Goal: Transaction & Acquisition: Purchase product/service

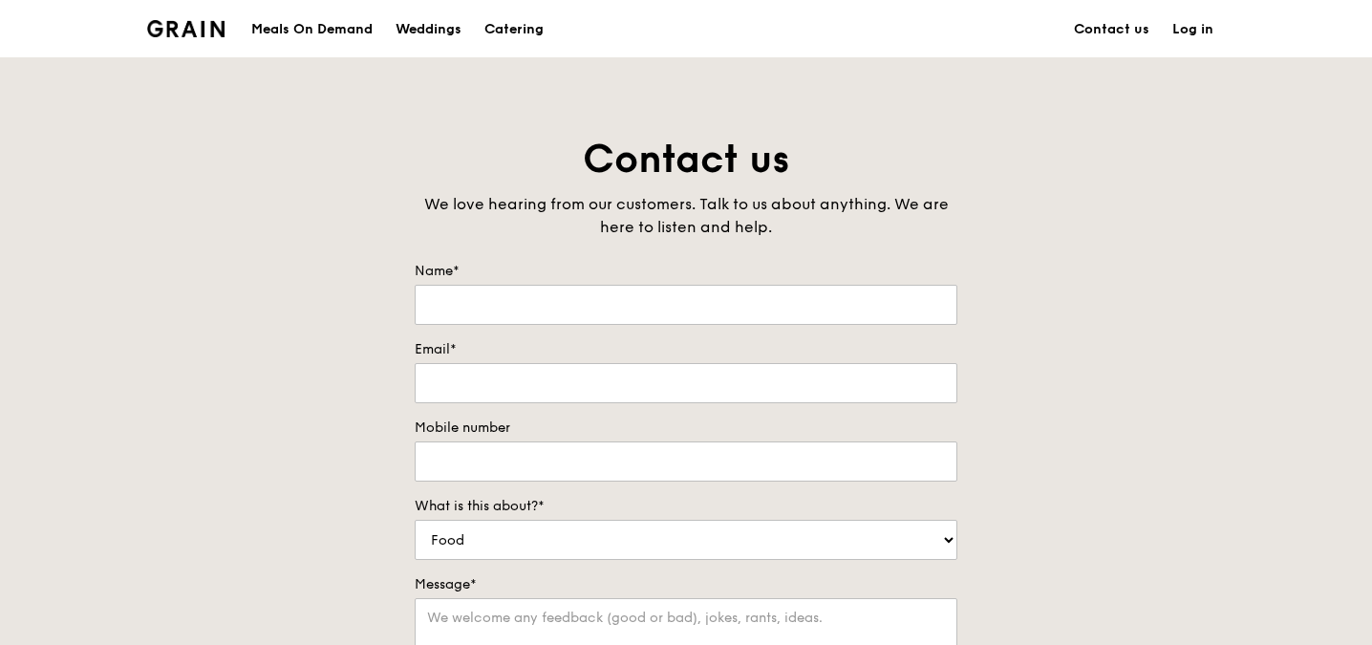
click at [205, 41] on div "Grain logo" at bounding box center [185, 27] width 77 height 57
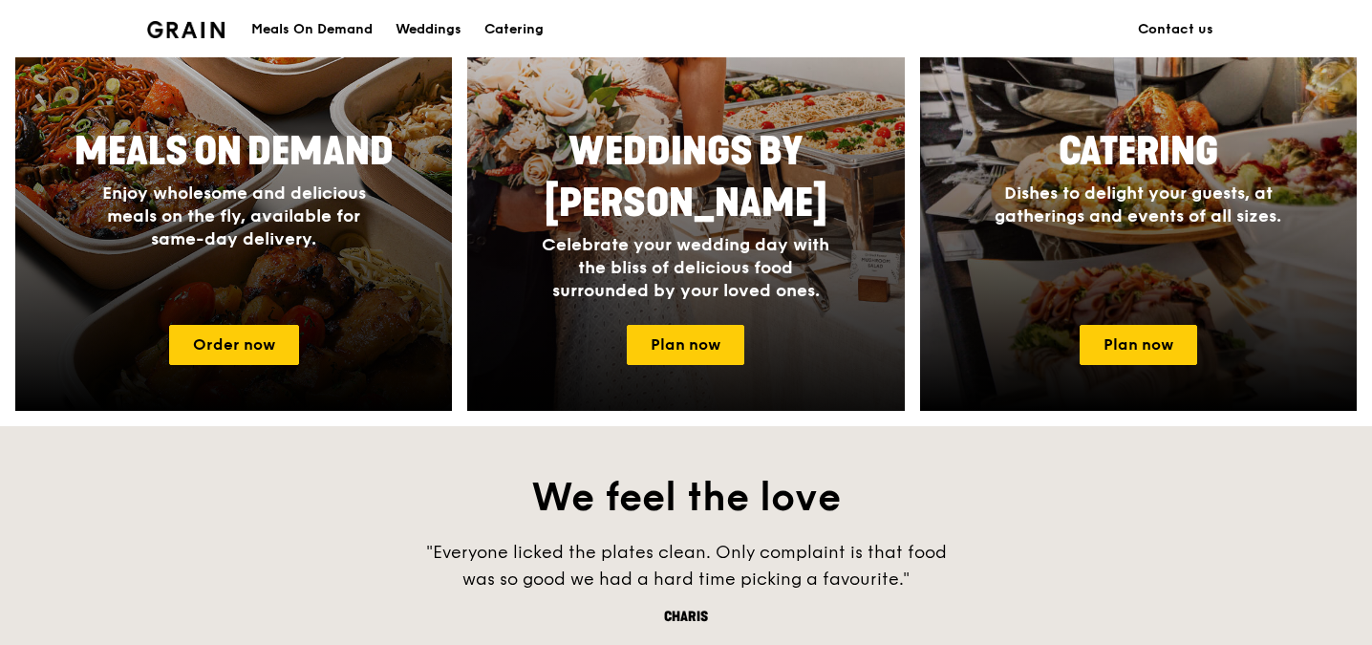
scroll to position [955, 0]
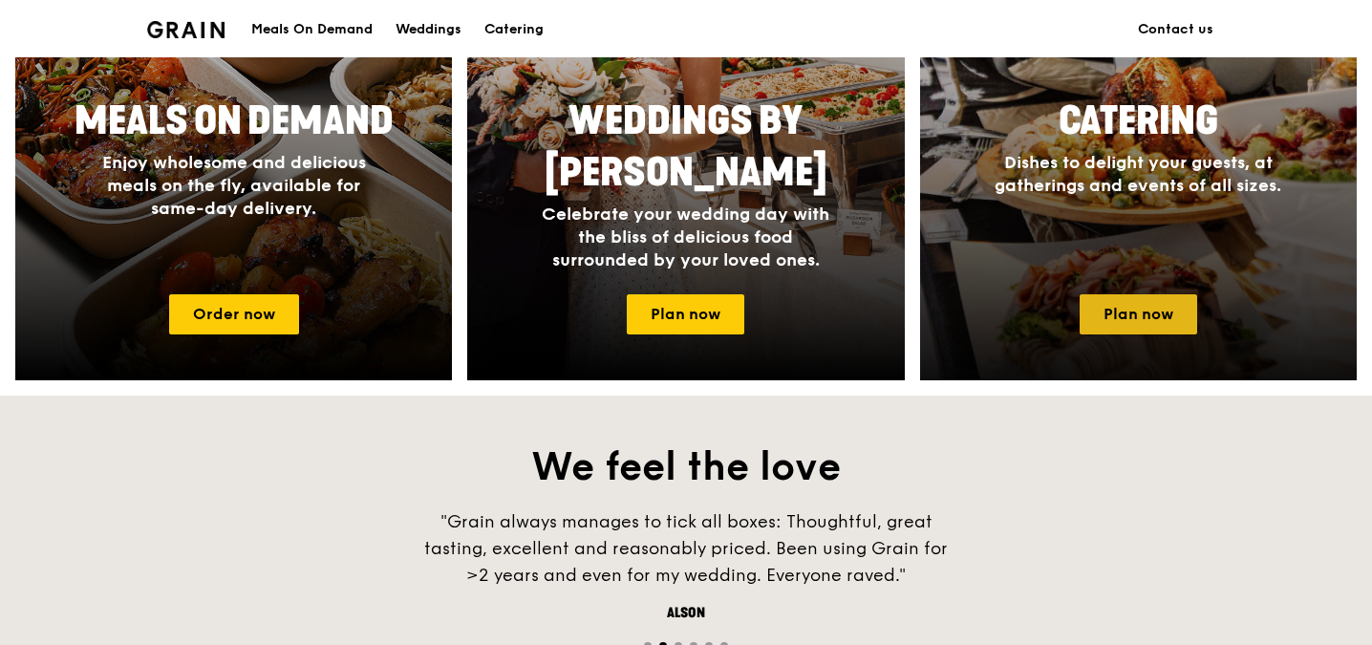
click at [1099, 323] on link "Plan now" at bounding box center [1139, 314] width 118 height 40
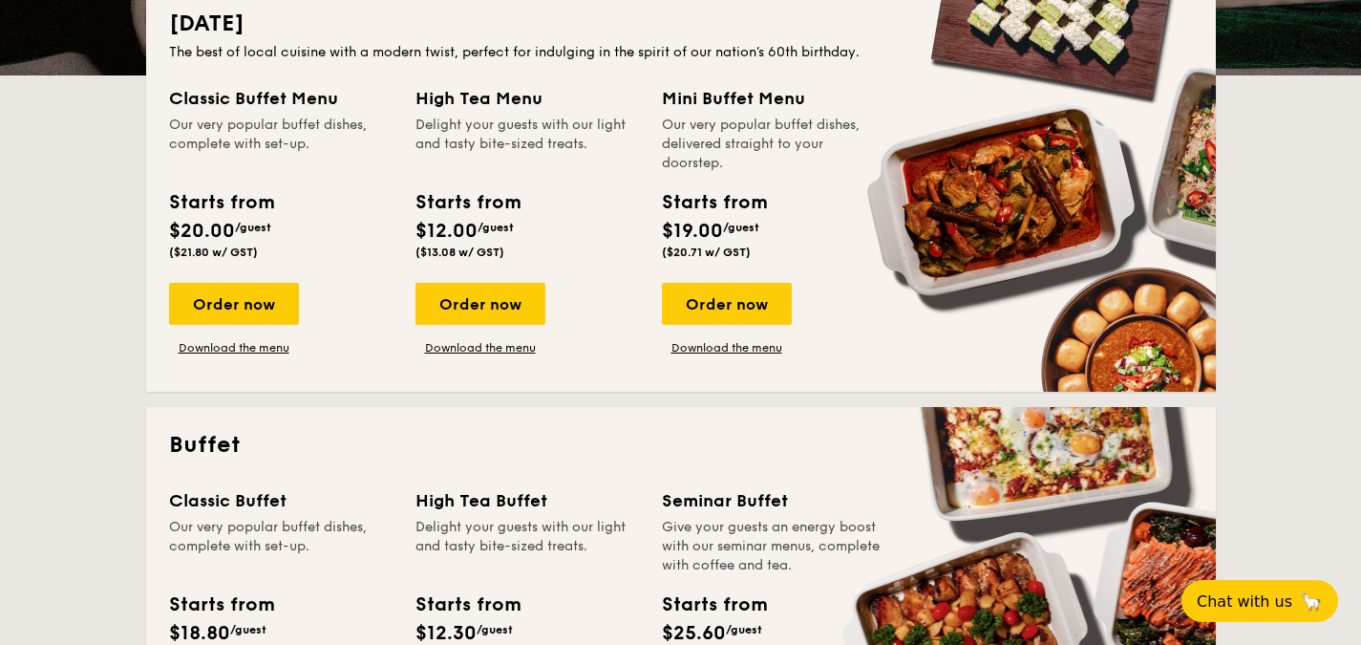
scroll to position [669, 0]
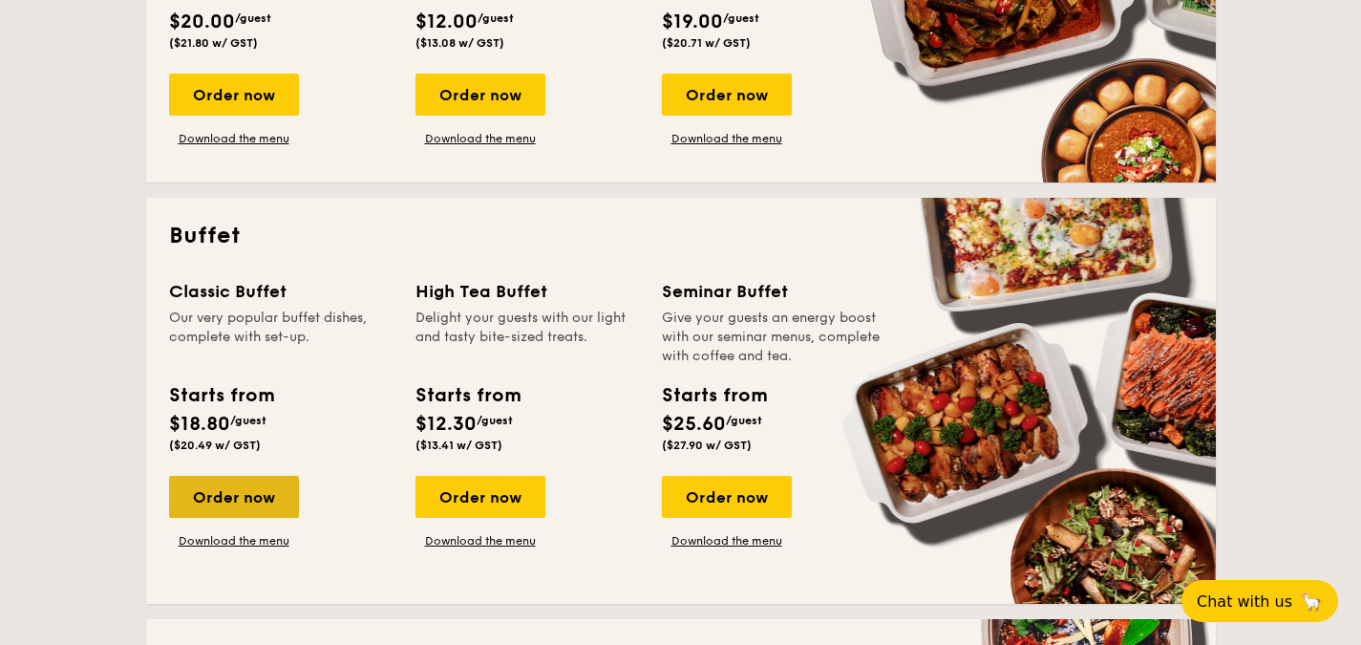
click at [247, 479] on div "Order now" at bounding box center [234, 497] width 130 height 42
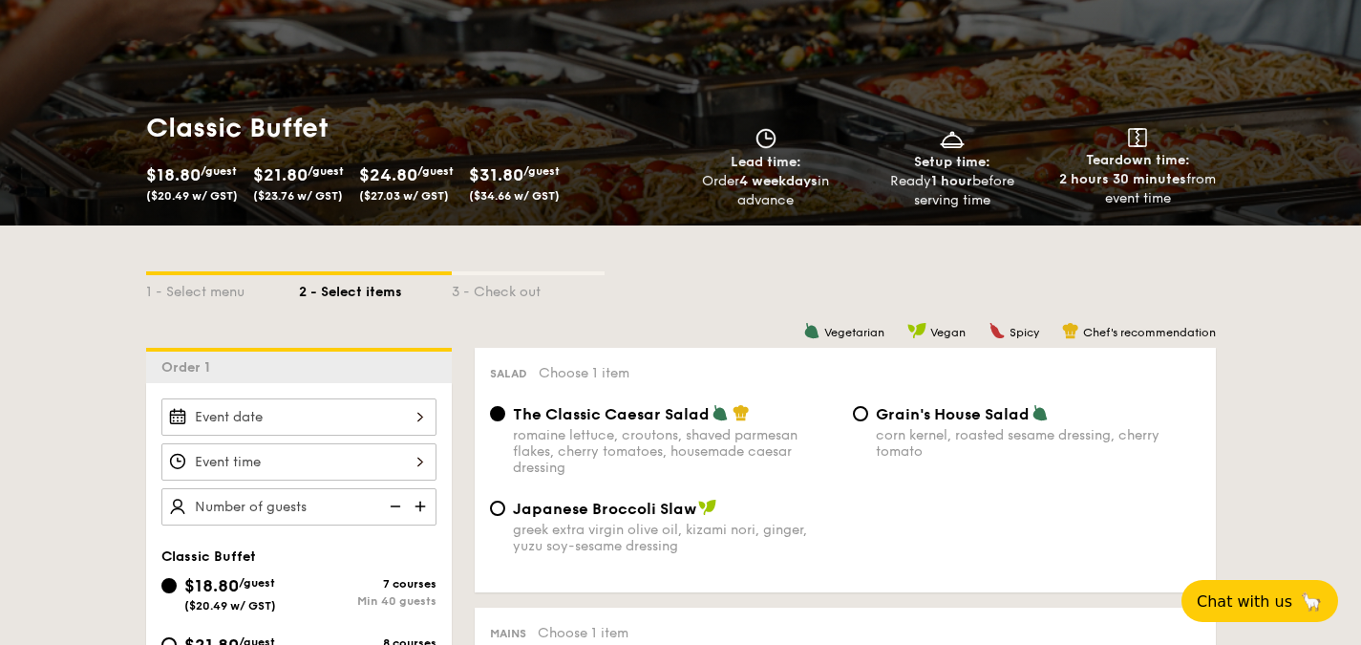
scroll to position [573, 0]
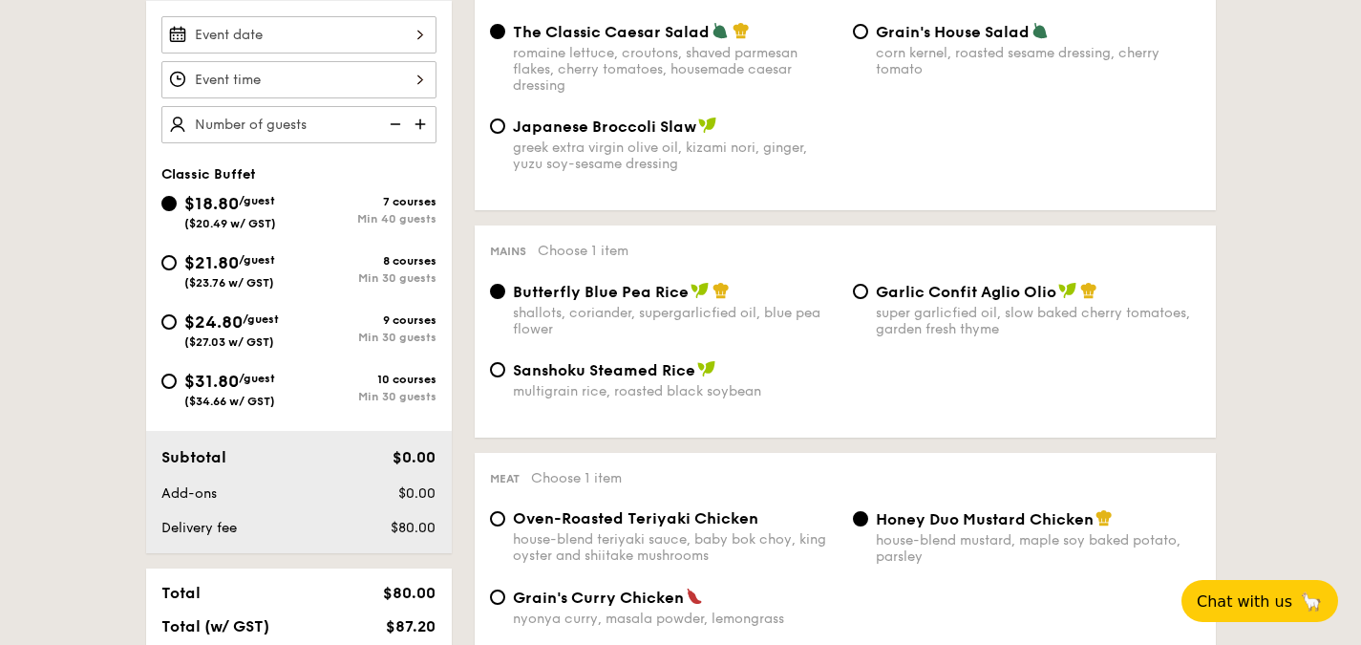
click at [226, 328] on span "$24.80" at bounding box center [213, 321] width 58 height 21
click at [177, 328] on input "$24.80 /guest ($27.03 w/ GST) 9 courses Min 30 guests" at bounding box center [168, 321] width 15 height 15
radio input "true"
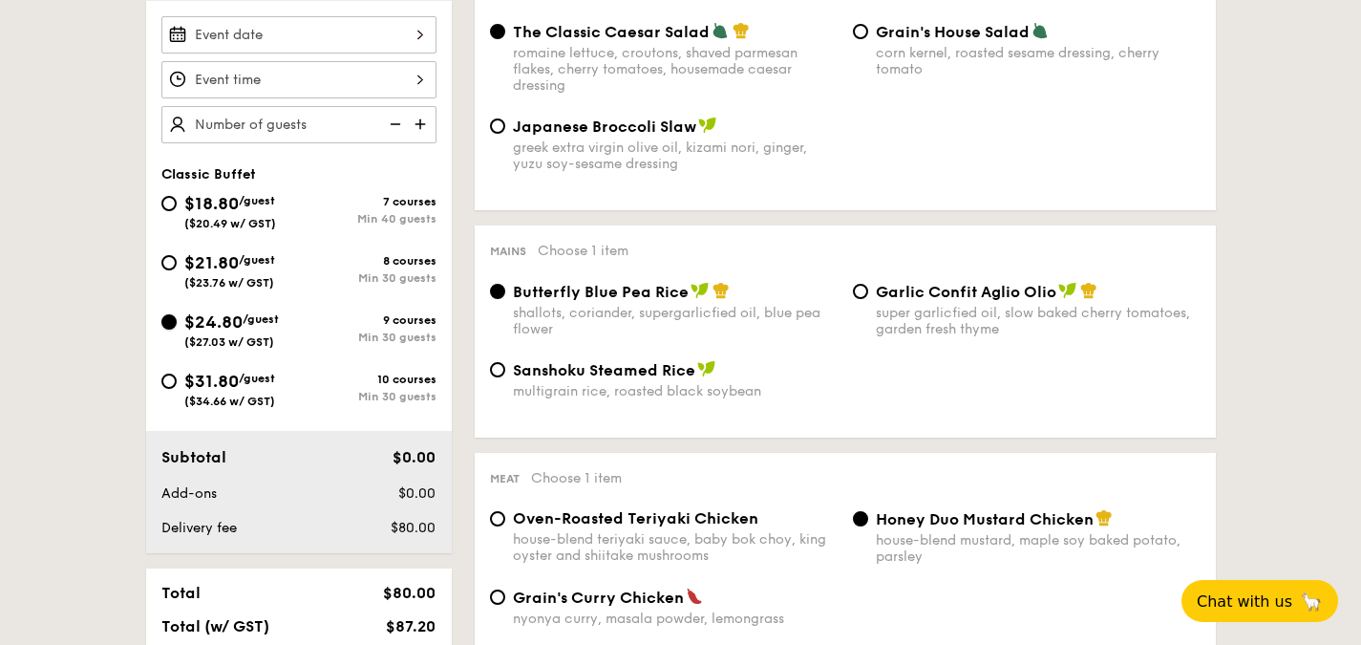
radio input "true"
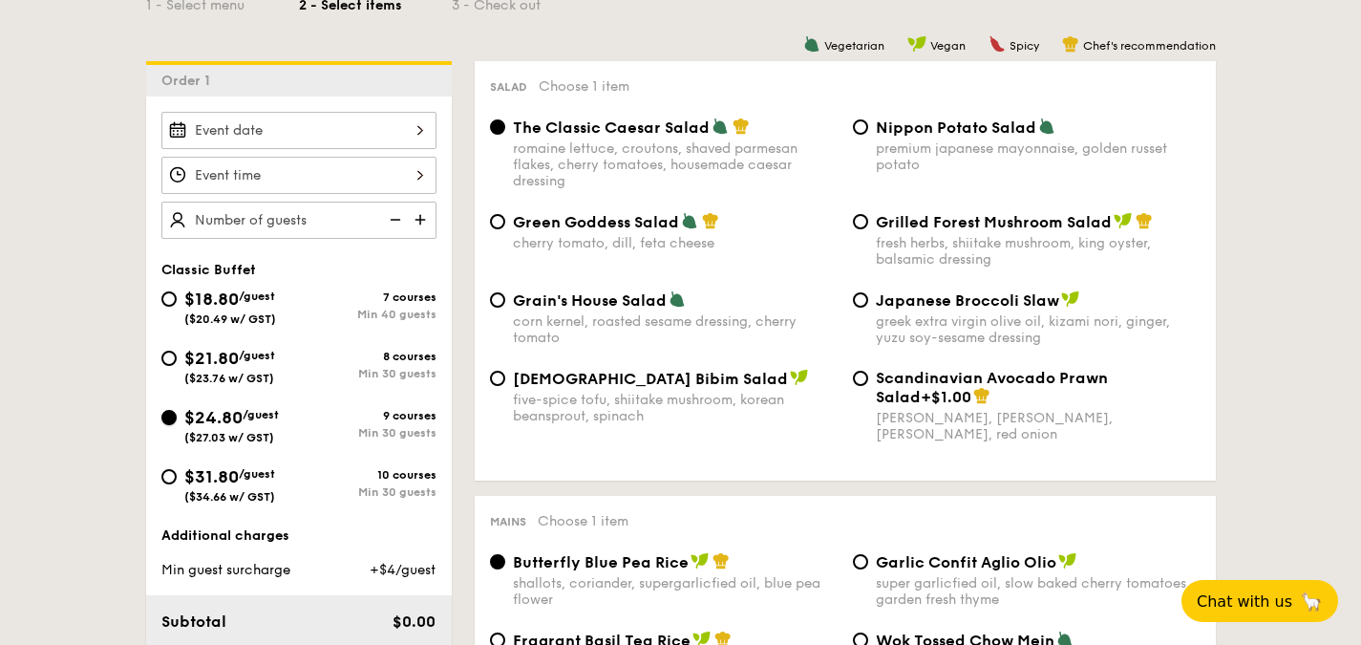
scroll to position [478, 0]
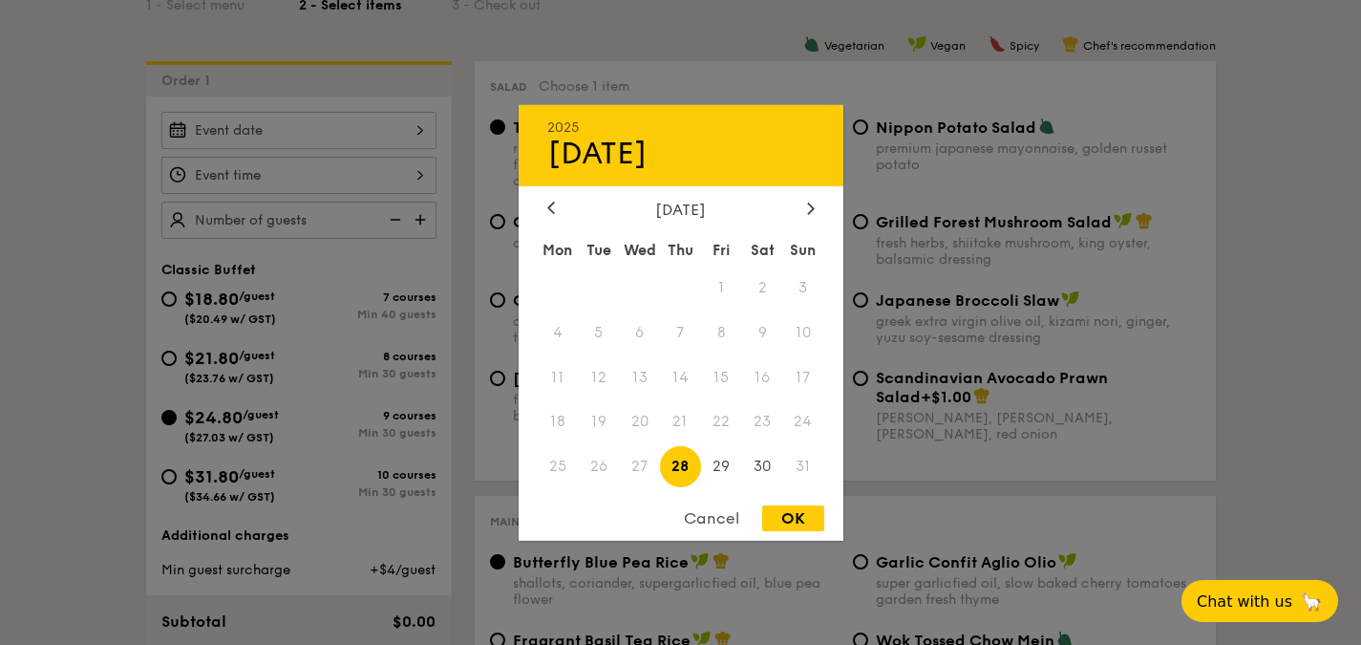
click at [404, 143] on div "2025 Aug [DATE] Tue Wed Thu Fri Sat Sun 1 2 3 4 5 6 7 8 9 10 11 12 13 14 15 16 …" at bounding box center [298, 130] width 275 height 37
click at [811, 207] on icon at bounding box center [811, 208] width 8 height 12
click at [772, 373] on span "20" at bounding box center [762, 376] width 41 height 41
click at [796, 516] on div "OK" at bounding box center [793, 518] width 62 height 26
type input "[DATE]"
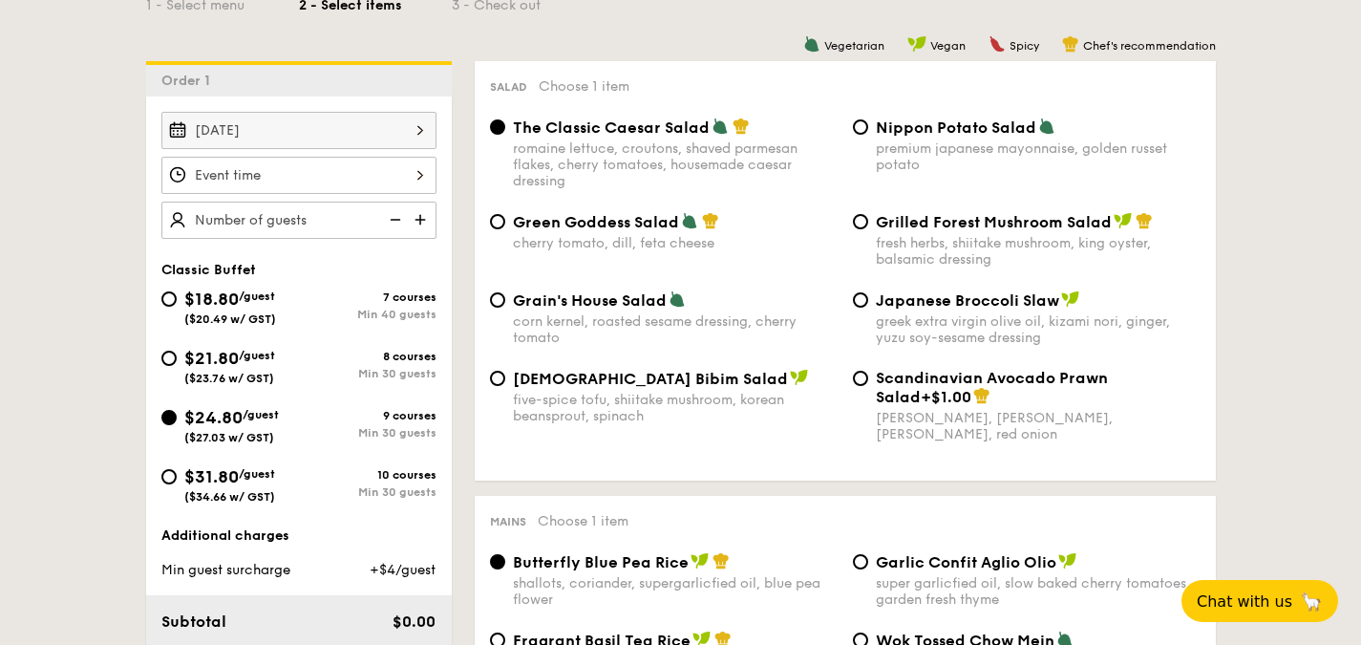
click at [308, 181] on div at bounding box center [298, 175] width 275 height 37
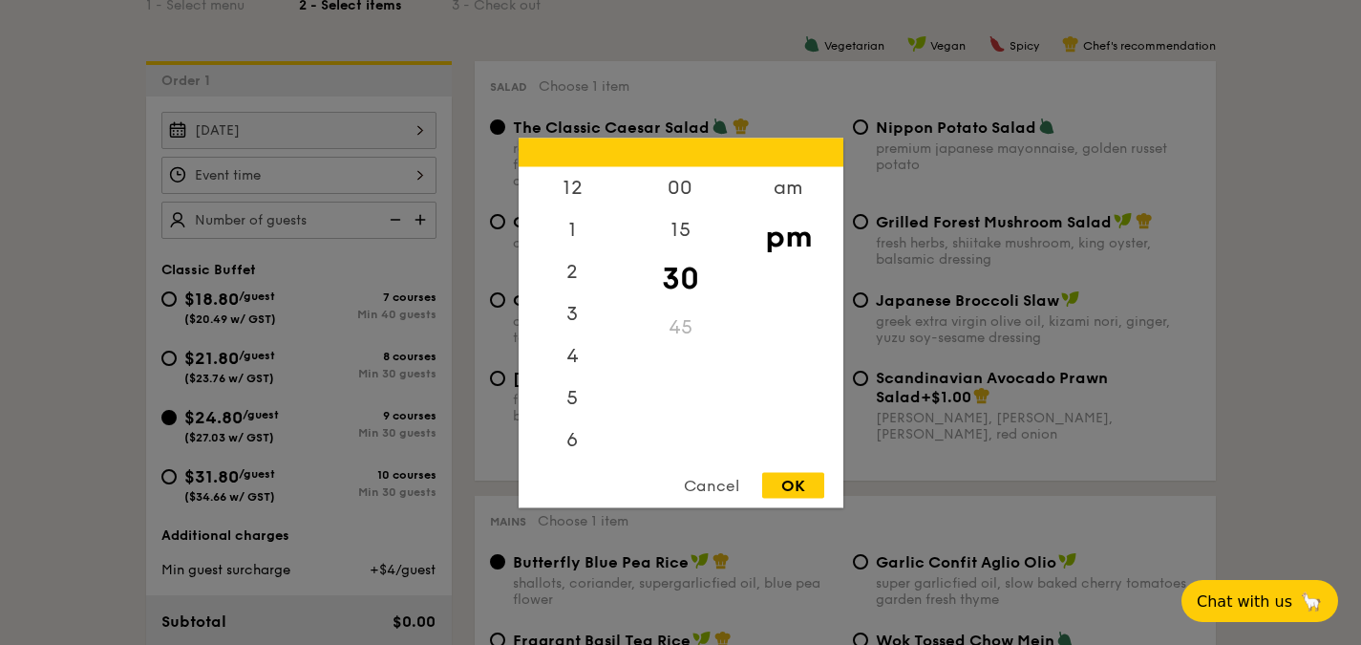
scroll to position [84, 0]
click at [694, 179] on div "00" at bounding box center [681, 193] width 108 height 55
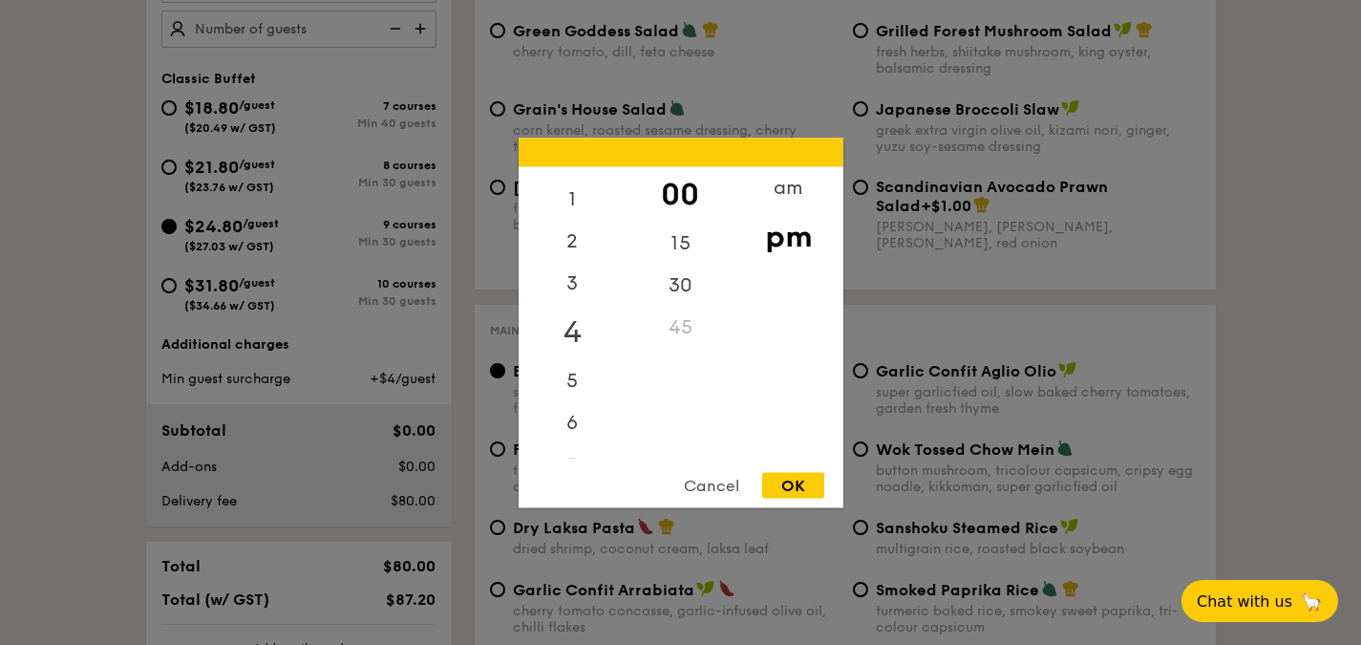
scroll to position [0, 0]
click at [581, 194] on div "12" at bounding box center [573, 193] width 108 height 55
click at [806, 477] on div "OK" at bounding box center [793, 485] width 62 height 26
type input "12:00PM"
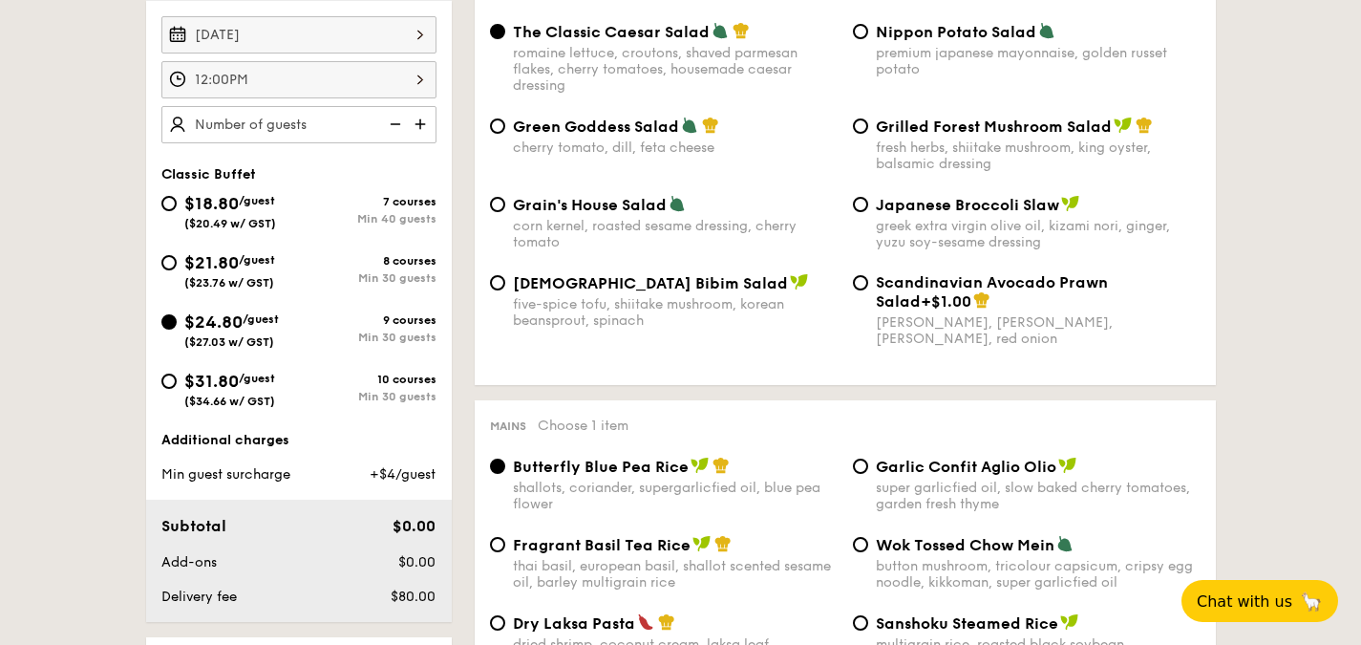
scroll to position [573, 0]
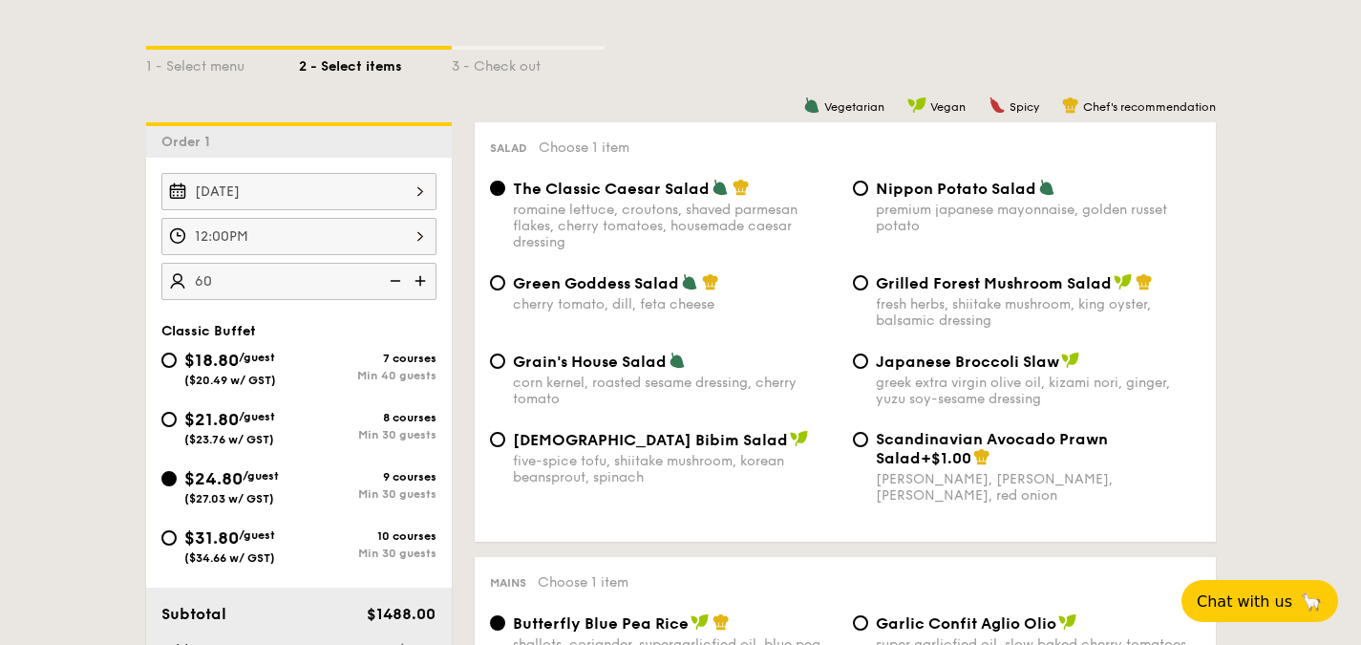
scroll to position [382, 0]
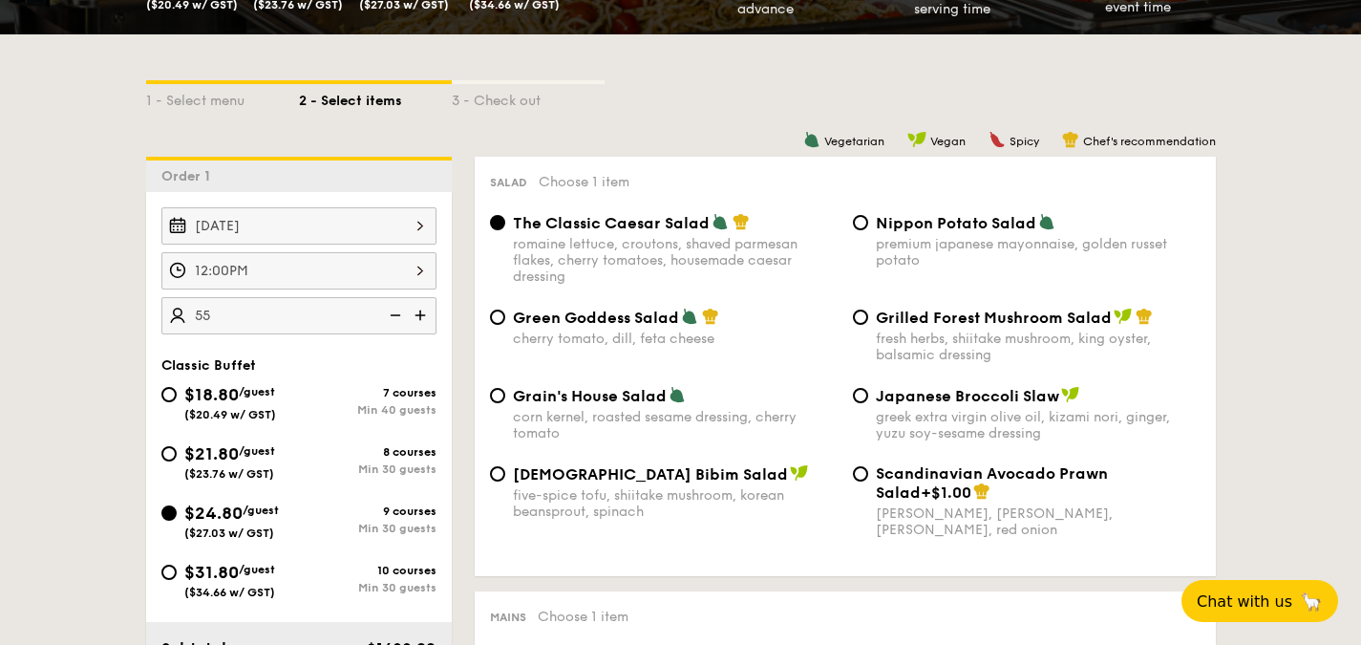
type input "55 guests"
click at [912, 313] on span "Grilled Forest Mushroom Salad" at bounding box center [994, 318] width 236 height 18
click at [868, 313] on input "Grilled Forest Mushroom Salad fresh herbs, shiitake mushroom, king oyster, bals…" at bounding box center [860, 317] width 15 height 15
radio input "true"
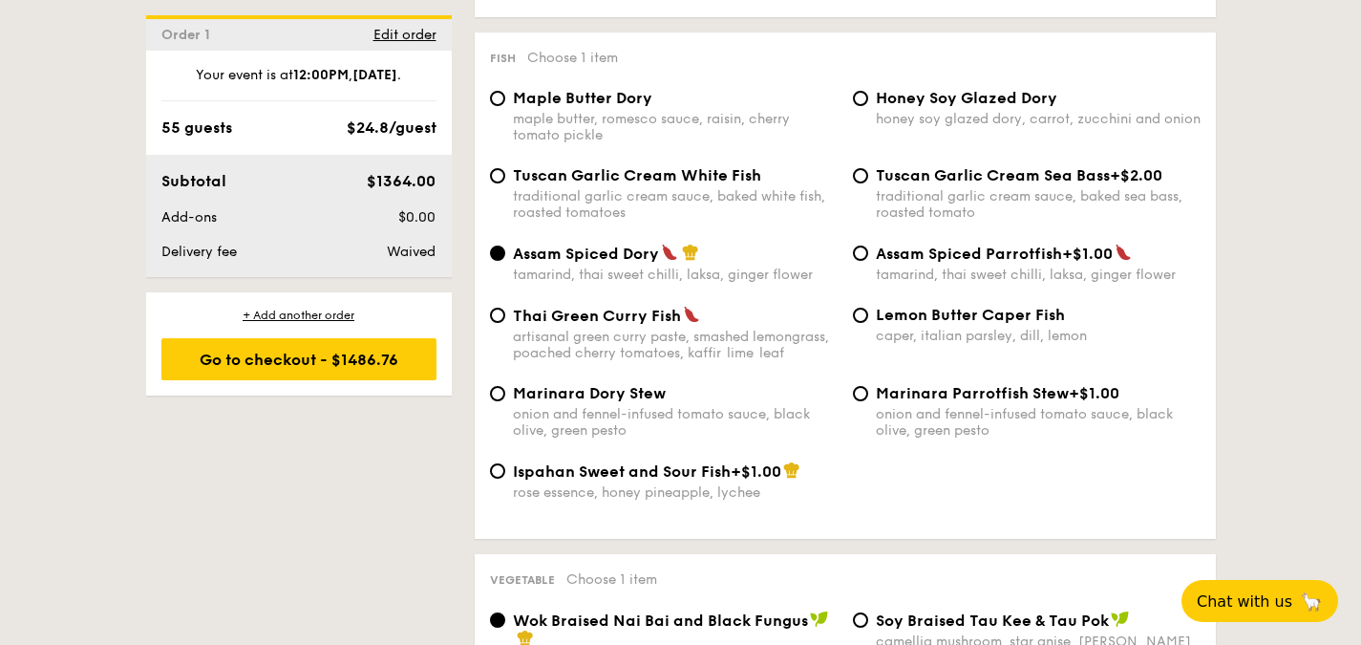
scroll to position [1911, 0]
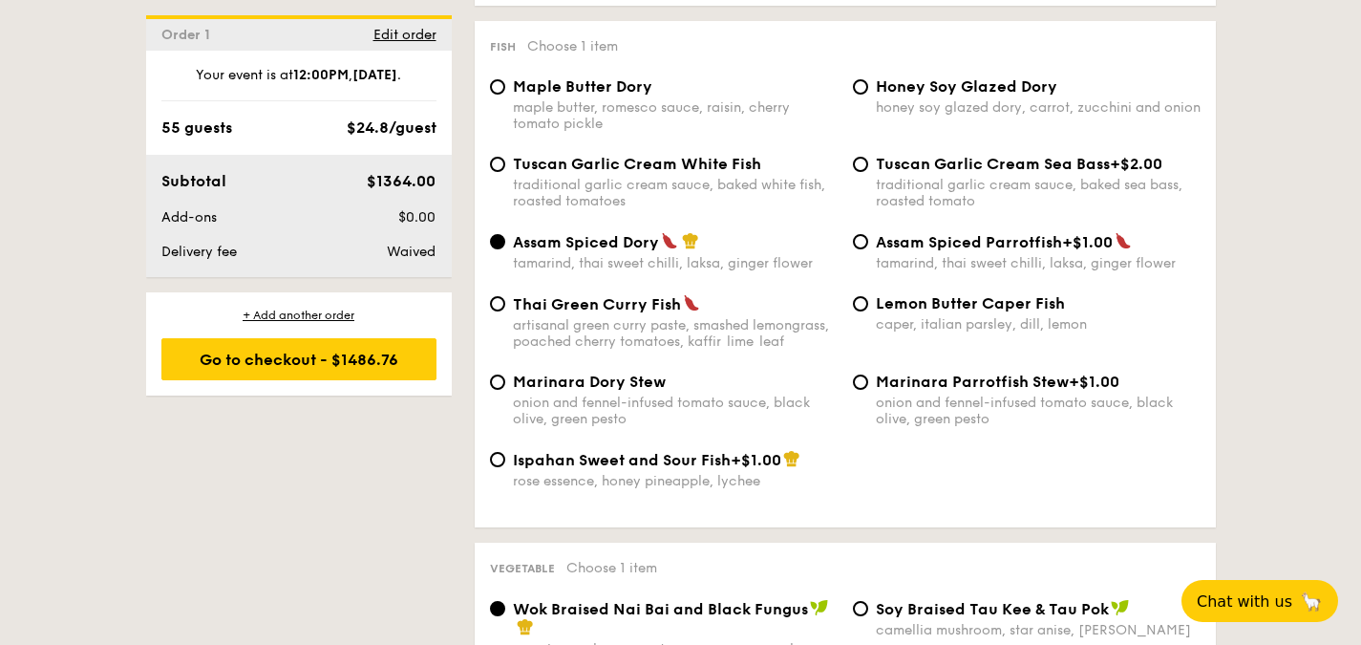
click at [688, 469] on span "Ispahan Sweet and Sour Fish" at bounding box center [622, 460] width 218 height 18
click at [505, 467] on input "Ispahan Sweet and Sour Fish +$1.00 rose essence, honey pineapple, lychee" at bounding box center [497, 459] width 15 height 15
radio input "true"
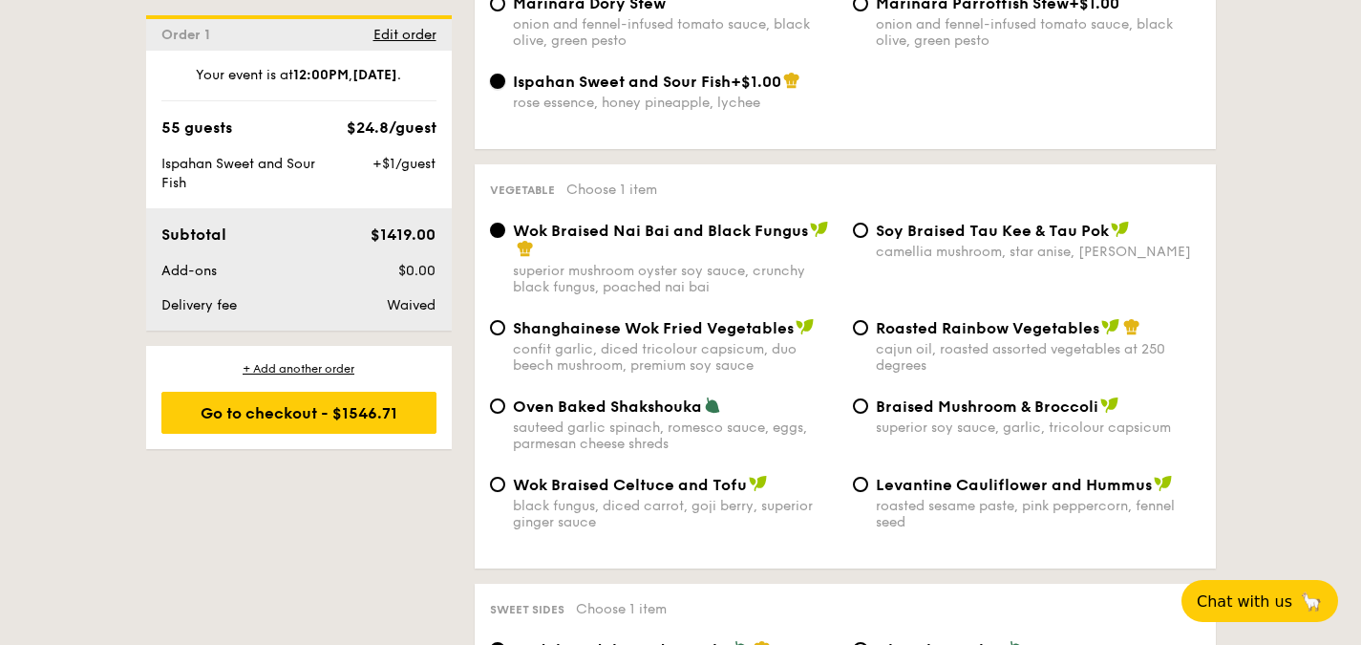
scroll to position [2293, 0]
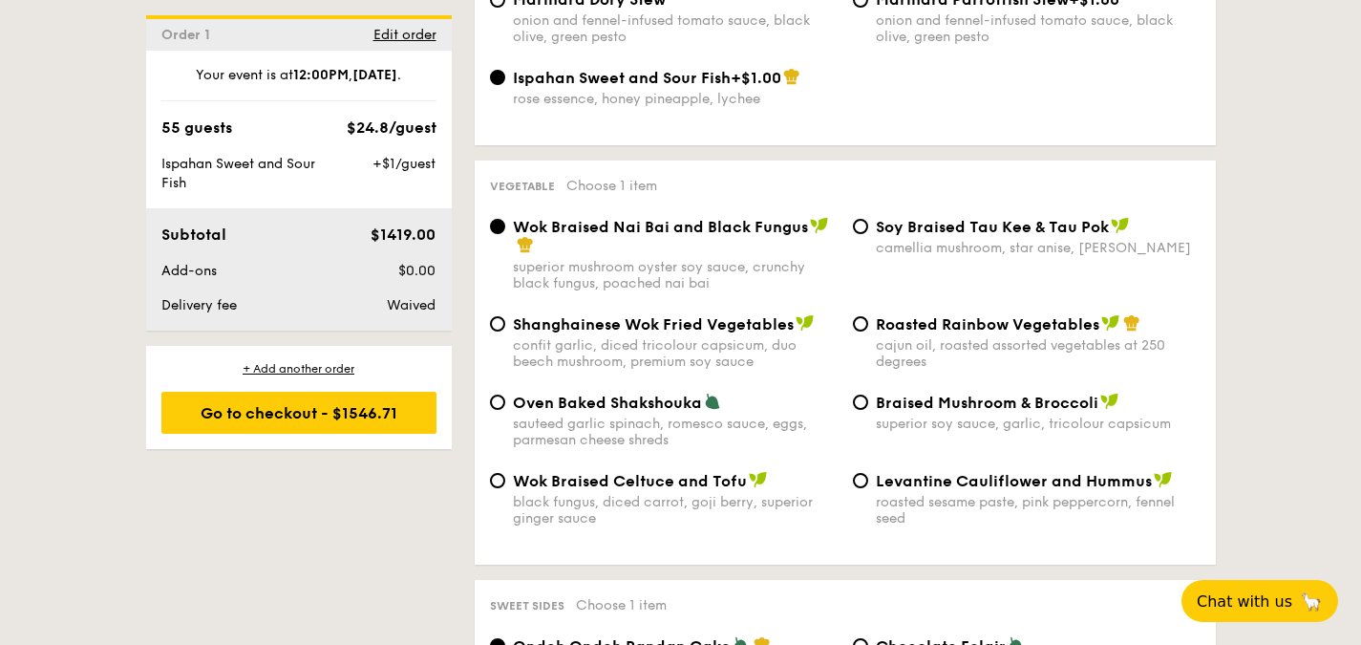
click at [765, 314] on div "Wok Braised Nai Bai and Black Fungus superior mushroom oyster soy sauce, crunch…" at bounding box center [845, 265] width 726 height 97
click at [744, 333] on span "Shanghainese Wok Fried Vegetables" at bounding box center [653, 324] width 281 height 18
click at [505, 331] on input "Shanghainese Wok Fried Vegetables confit garlic, diced tricolour capsicum, duo …" at bounding box center [497, 323] width 15 height 15
radio input "true"
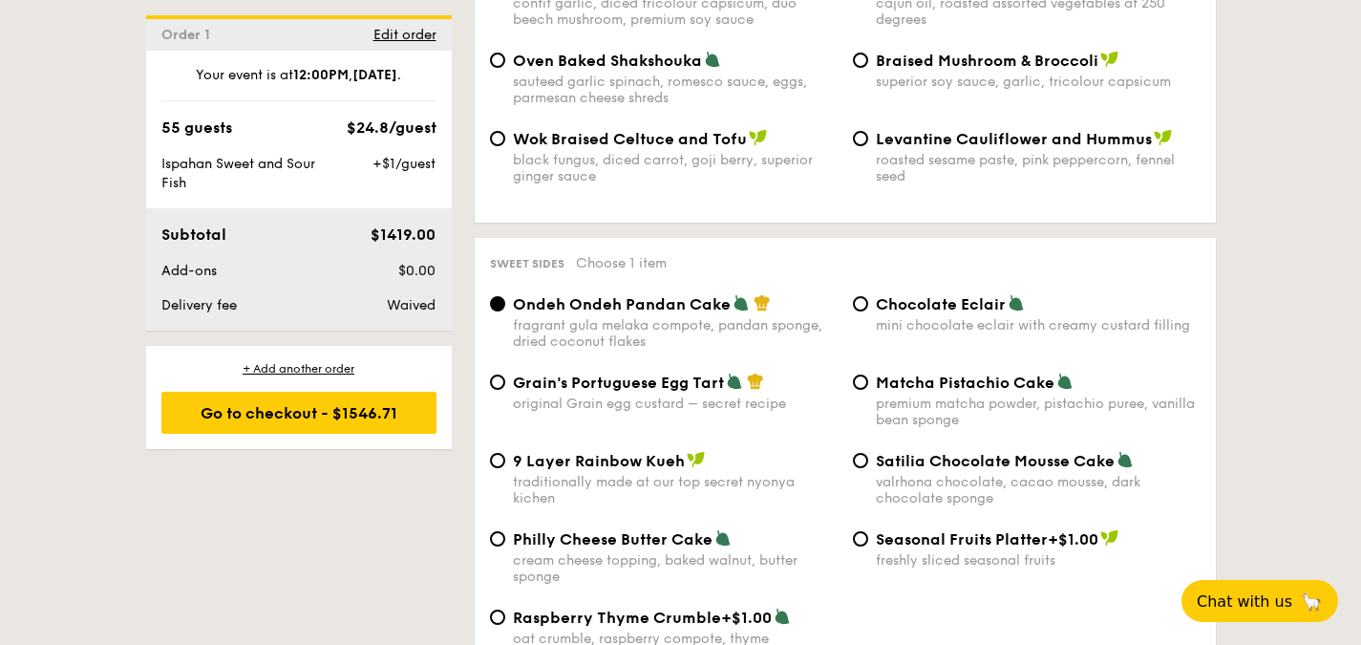
scroll to position [2675, 0]
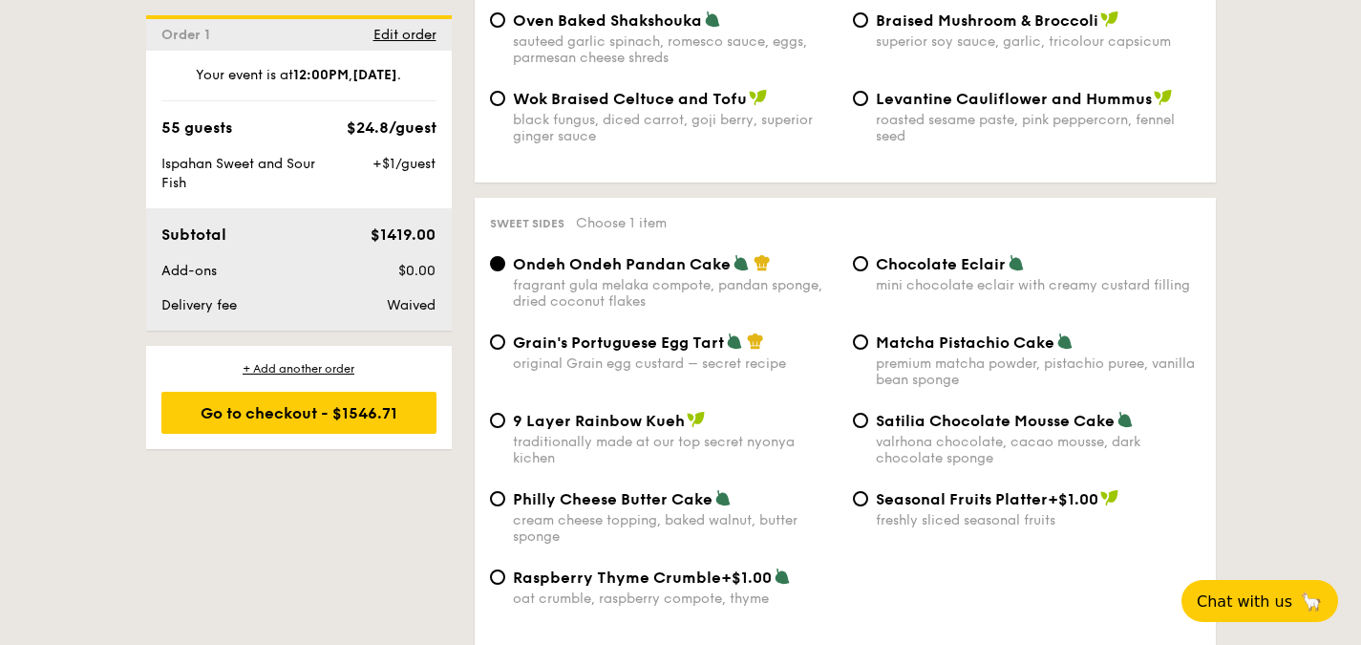
click at [944, 388] on div "premium matcha powder, pistachio puree, vanilla bean sponge" at bounding box center [1038, 371] width 325 height 32
click at [868, 350] on input "Matcha Pistachio Cake premium matcha powder, pistachio puree, vanilla bean spon…" at bounding box center [860, 341] width 15 height 15
radio input "true"
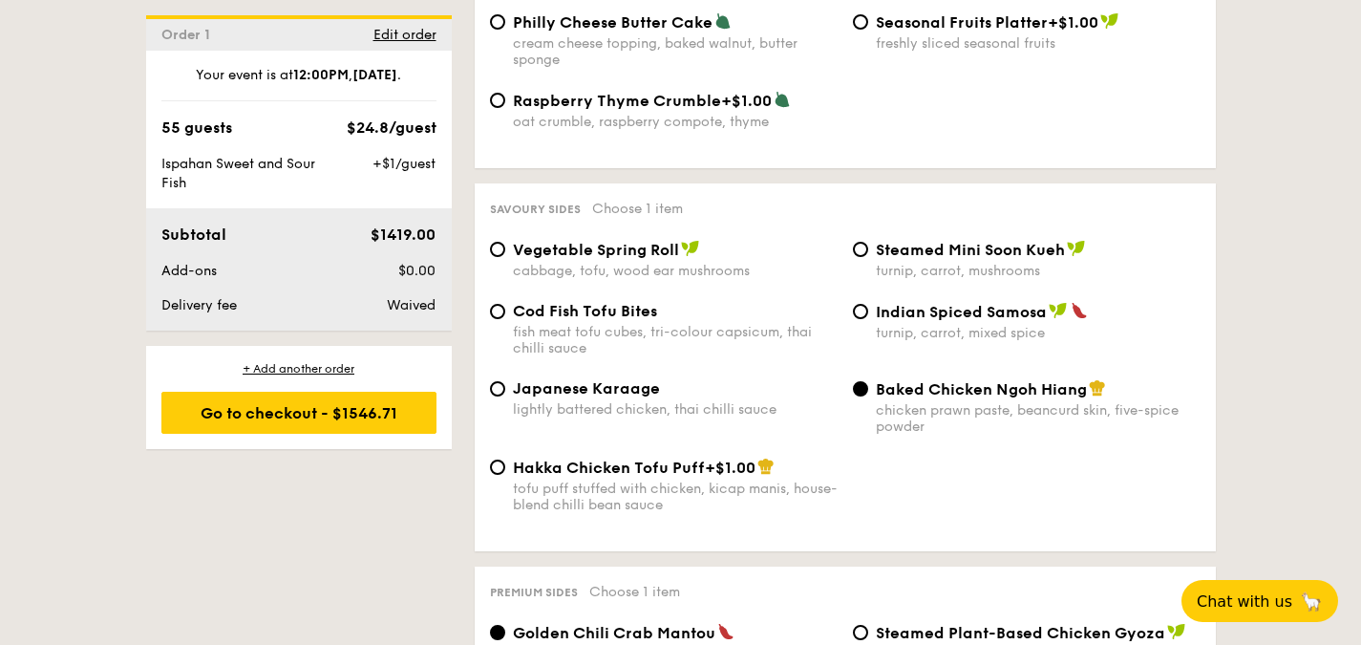
scroll to position [3153, 0]
click at [618, 396] on span "Japanese Karaage" at bounding box center [586, 387] width 147 height 18
click at [505, 396] on input "Japanese Karaage lightly battered chicken, thai chilli sauce" at bounding box center [497, 387] width 15 height 15
radio input "true"
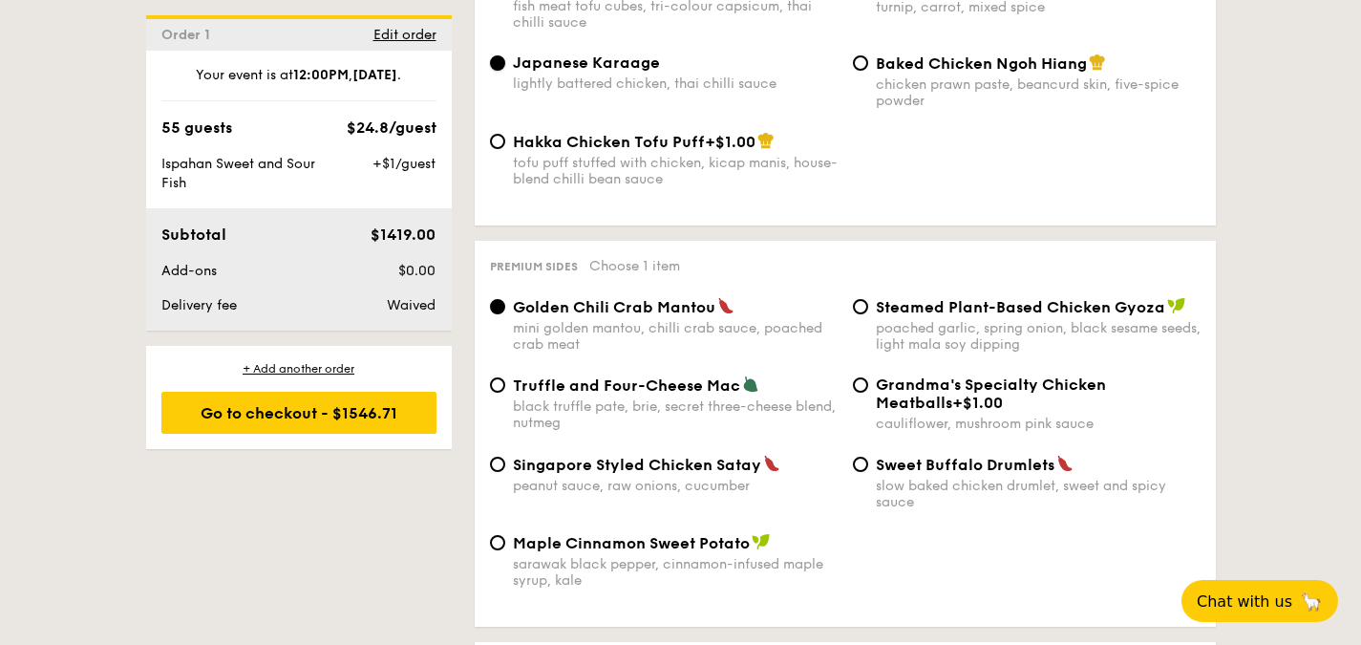
scroll to position [3535, 0]
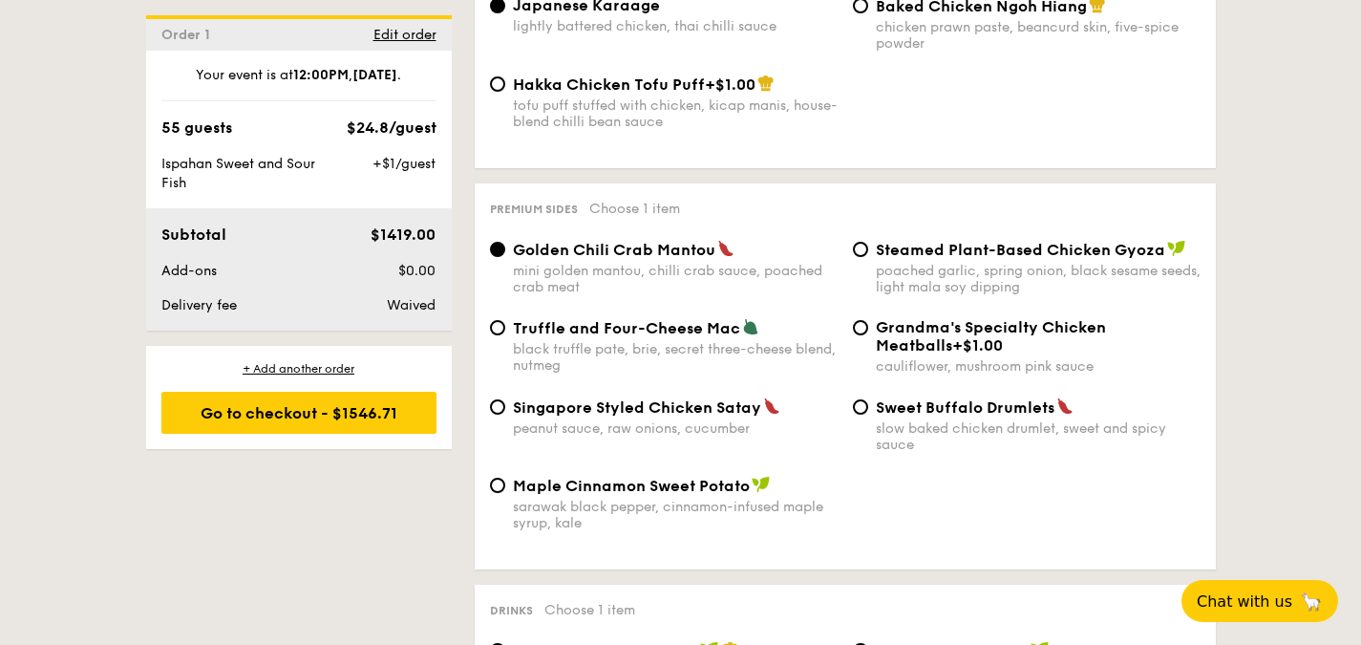
click at [683, 369] on div "Truffle and Four-Cheese Mac black truffle [PERSON_NAME], secret three-cheese bl…" at bounding box center [675, 345] width 325 height 55
click at [505, 335] on input "Truffle and Four-Cheese Mac black truffle [PERSON_NAME], secret three-cheese bl…" at bounding box center [497, 327] width 15 height 15
radio input "true"
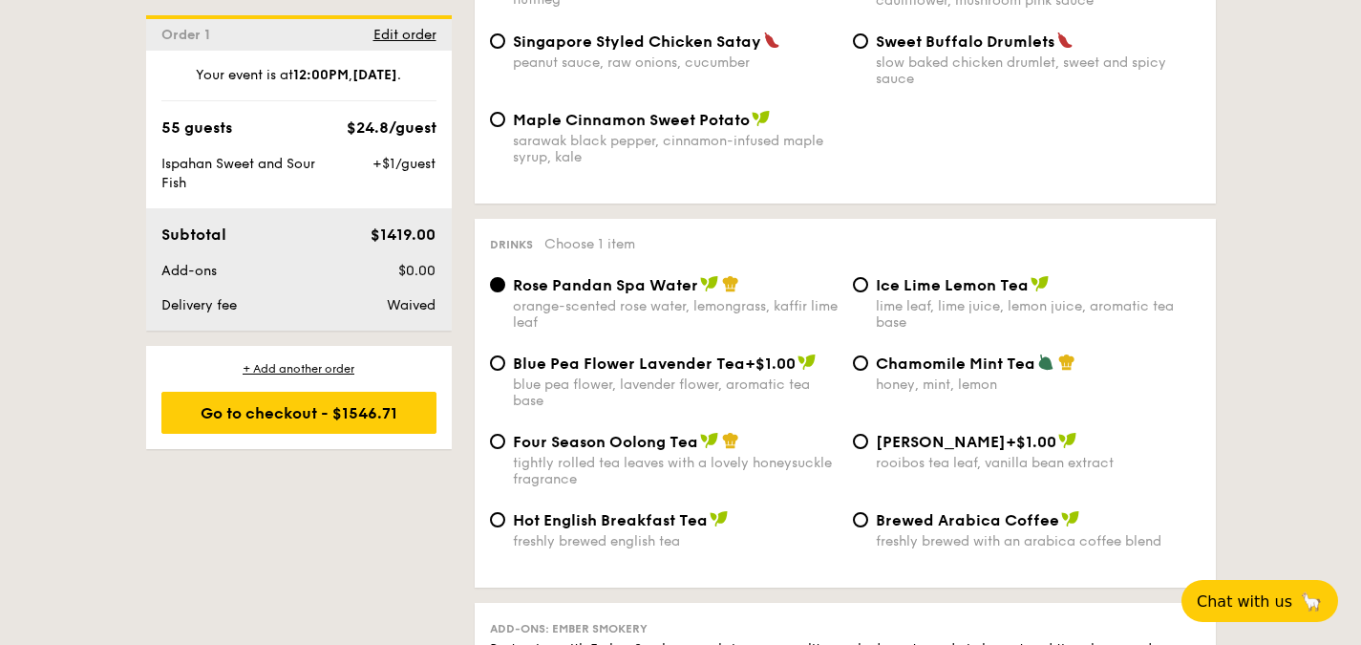
scroll to position [3917, 0]
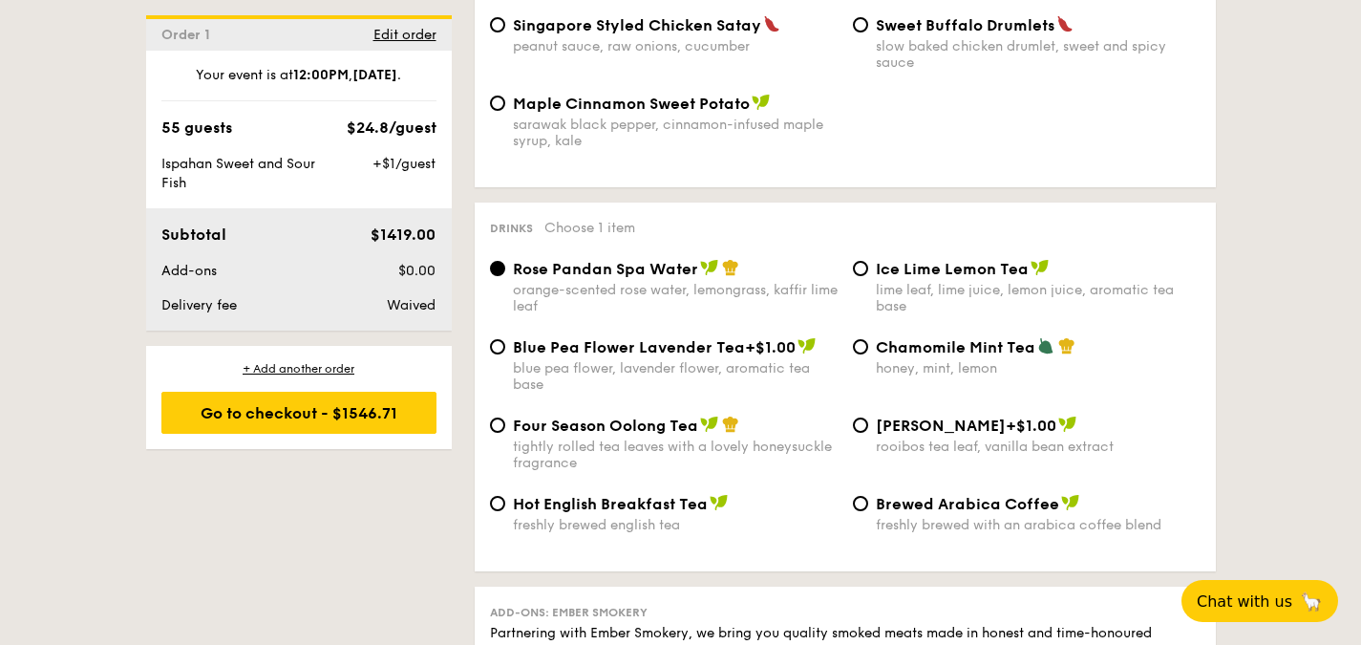
click at [883, 356] on span "Chamomile Mint Tea" at bounding box center [956, 347] width 160 height 18
click at [868, 354] on input "Chamomile Mint Tea honey, mint, lemon" at bounding box center [860, 346] width 15 height 15
radio input "true"
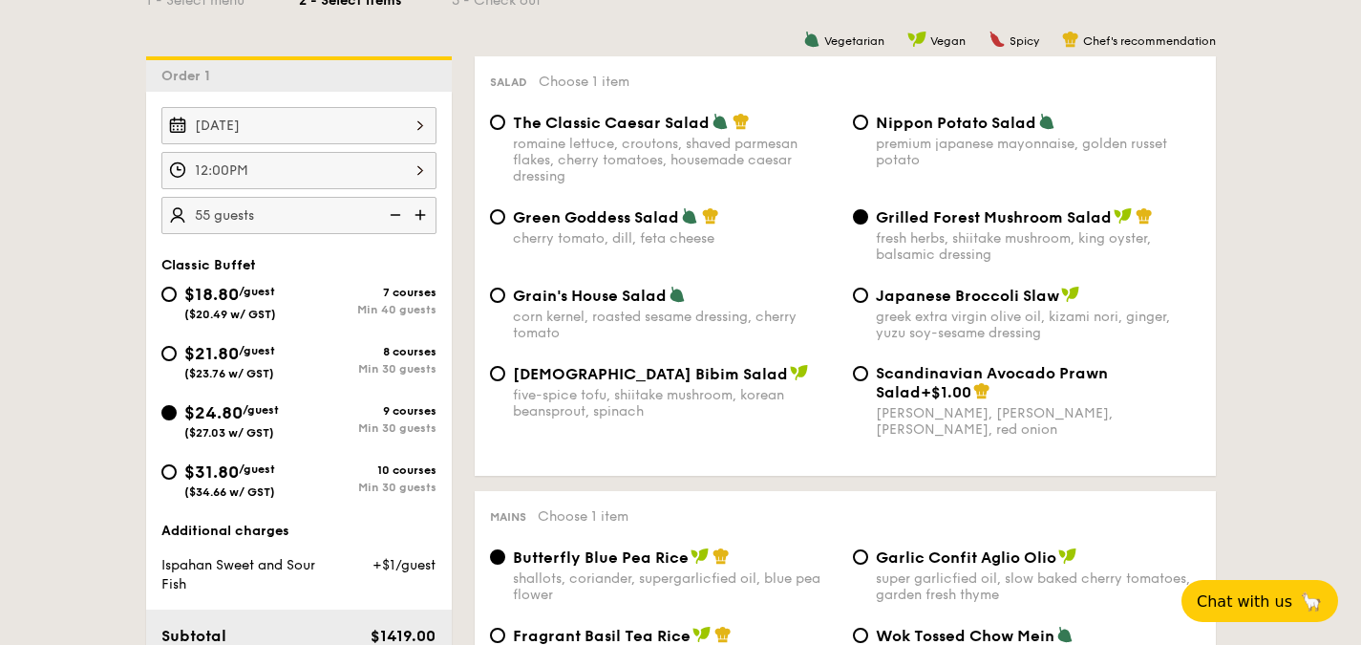
scroll to position [478, 0]
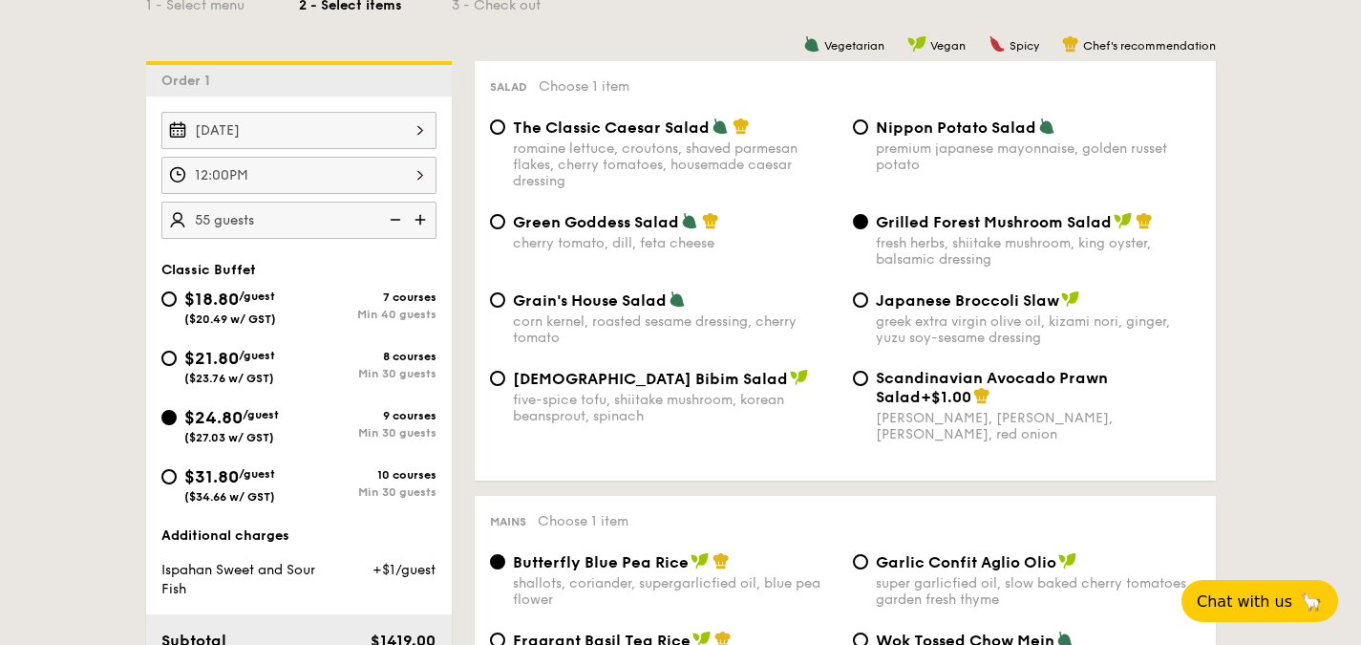
click at [425, 218] on img at bounding box center [422, 220] width 29 height 36
click at [399, 221] on img at bounding box center [393, 220] width 29 height 36
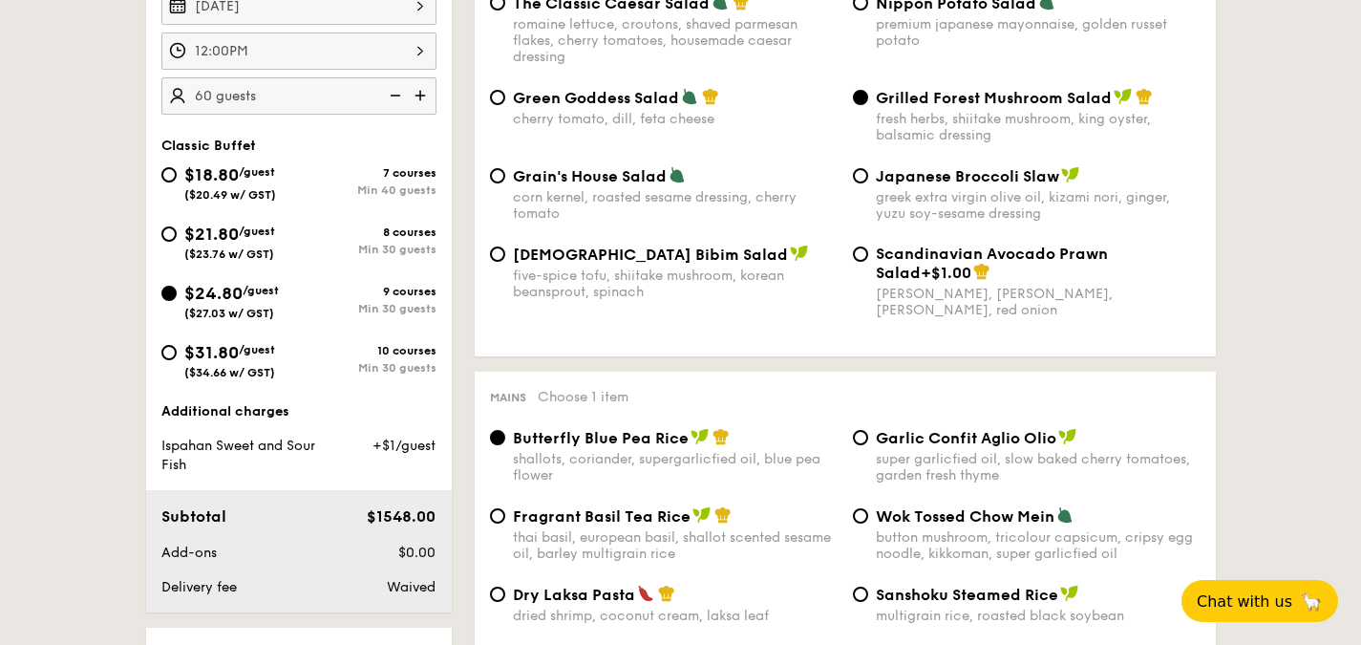
scroll to position [669, 0]
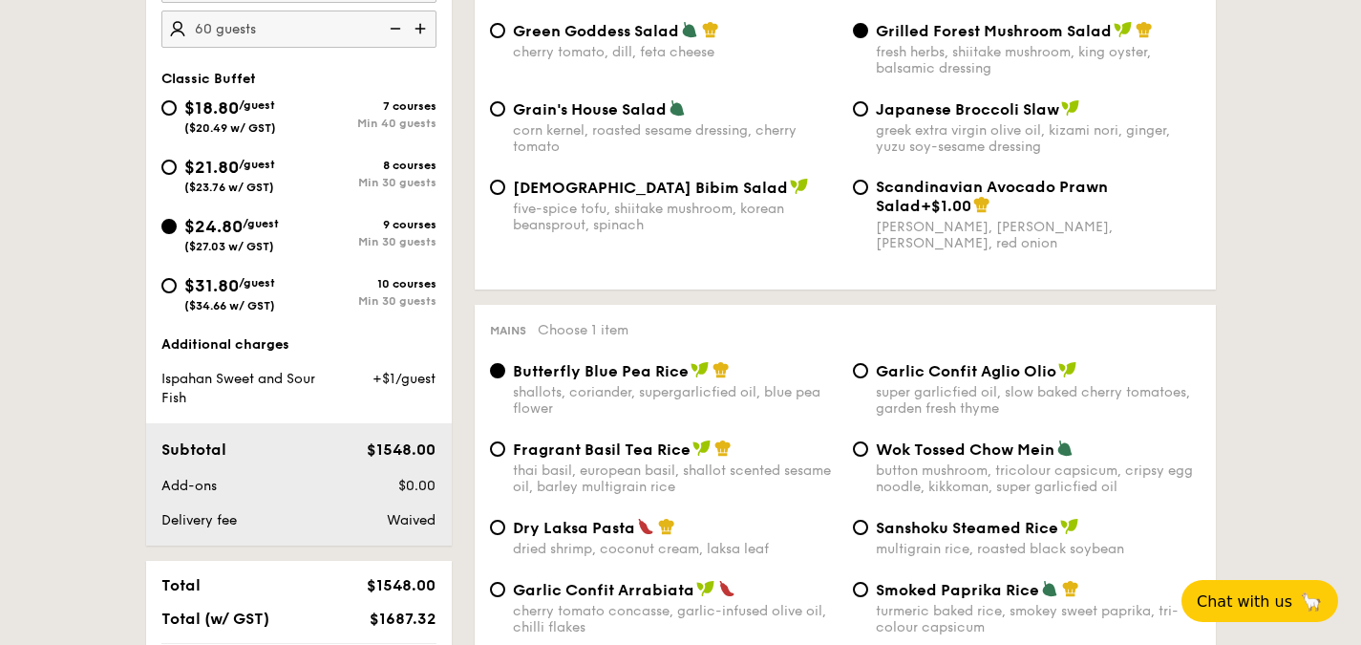
click at [395, 32] on img at bounding box center [393, 29] width 29 height 36
click at [420, 28] on img at bounding box center [422, 29] width 29 height 36
type input "60 guests"
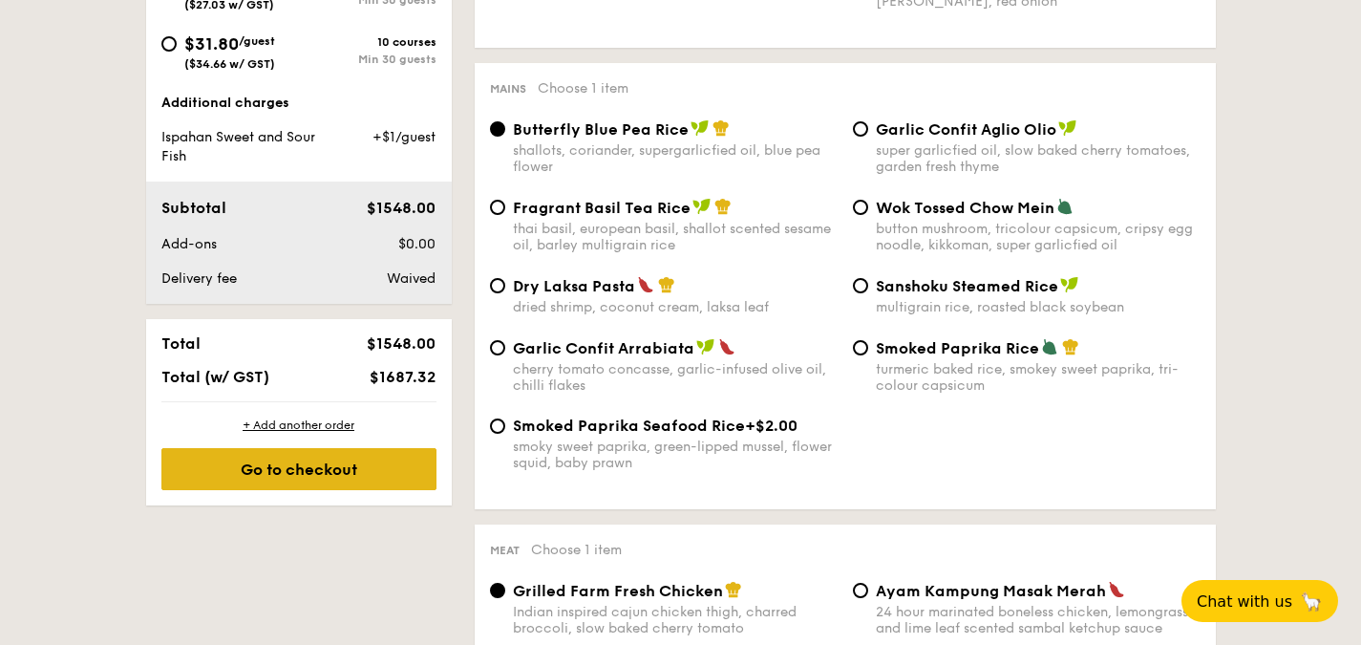
scroll to position [1146, 0]
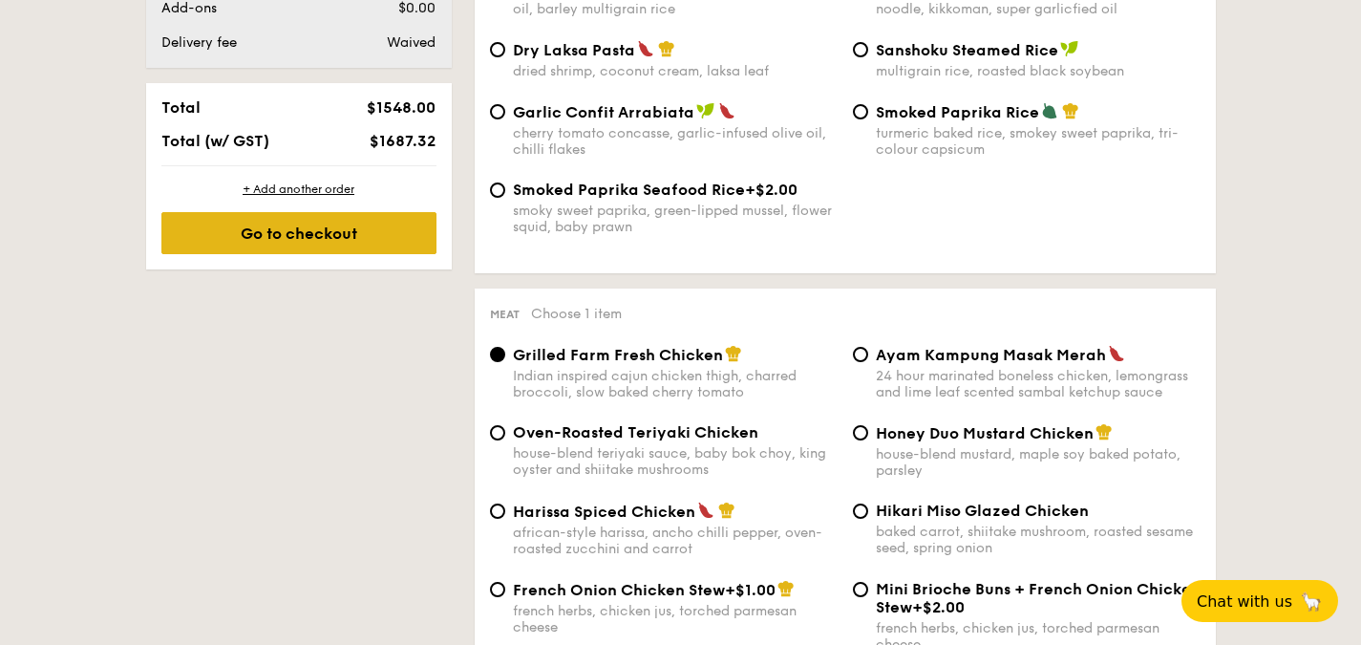
click at [310, 226] on div "Go to checkout" at bounding box center [298, 233] width 275 height 42
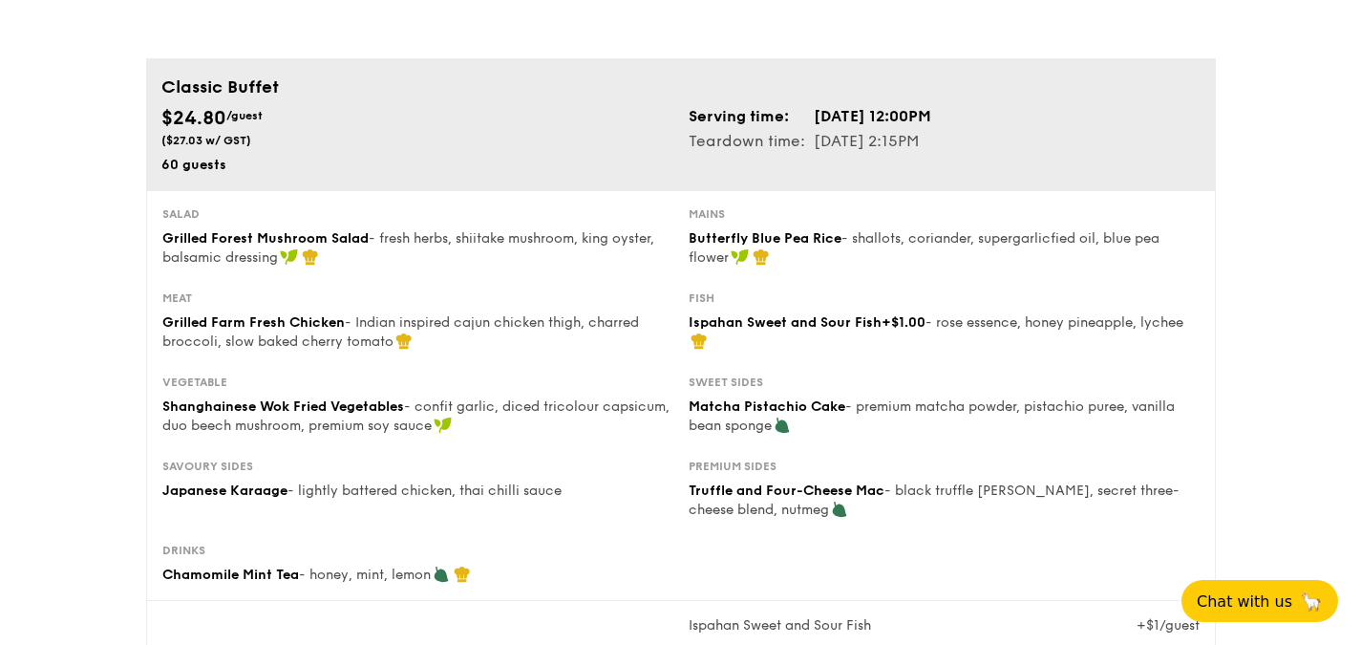
scroll to position [96, 0]
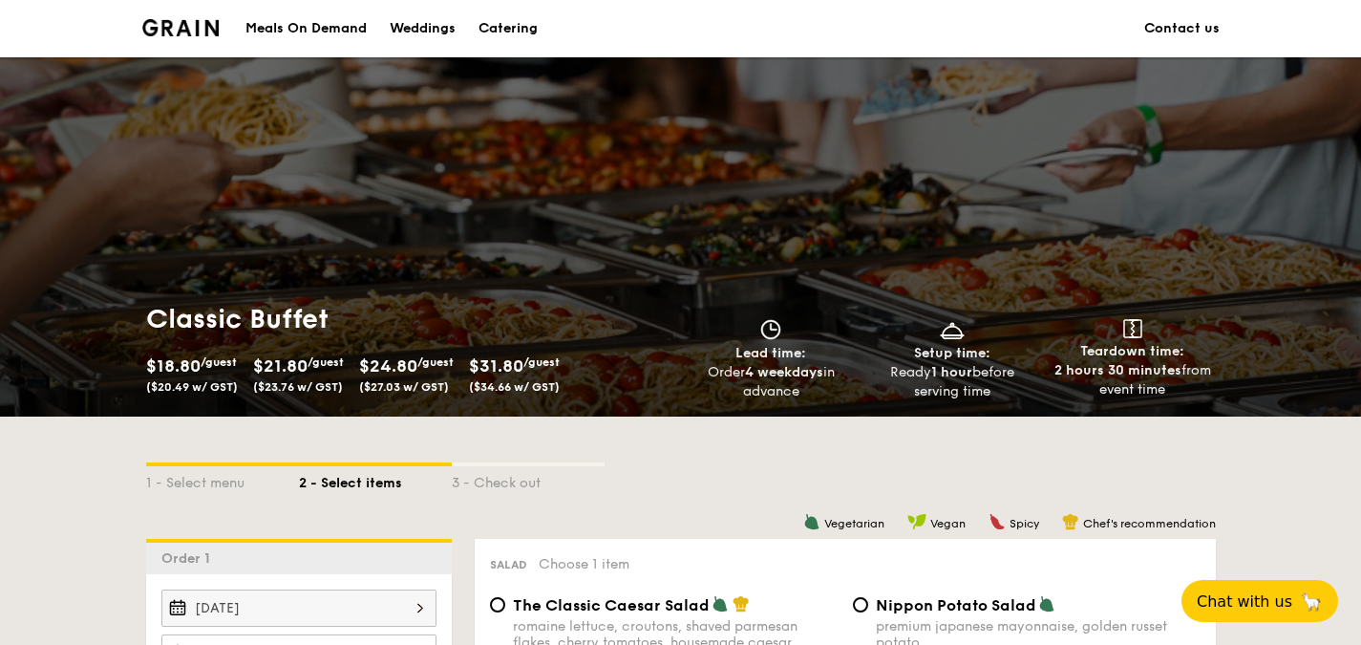
scroll to position [287, 0]
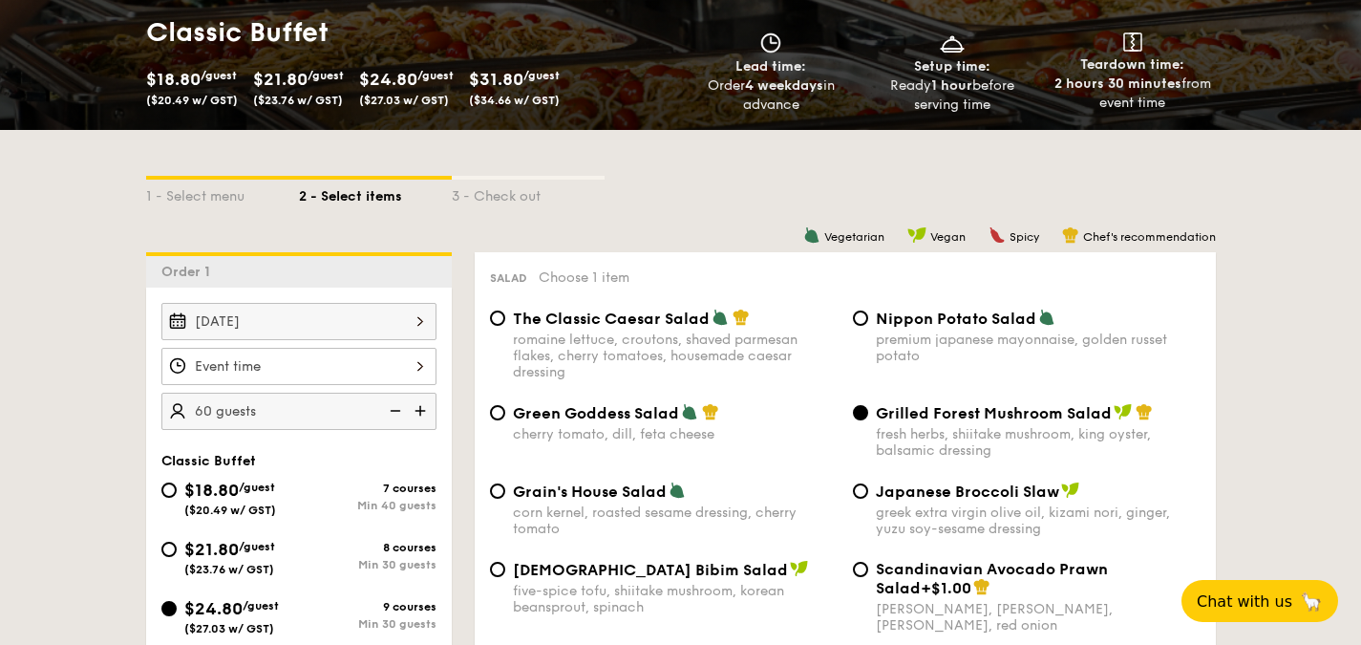
click at [956, 513] on div "greek extra virgin olive oil, kizami nori, ginger, yuzu soy-sesame dressing" at bounding box center [1038, 520] width 325 height 32
click at [868, 499] on input "Japanese Broccoli Slaw greek extra virgin olive oil, kizami [PERSON_NAME], yuzu…" at bounding box center [860, 490] width 15 height 15
radio input "true"
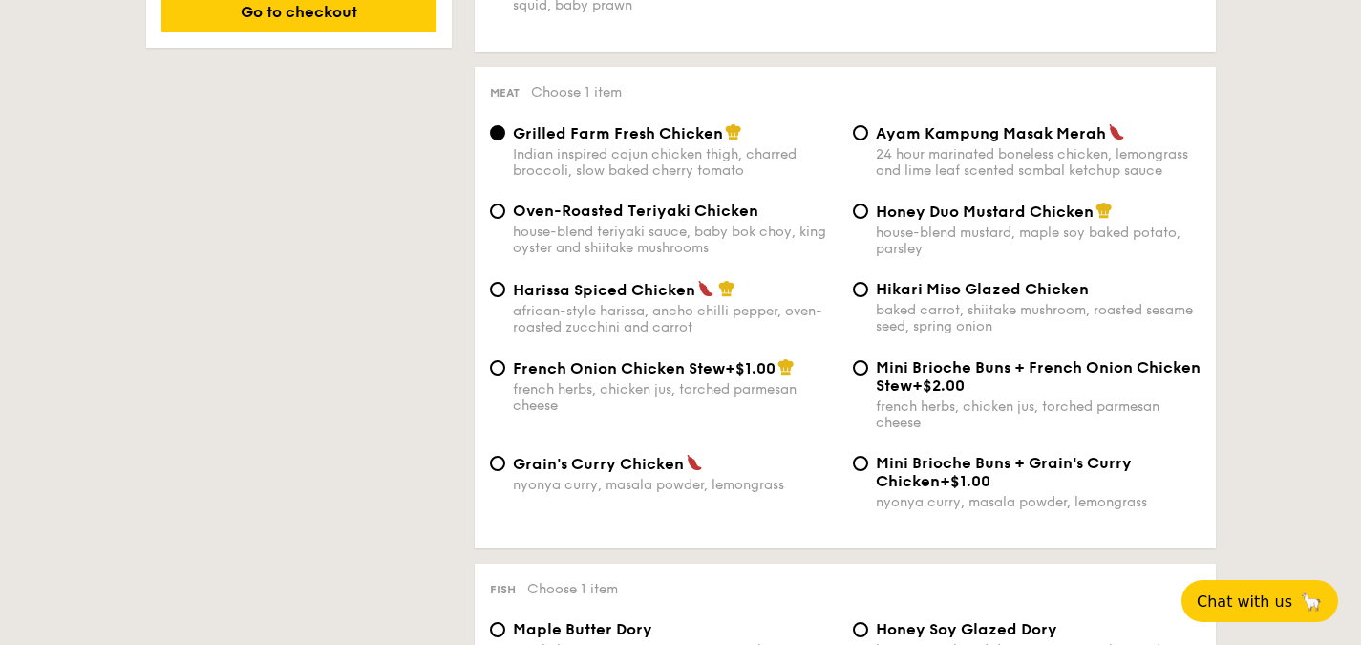
scroll to position [1337, 0]
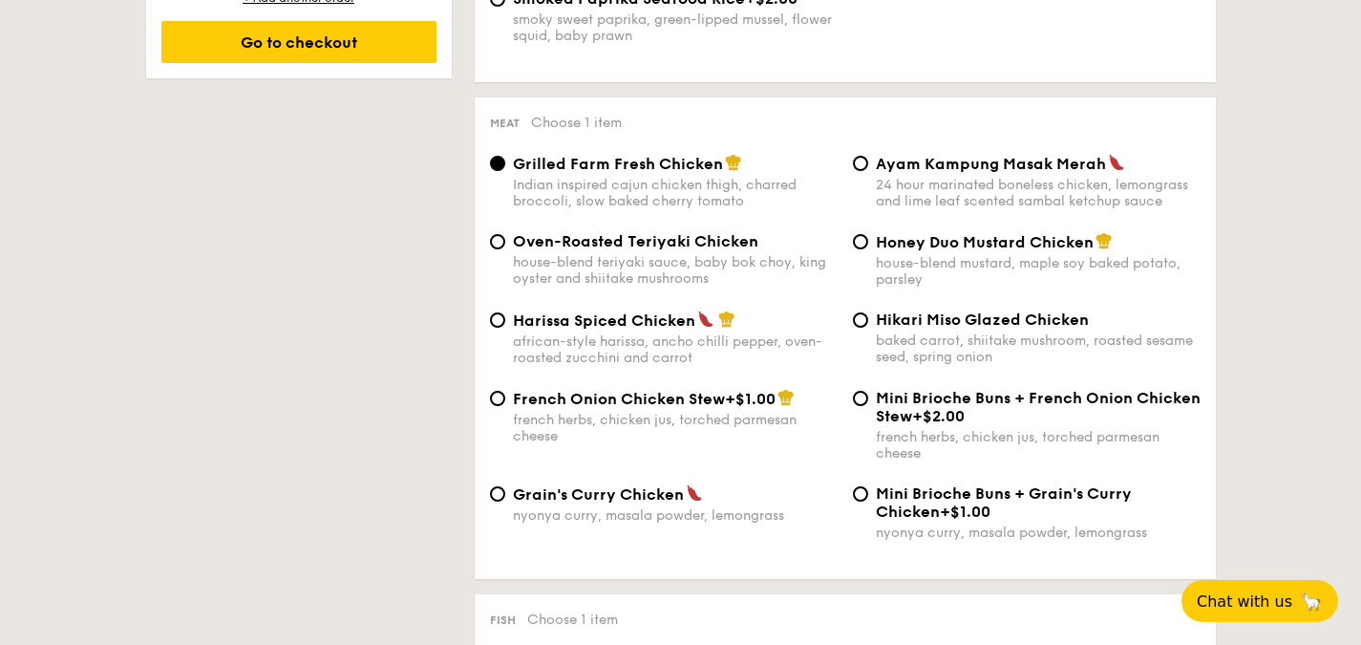
click at [625, 324] on span "Harissa Spiced Chicken" at bounding box center [604, 320] width 182 height 18
click at [505, 324] on input "Harissa Spiced Chicken african-style harissa, ancho chilli pepper, oven-roasted…" at bounding box center [497, 319] width 15 height 15
radio input "true"
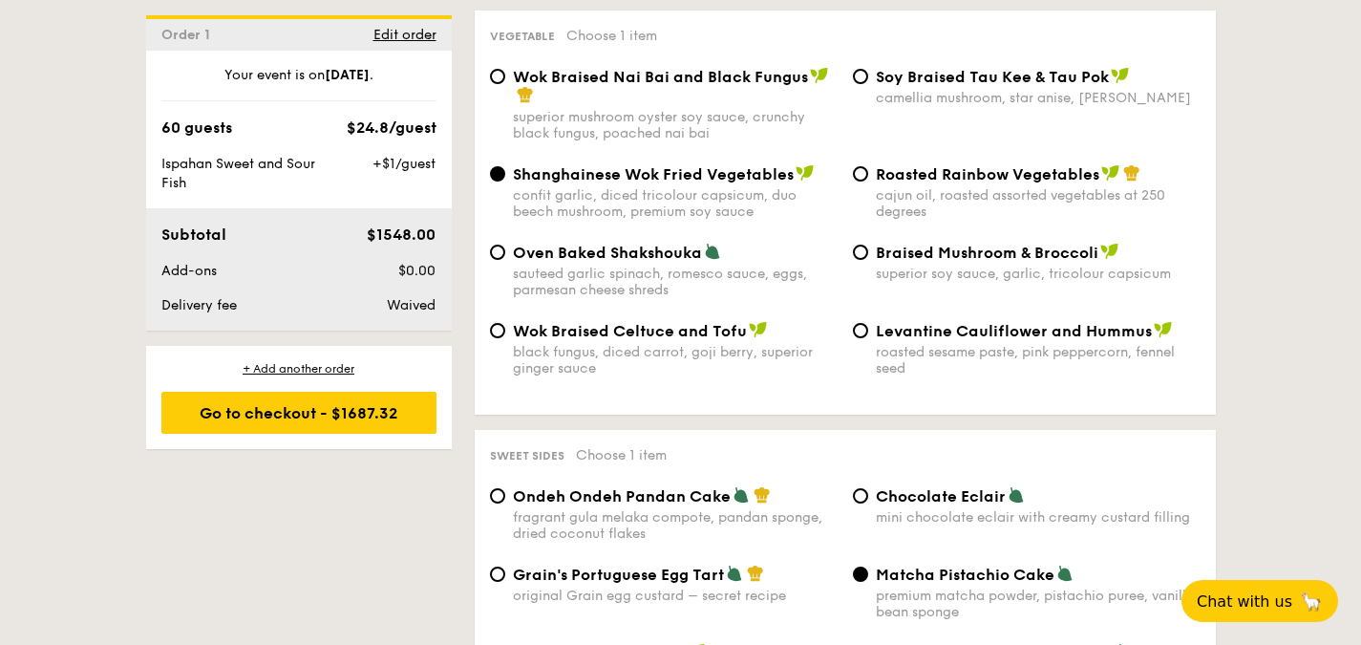
scroll to position [2388, 0]
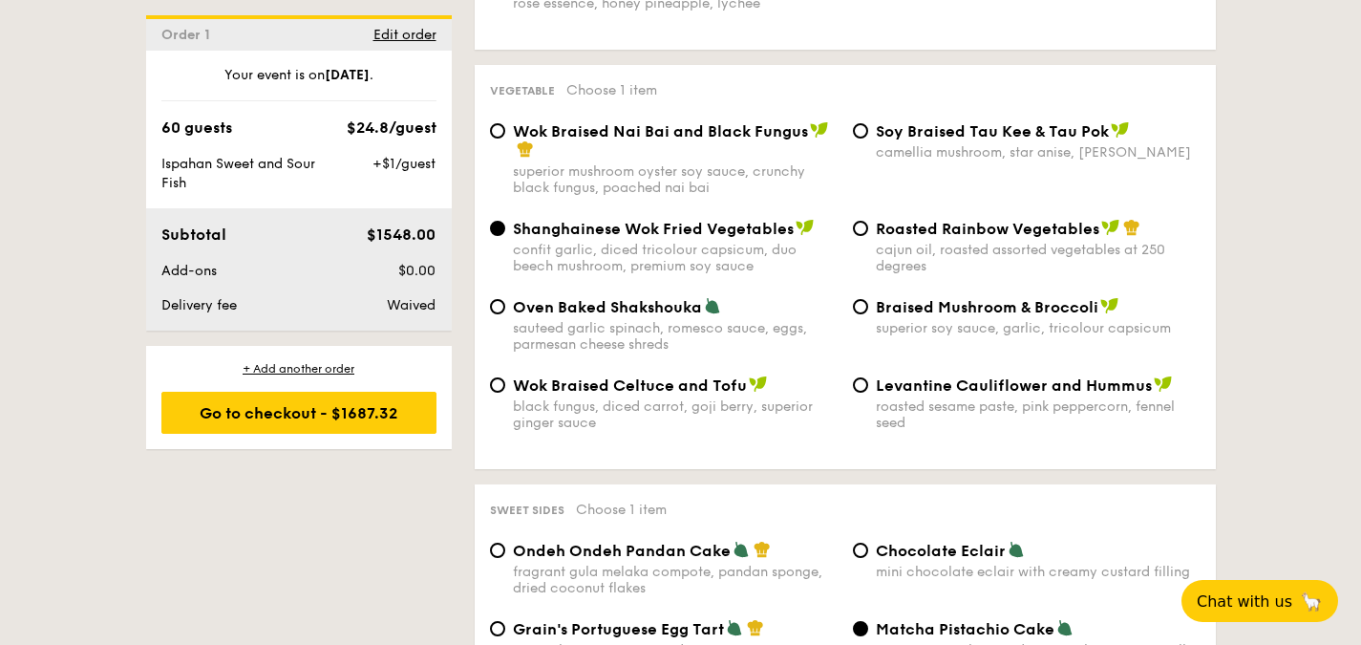
click at [935, 238] on span "Roasted Rainbow Vegetables" at bounding box center [988, 229] width 224 height 18
click at [868, 236] on input "Roasted Rainbow Vegetables cajun oil, roasted assorted vegetables at 250 degrees" at bounding box center [860, 228] width 15 height 15
radio input "true"
click at [939, 316] on span "Braised Mushroom & Broccoli" at bounding box center [987, 307] width 223 height 18
click at [868, 314] on input "Braised Mushroom & Broccoli superior soy sauce, garlic, tricolour capsicum" at bounding box center [860, 306] width 15 height 15
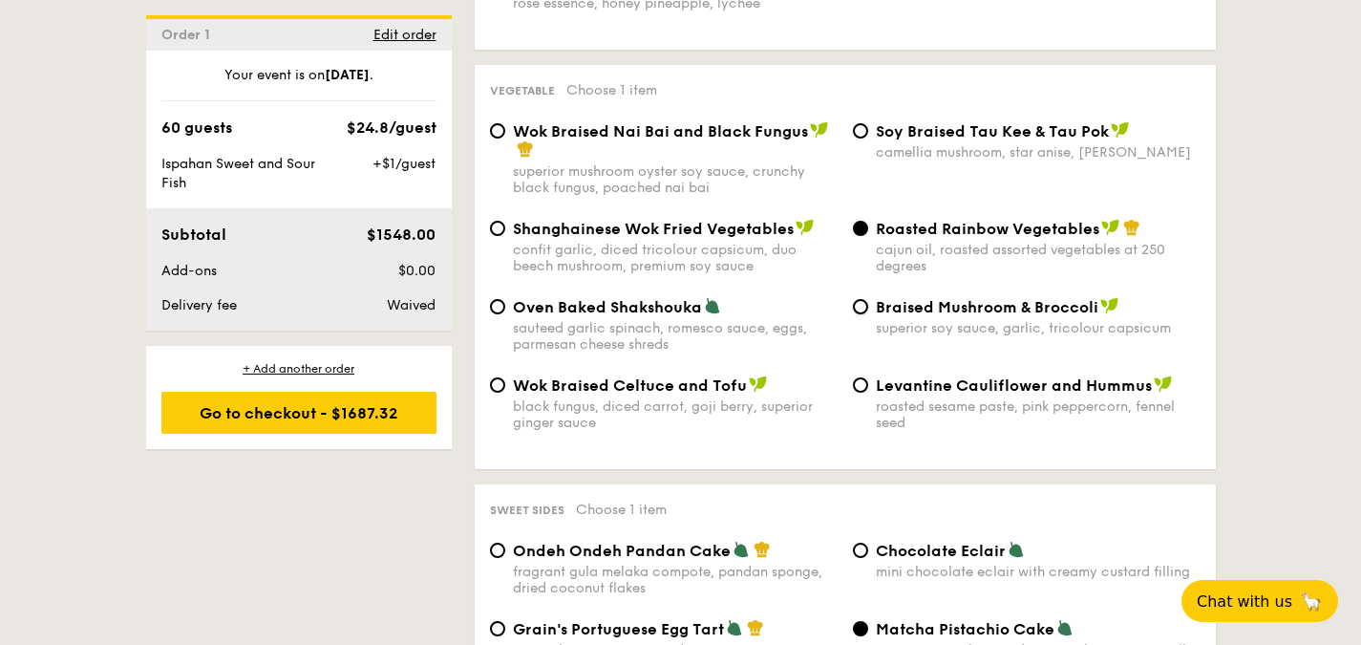
radio input "true"
click at [670, 316] on span "Oven Baked Shakshouka" at bounding box center [607, 307] width 189 height 18
click at [505, 314] on input "Oven Baked Shakshouka sauteed garlic spinach, romesco sauce, eggs, parmesan che…" at bounding box center [497, 306] width 15 height 15
radio input "true"
click at [742, 258] on div "Shanghainese Wok Fried Vegetables confit garlic, diced tricolour capsicum, duo …" at bounding box center [675, 246] width 325 height 55
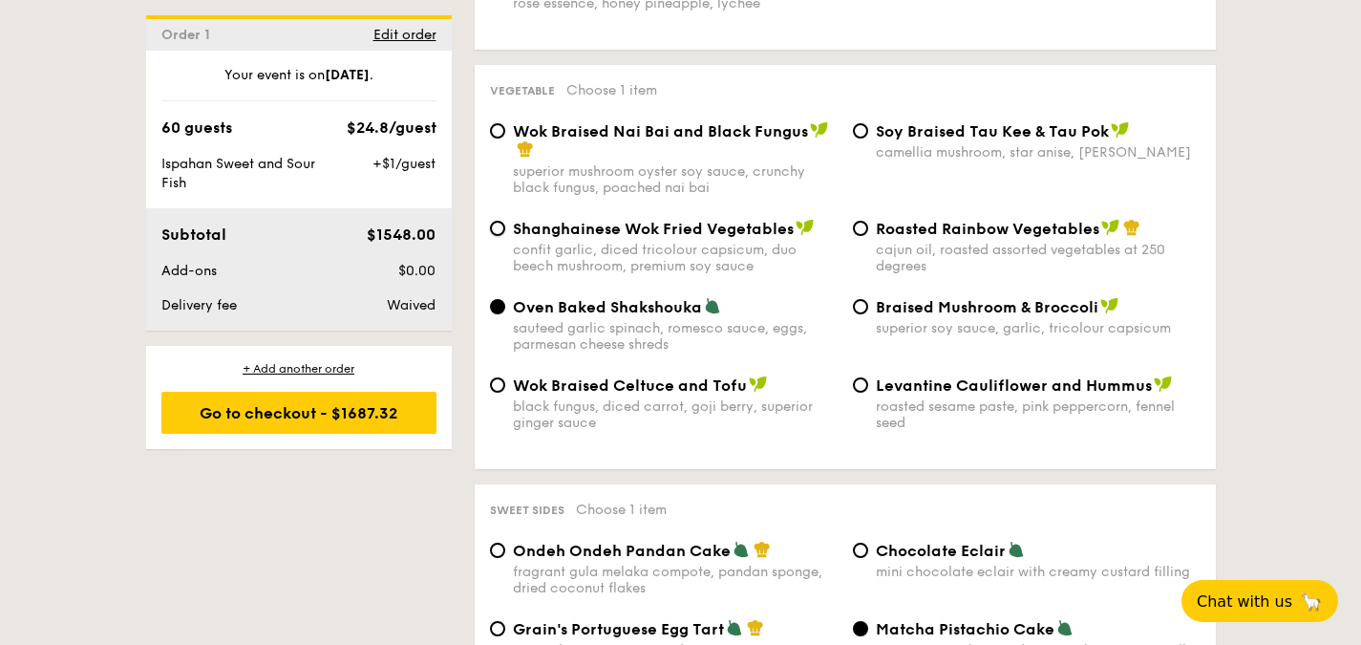
click at [505, 236] on input "Shanghainese Wok Fried Vegetables confit garlic, diced tricolour capsicum, duo …" at bounding box center [497, 228] width 15 height 15
radio input "true"
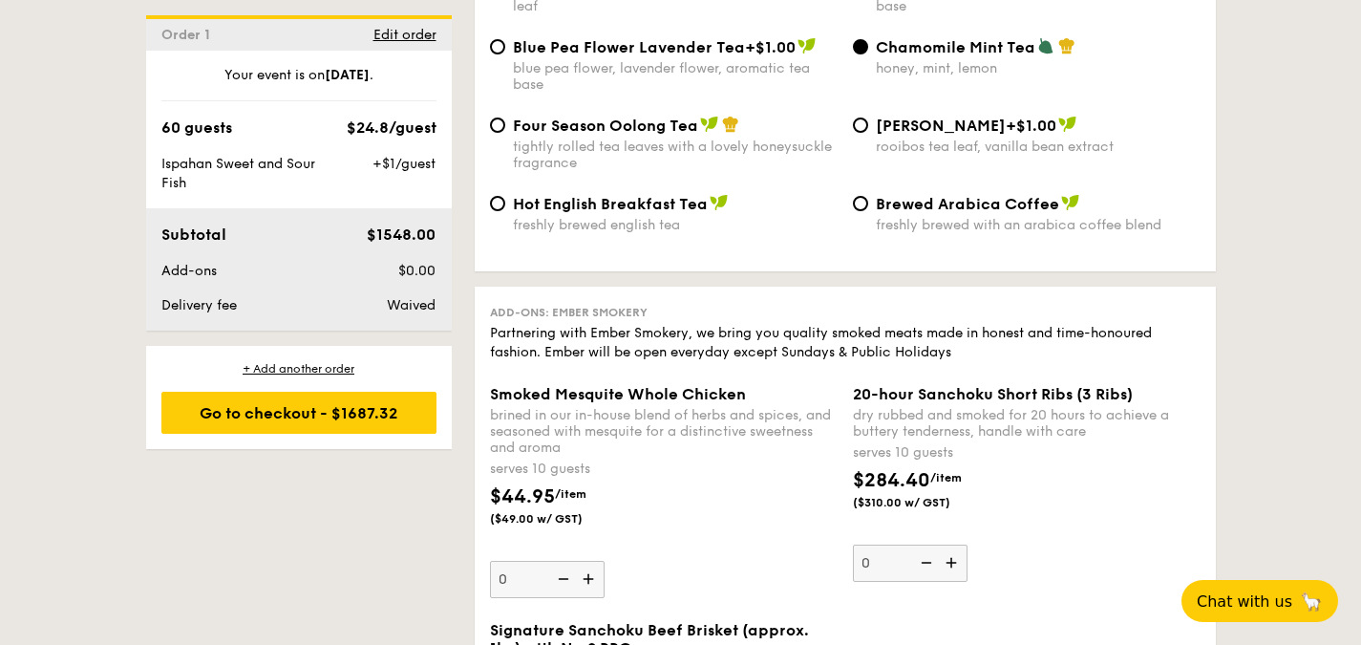
scroll to position [4203, 0]
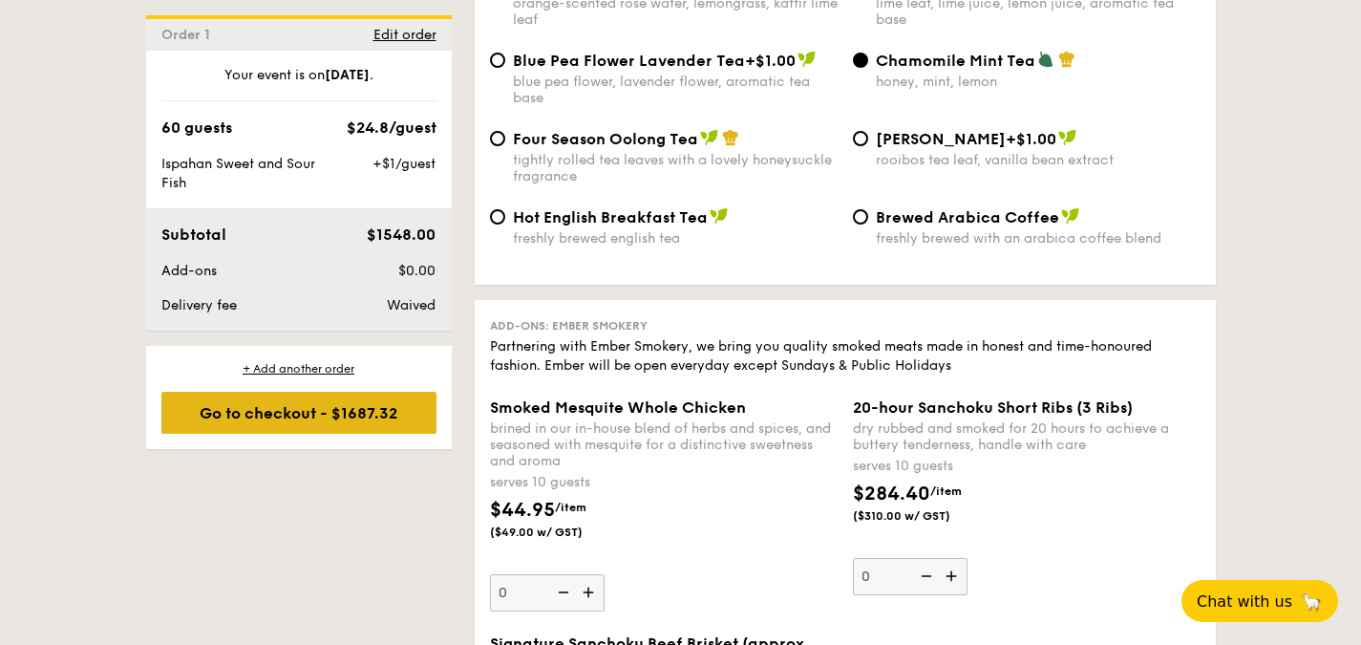
click at [277, 410] on div "Go to checkout - $1687.32" at bounding box center [298, 413] width 275 height 42
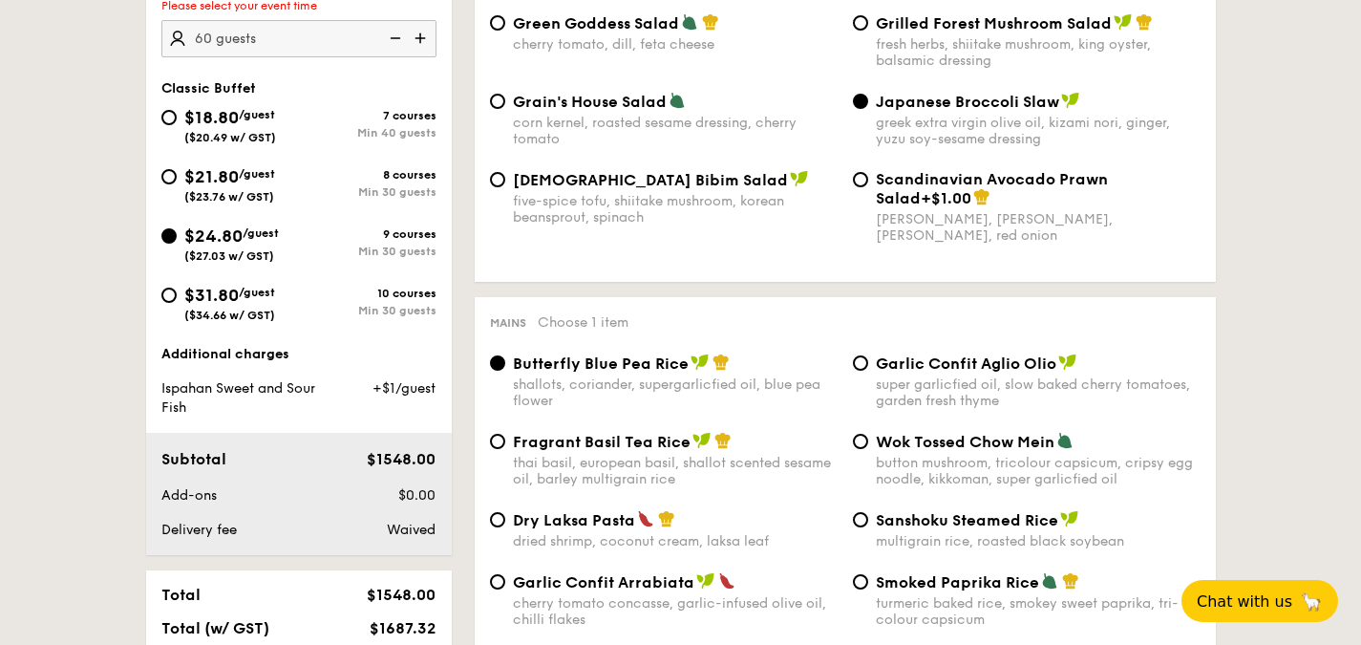
scroll to position [510, 0]
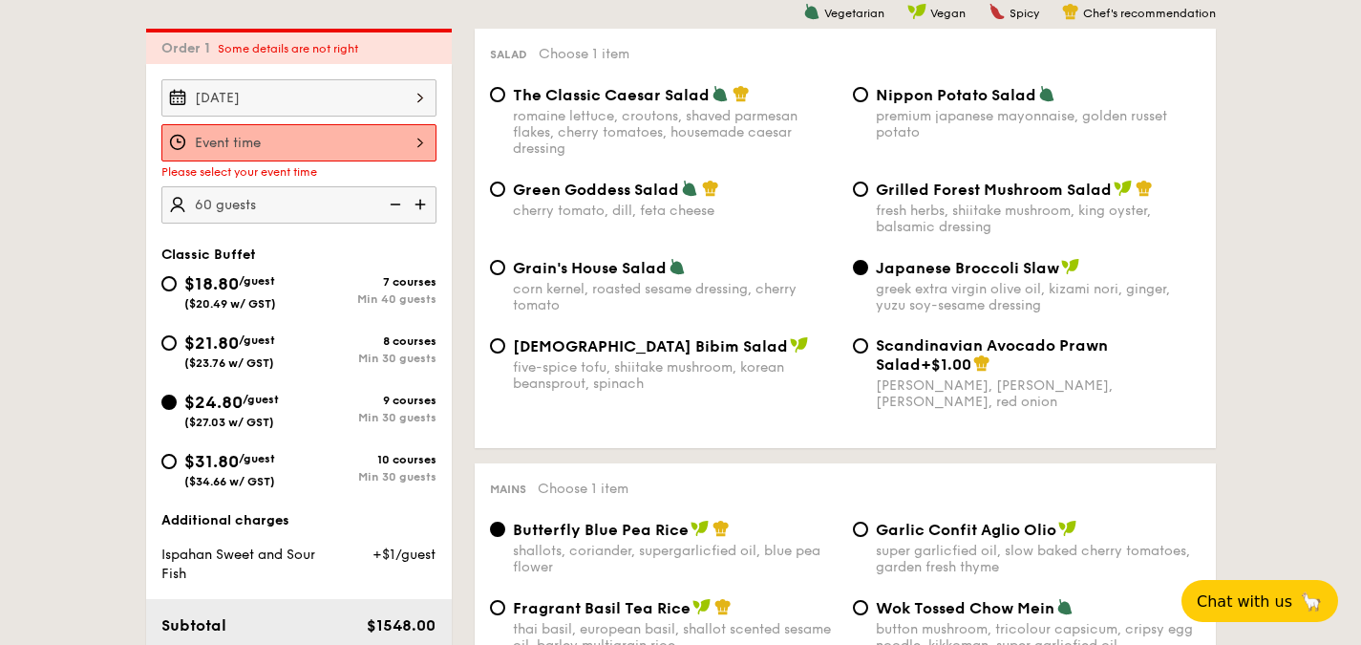
click at [396, 147] on div at bounding box center [298, 142] width 275 height 37
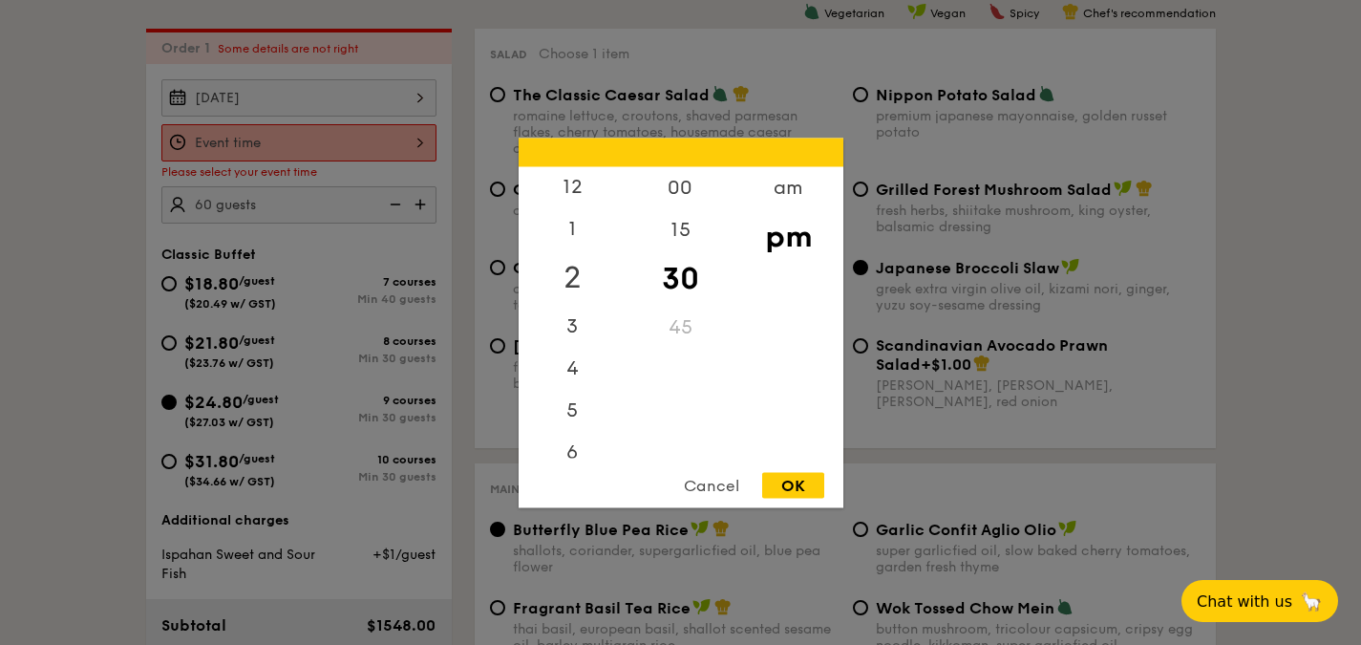
scroll to position [0, 0]
click at [578, 189] on div "12" at bounding box center [573, 193] width 108 height 55
click at [709, 203] on div "00" at bounding box center [681, 193] width 108 height 55
click at [800, 486] on div "OK" at bounding box center [793, 485] width 62 height 26
type input "12:00PM"
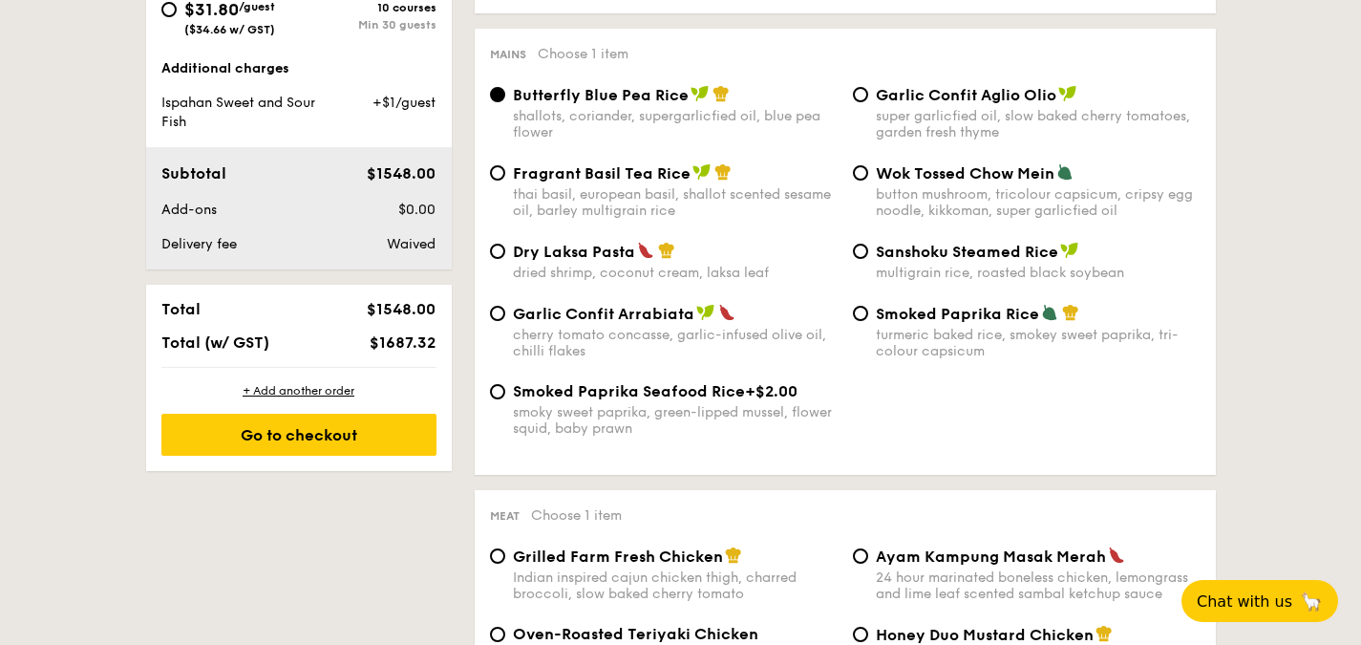
scroll to position [892, 0]
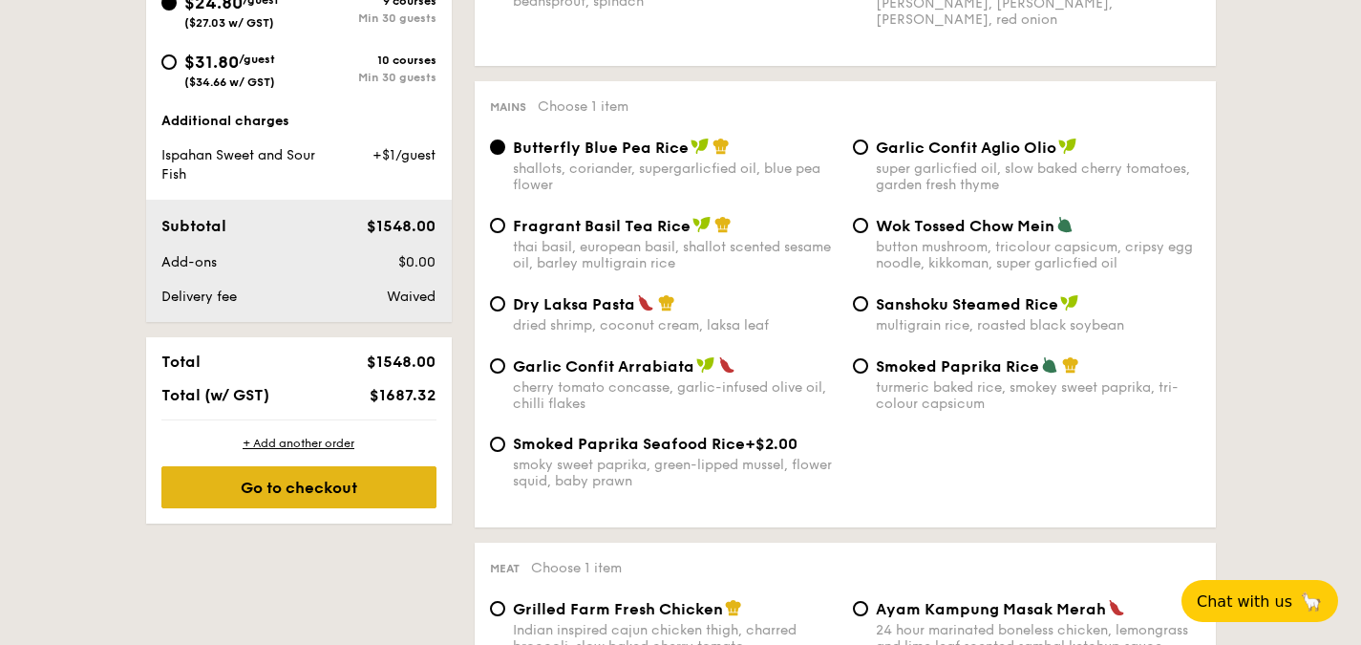
click at [260, 500] on div "Go to checkout" at bounding box center [298, 487] width 275 height 42
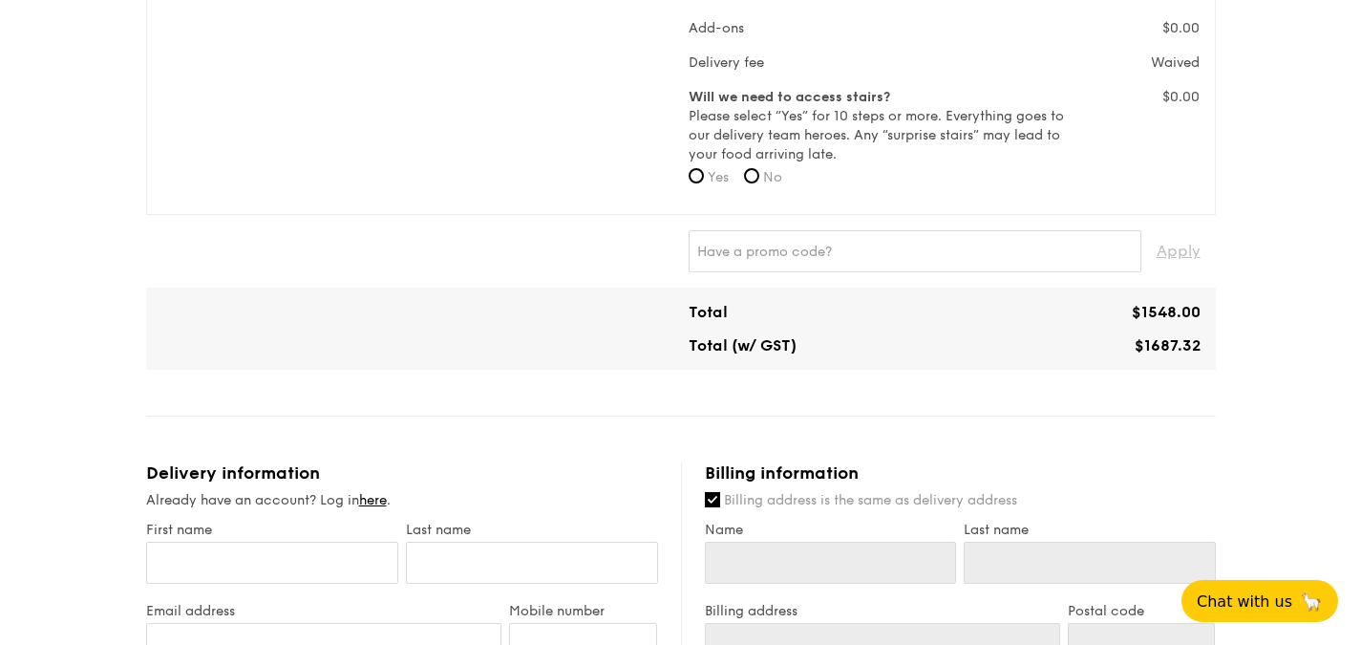
scroll to position [955, 0]
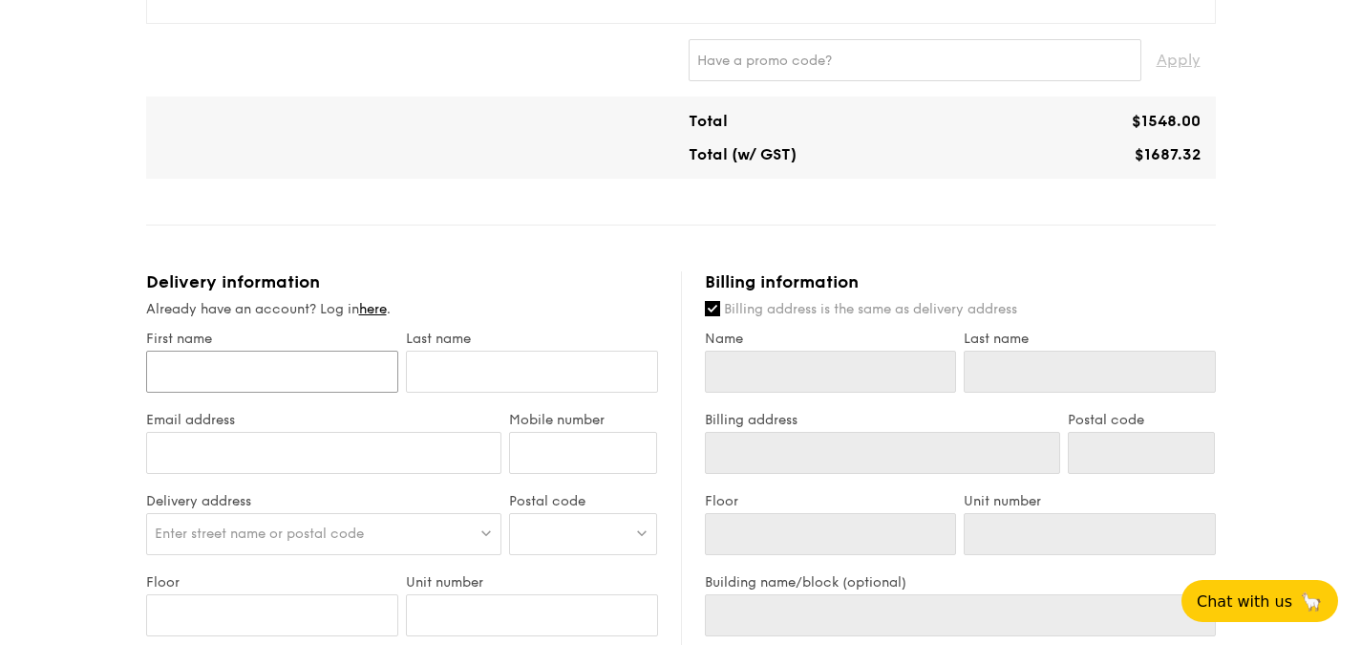
click at [356, 378] on input "First name" at bounding box center [272, 372] width 252 height 42
type input "[PERSON_NAME]"
type input "98002206"
type input "[PERSON_NAME]"
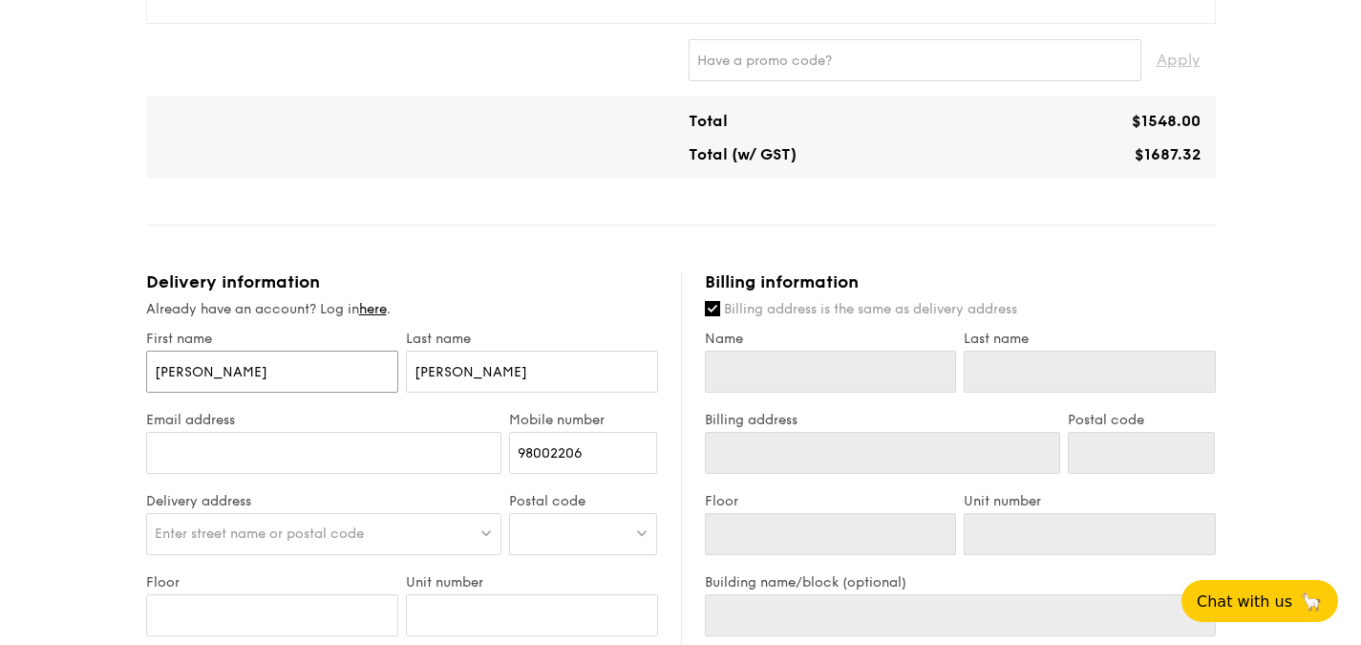
type input "[PERSON_NAME]"
drag, startPoint x: 582, startPoint y: 453, endPoint x: 427, endPoint y: 433, distance: 156.1
click at [427, 433] on div "Email address Mobile number 98002206" at bounding box center [402, 452] width 520 height 81
type input "96792072"
click at [396, 451] on input "Email address" at bounding box center [324, 453] width 356 height 42
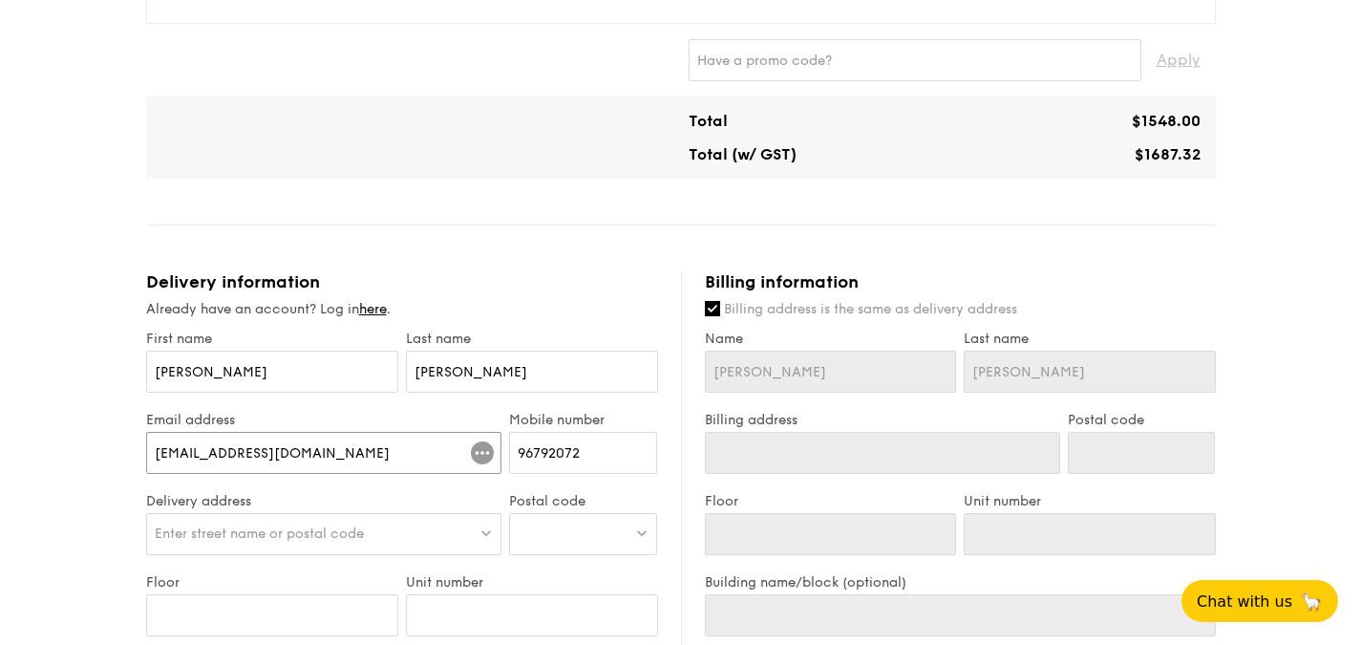
type input "[EMAIL_ADDRESS][DOMAIN_NAME]"
click at [352, 534] on span "Enter street name or postal code" at bounding box center [259, 533] width 209 height 16
click at [360, 529] on input "search" at bounding box center [324, 535] width 354 height 42
type input "1"
click at [549, 536] on div at bounding box center [583, 534] width 148 height 42
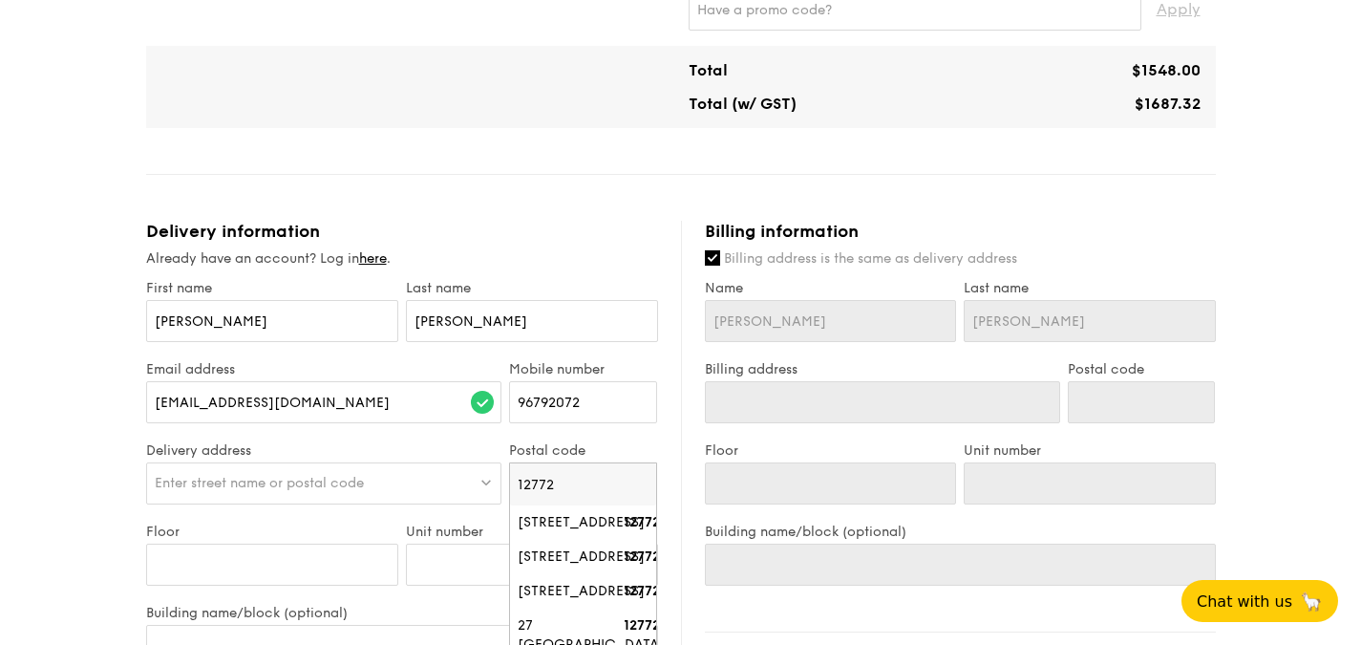
scroll to position [1051, 0]
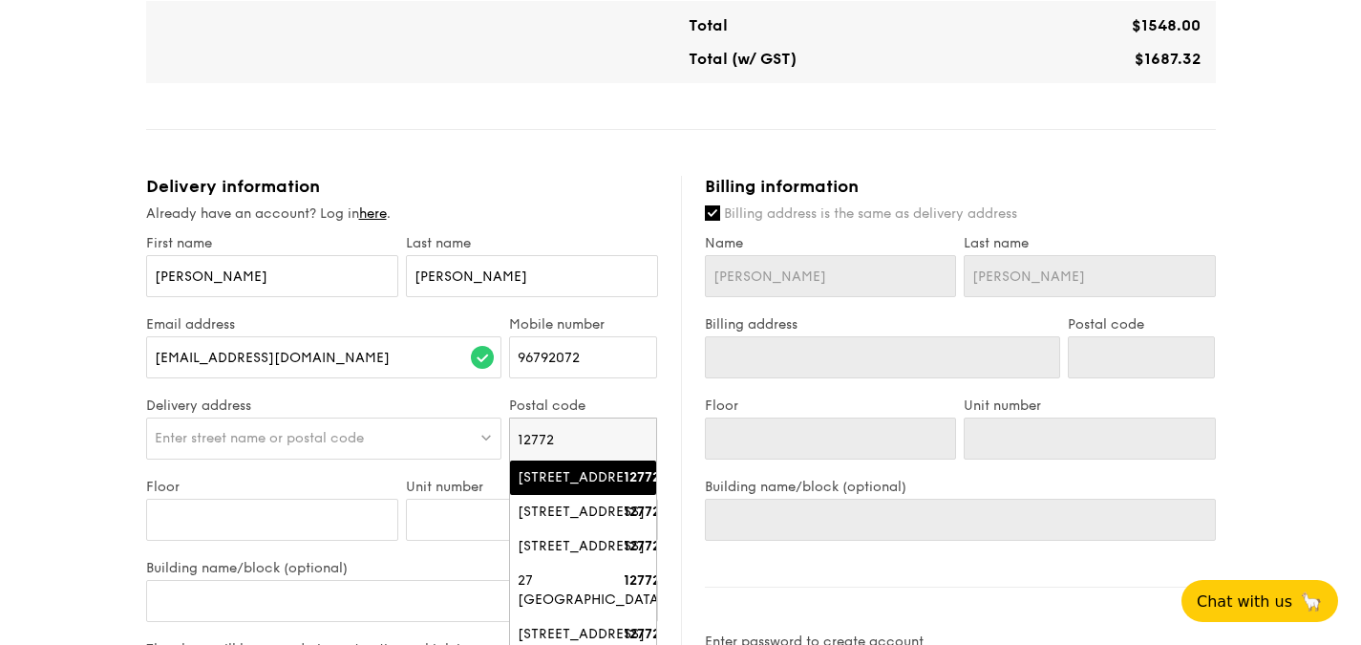
type input "12772"
click at [590, 487] on div "[STREET_ADDRESS]" at bounding box center [567, 477] width 98 height 19
type input "[STREET_ADDRESS]"
type input "127722"
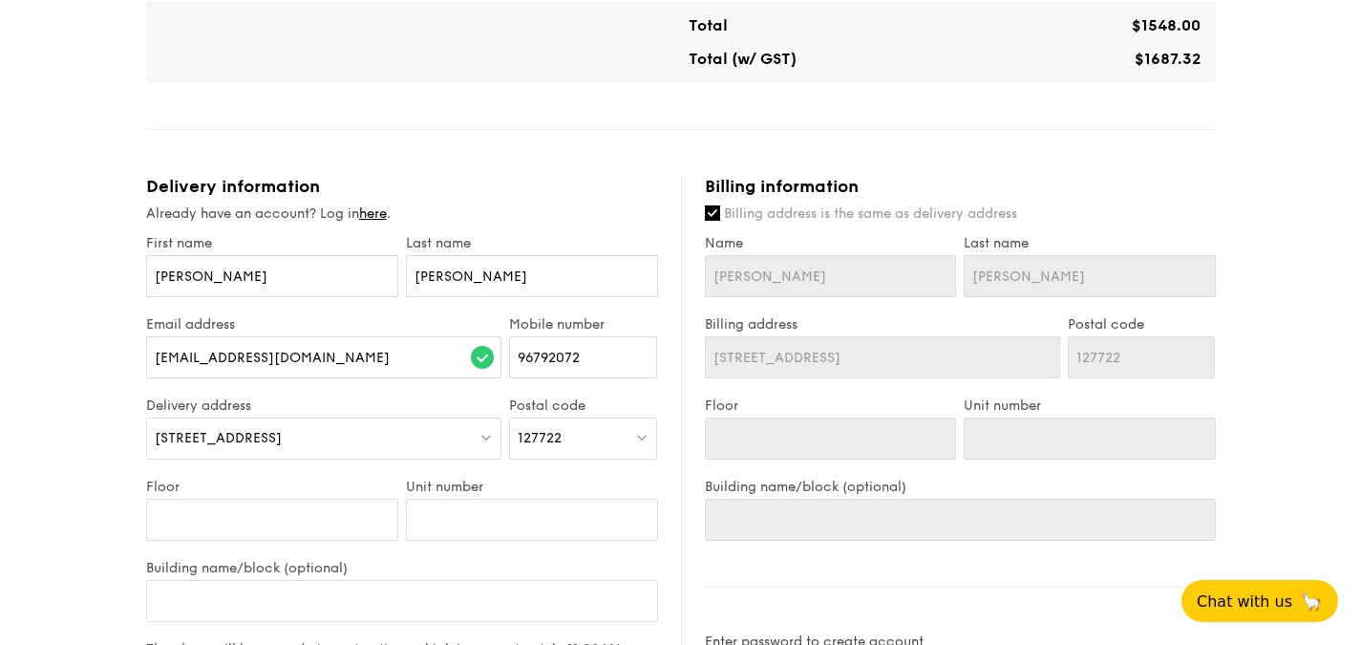
click at [571, 440] on div "127722" at bounding box center [583, 438] width 148 height 42
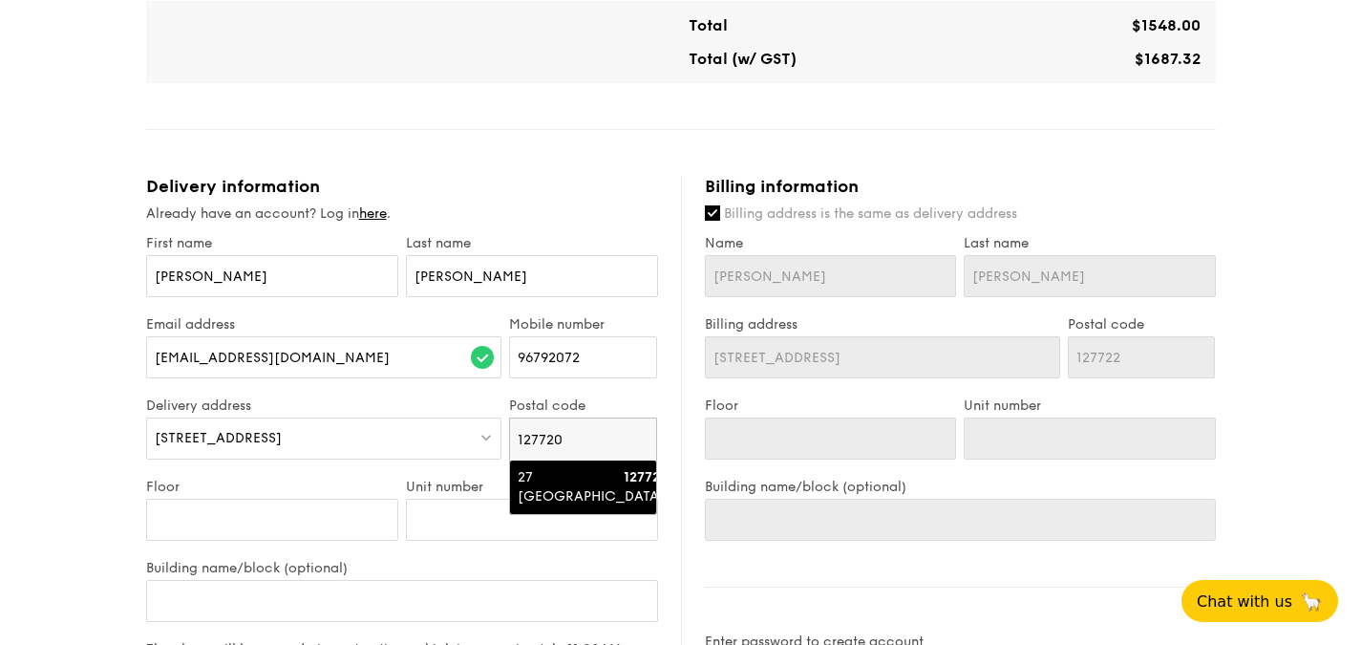
type input "127720"
click at [573, 490] on div "27 [GEOGRAPHIC_DATA]" at bounding box center [567, 487] width 98 height 38
type input "27 [GEOGRAPHIC_DATA]"
type input "127720"
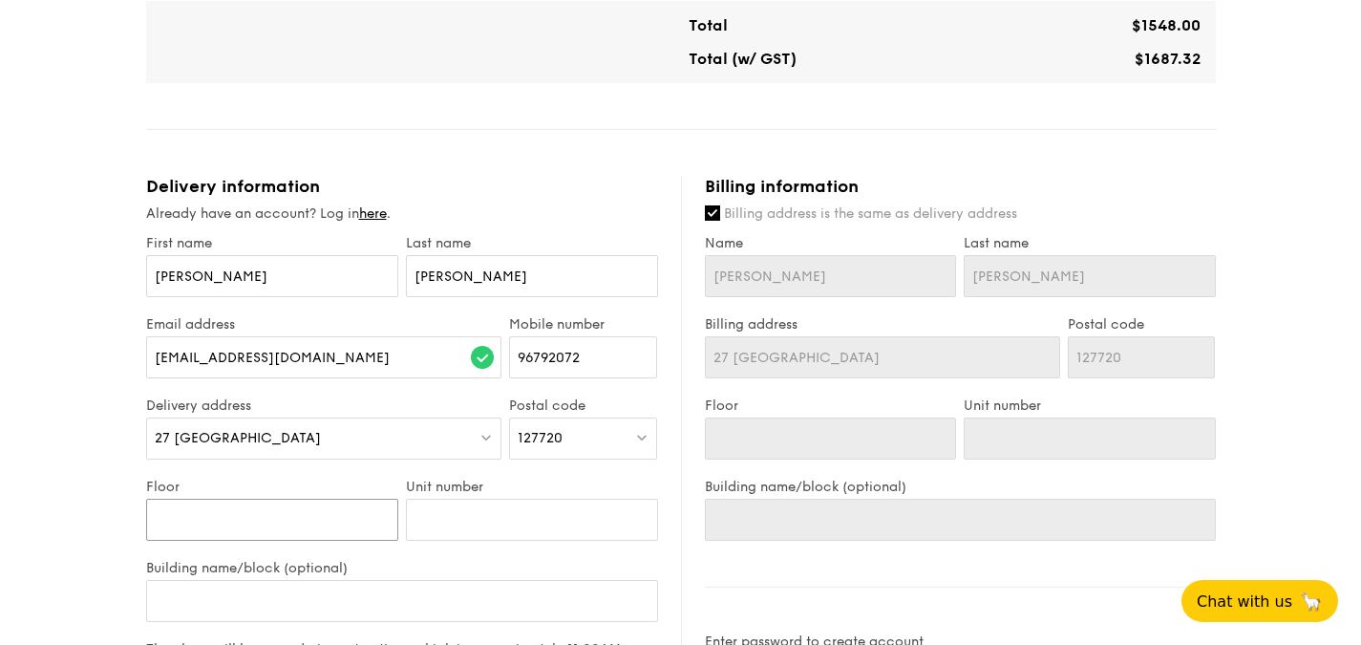
click at [279, 505] on input "Floor" at bounding box center [272, 520] width 252 height 42
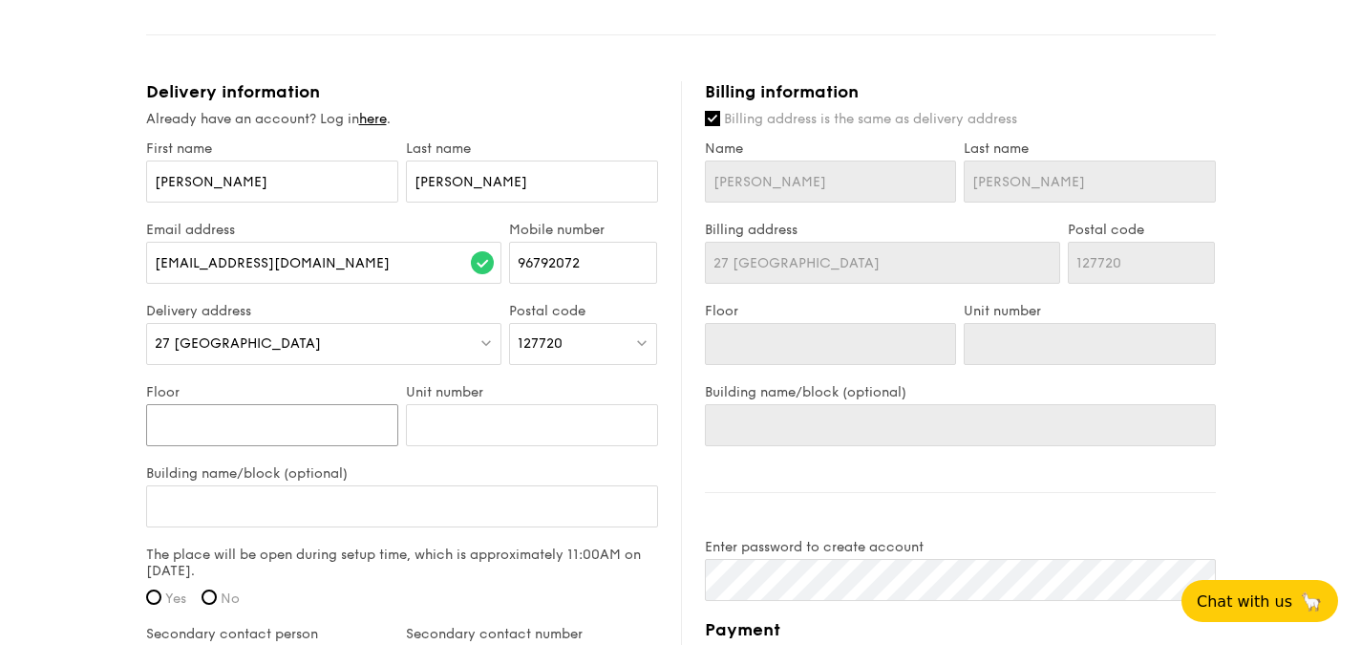
scroll to position [1146, 0]
click at [473, 503] on input "Building name/block (optional)" at bounding box center [402, 505] width 512 height 42
type input "B"
type input "Bo"
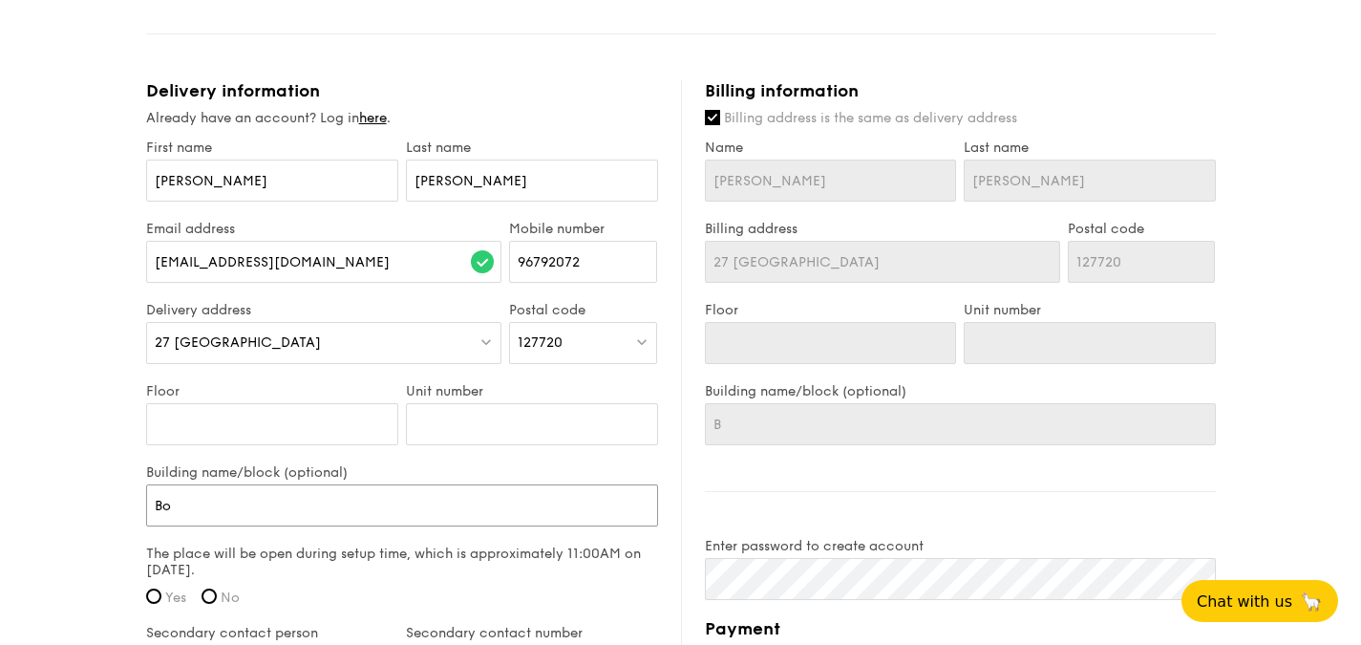
type input "Bo"
type input "Bot"
type input "Bo"
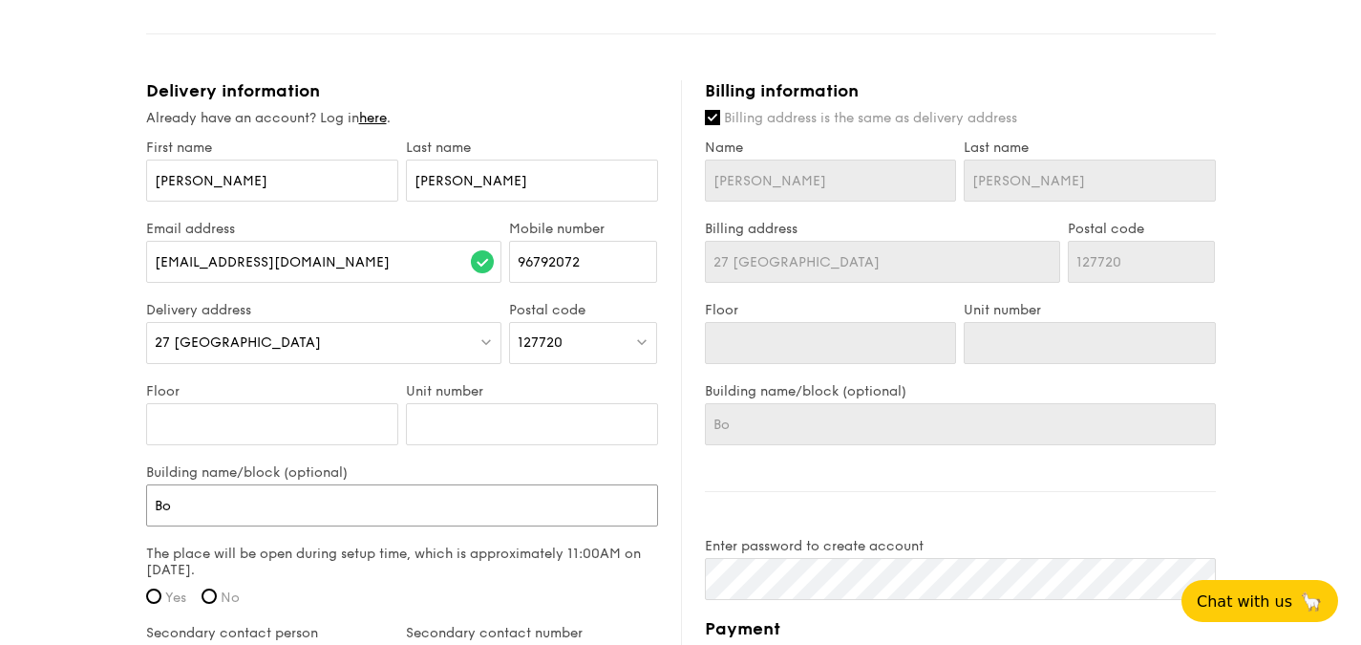
type input "B"
type input "Bo"
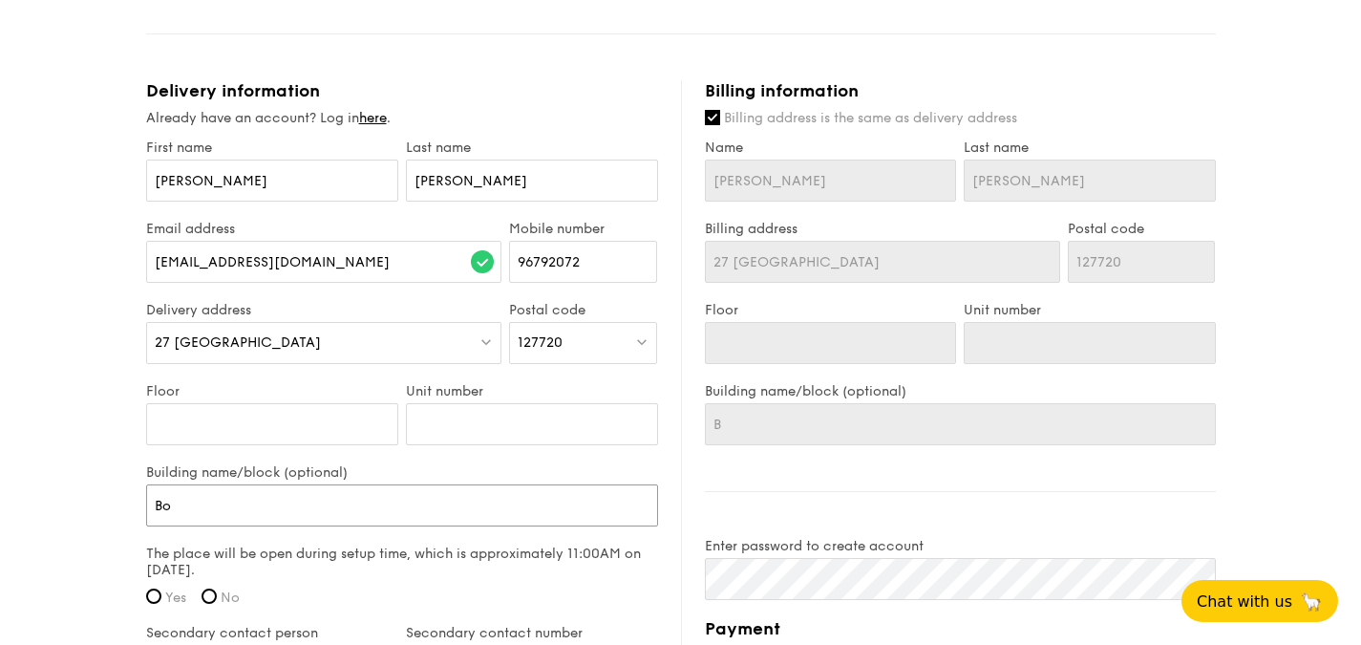
type input "Bo"
type input "Bot"
type input "[PERSON_NAME]"
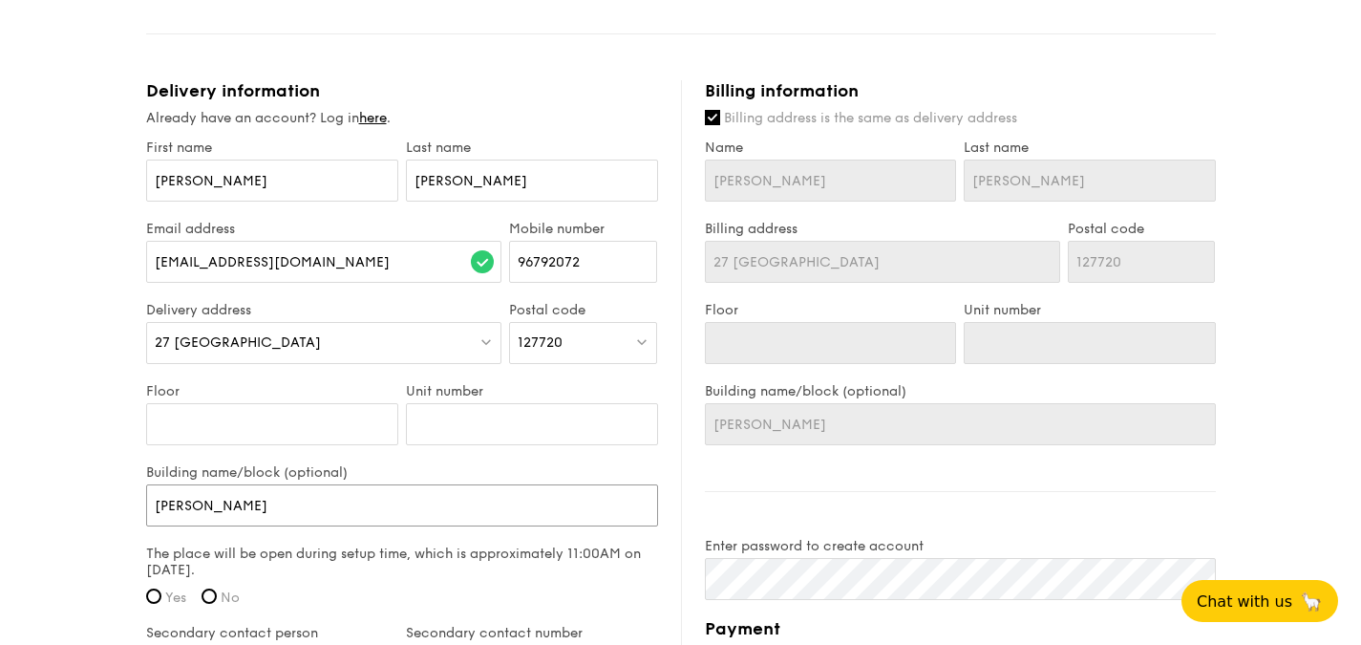
type input "Bot"
type input "Bota"
type input "Botan"
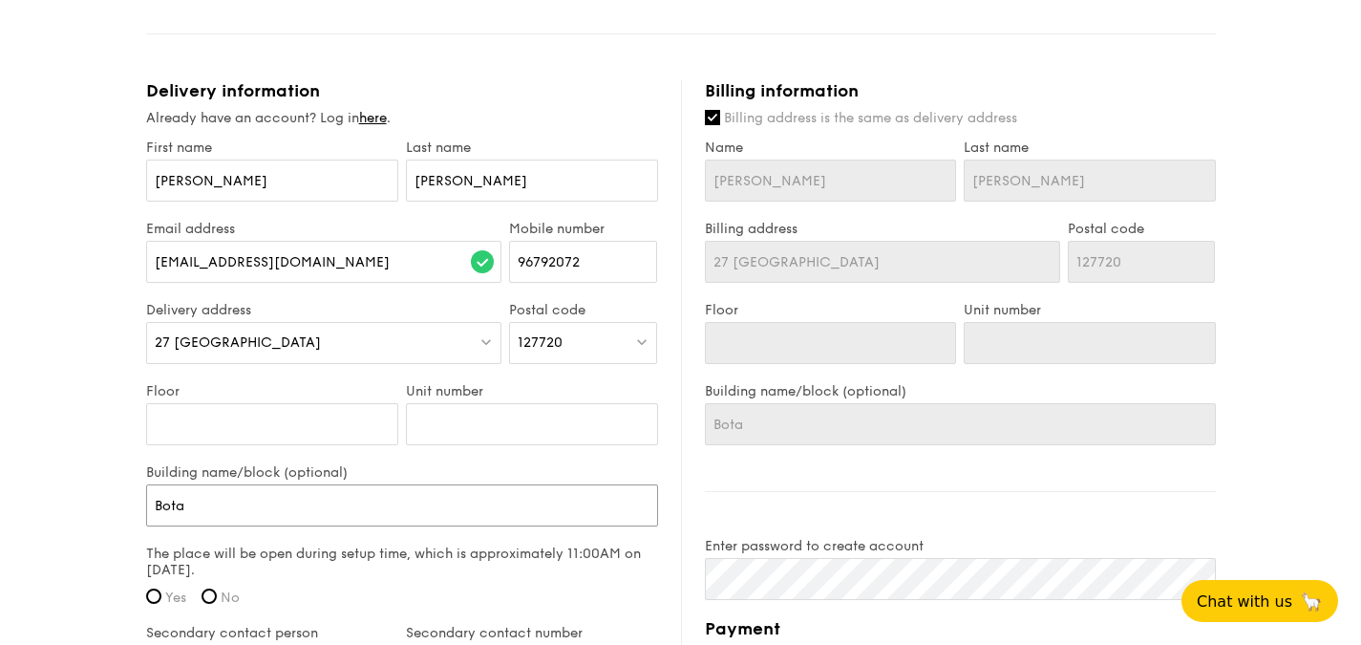
type input "Botan"
type input "Botann"
type input "Botanni"
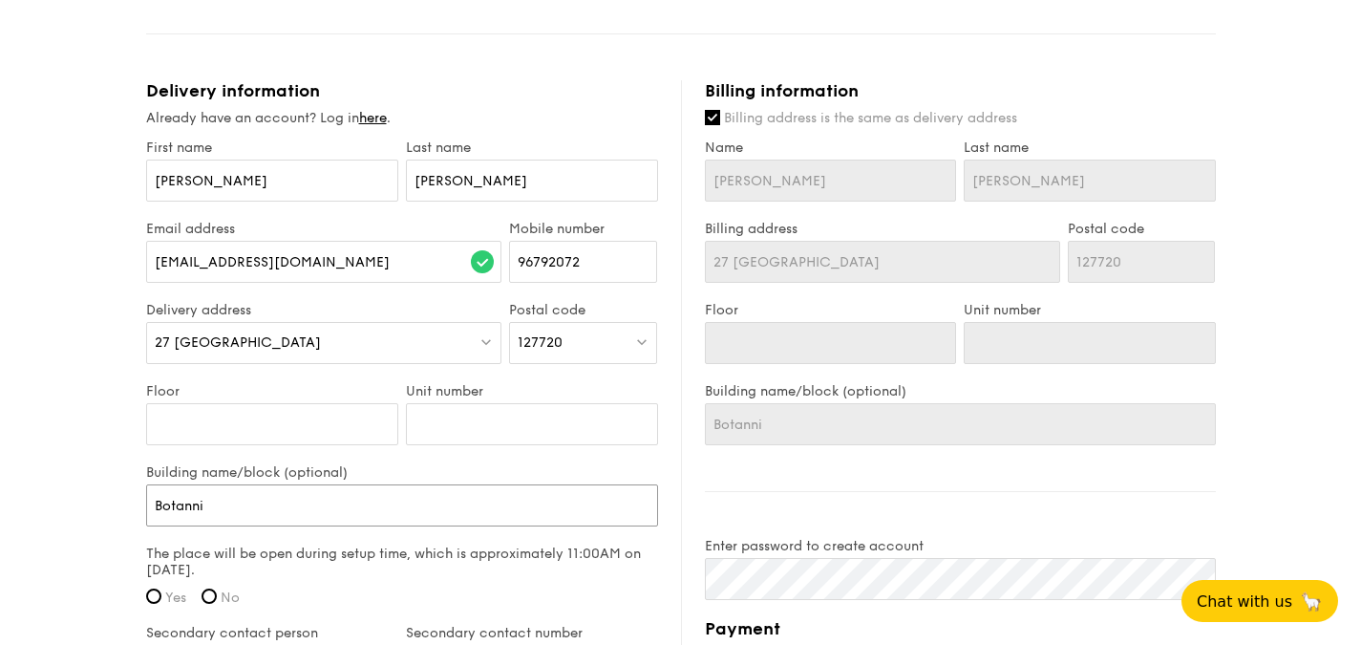
type input "Botannia"
type input "Botannia C"
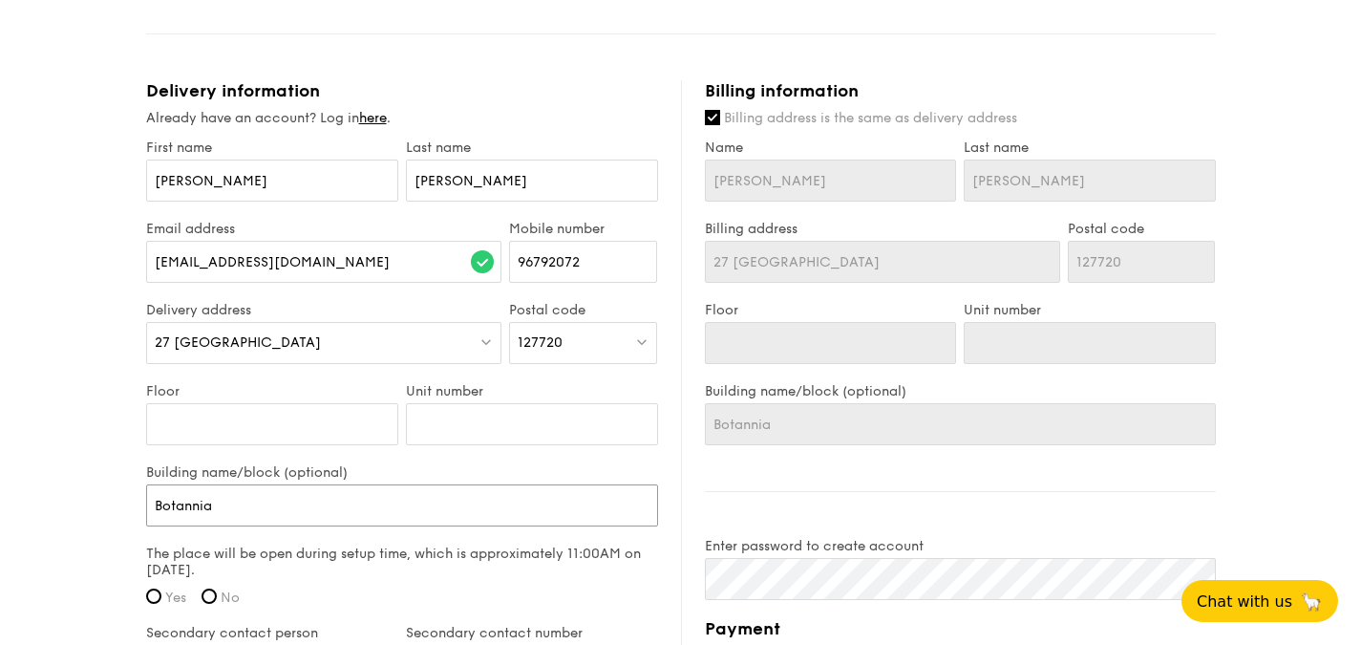
type input "Botannia C"
type input "Botannia Co"
type input "Botannia Con"
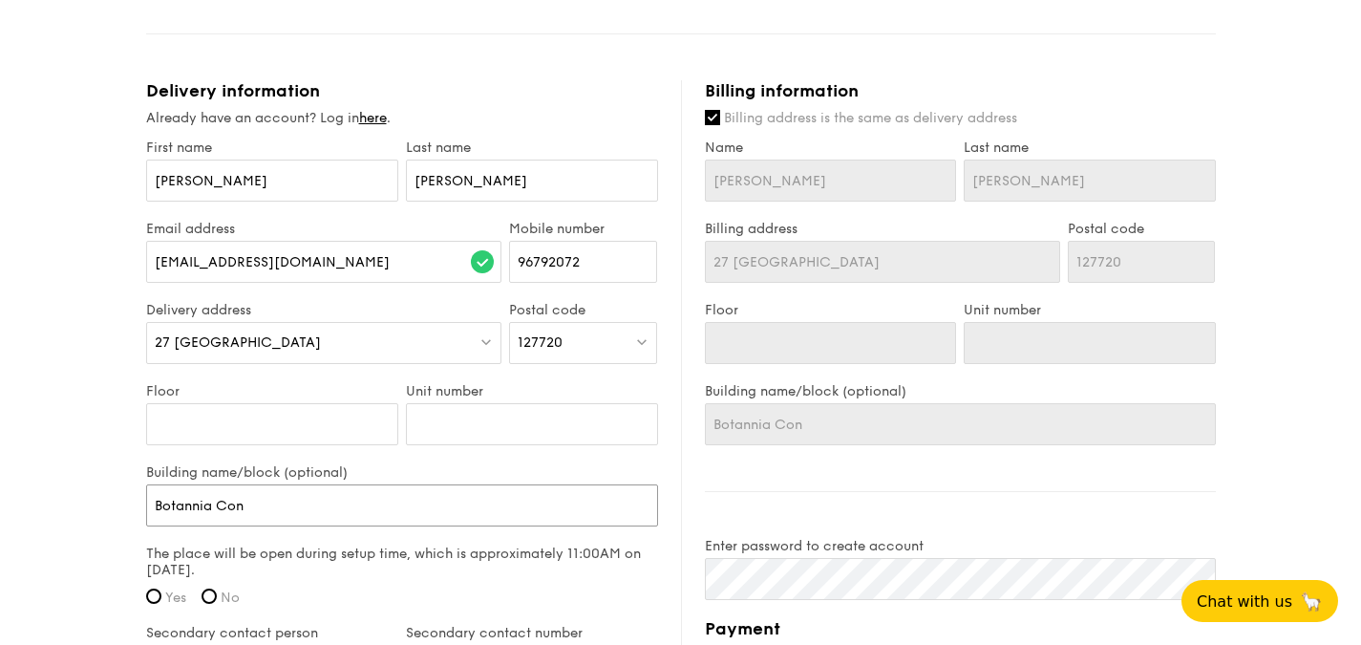
type input "Botannia Cond"
type input "Botannia Condo"
type input "Botannia Condo,"
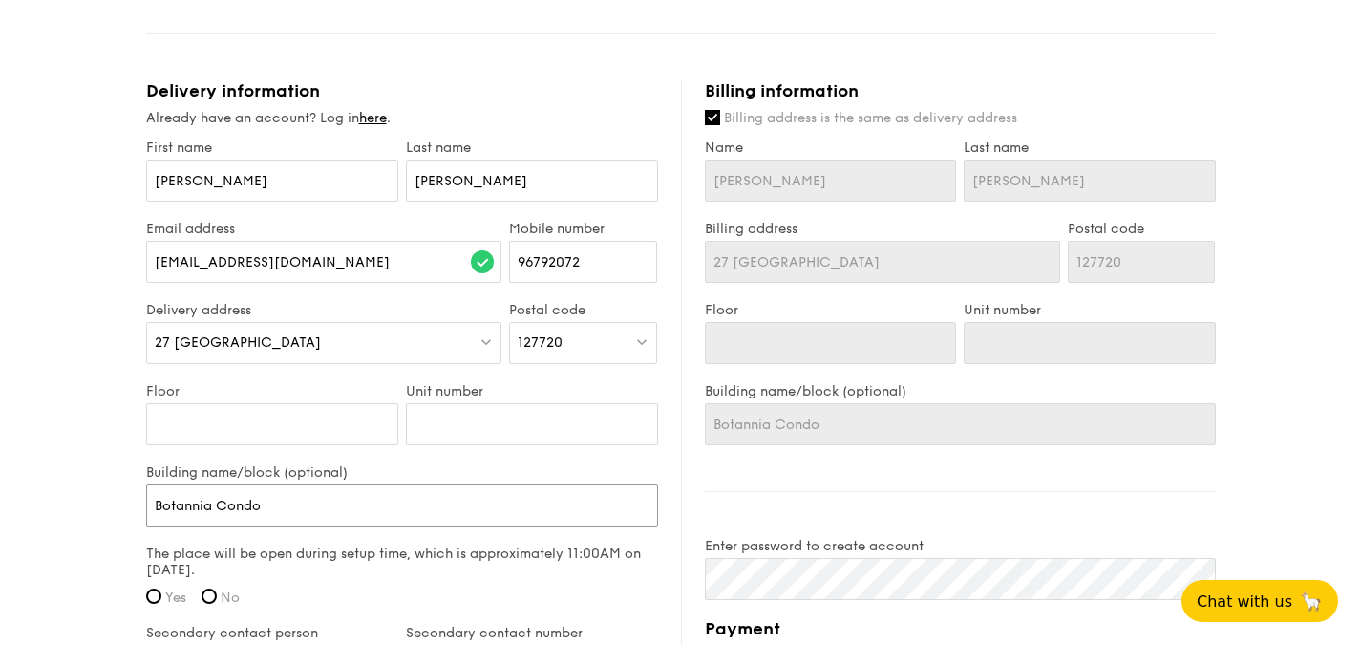
type input "Botannia Condo,"
type input "Botannia Condo, f"
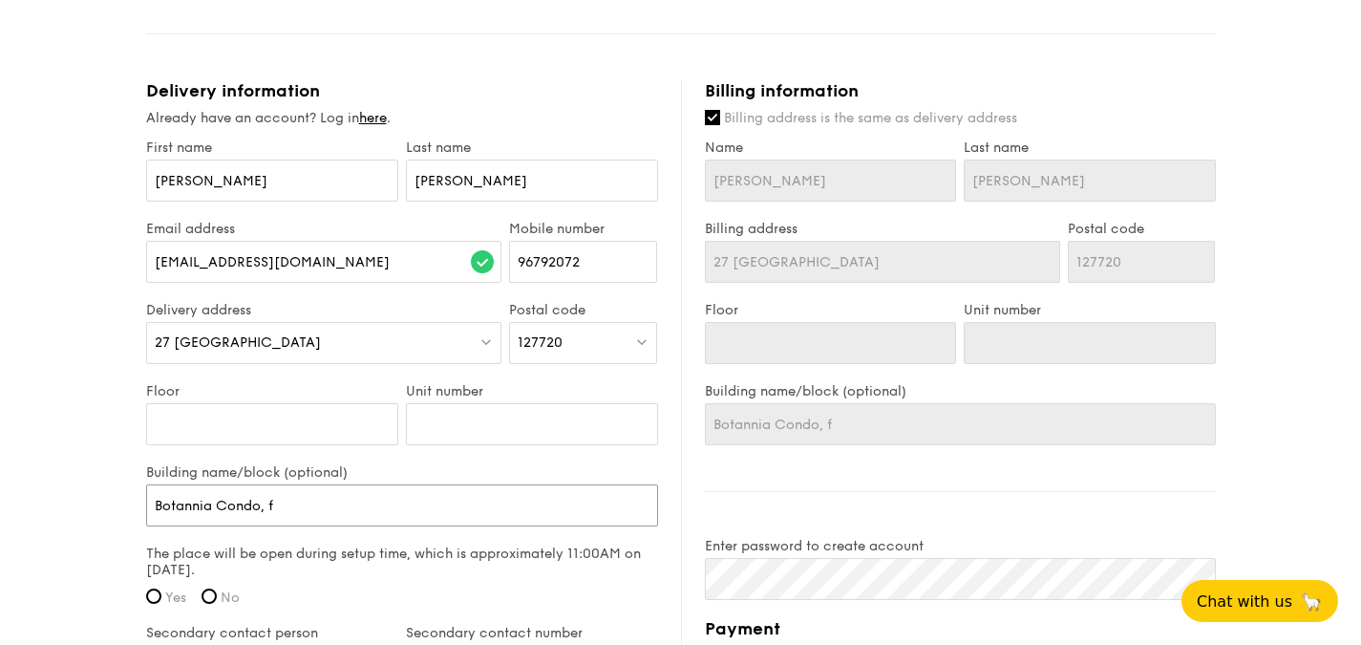
type input "Botannia Condo, fu"
type input "Botannia Condo, fun"
type input "Botannia Condo, func"
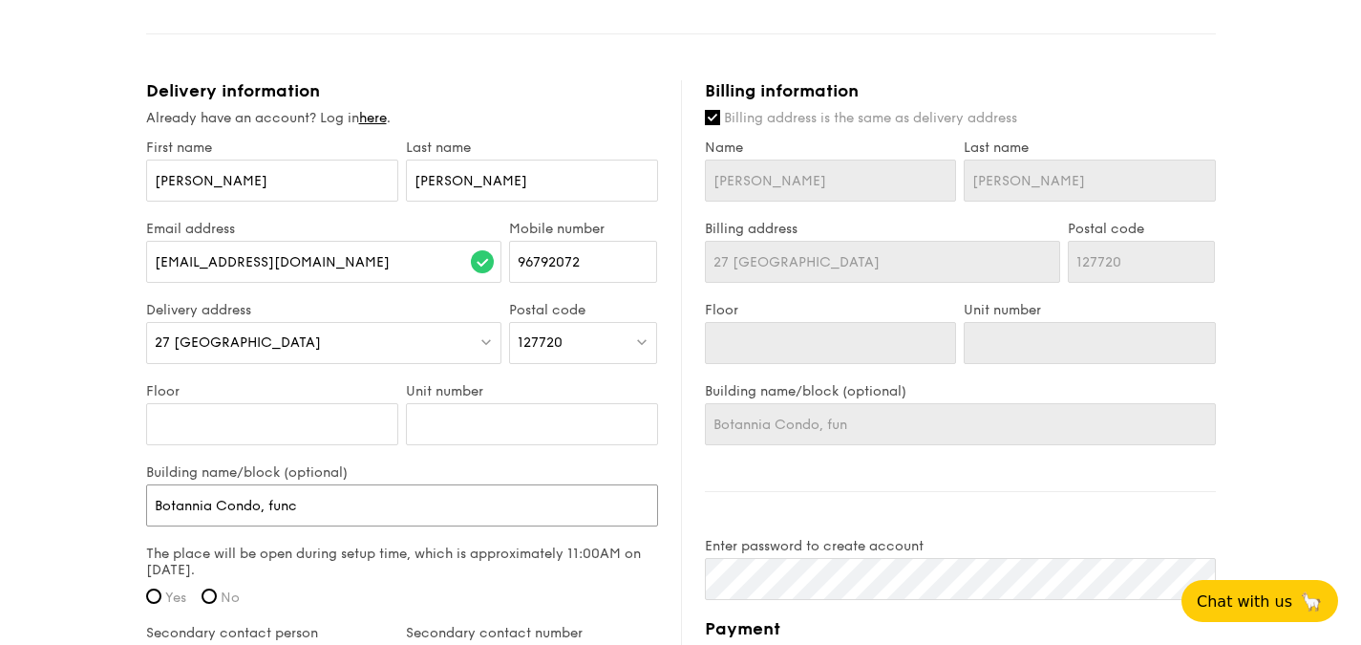
type input "Botannia Condo, func"
type input "Botannia Condo, funct"
type input "Botannia Condo, functio"
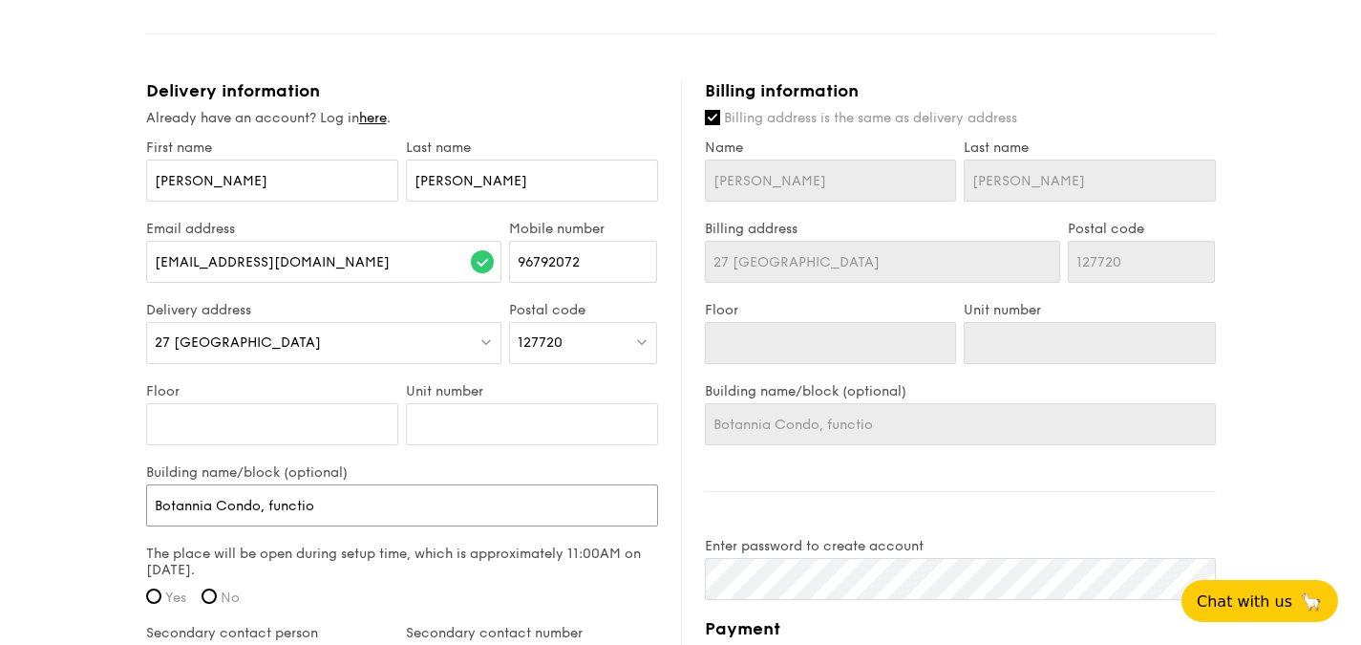
type input "Botannia Condo, function"
type input "Botannia Condo, function r"
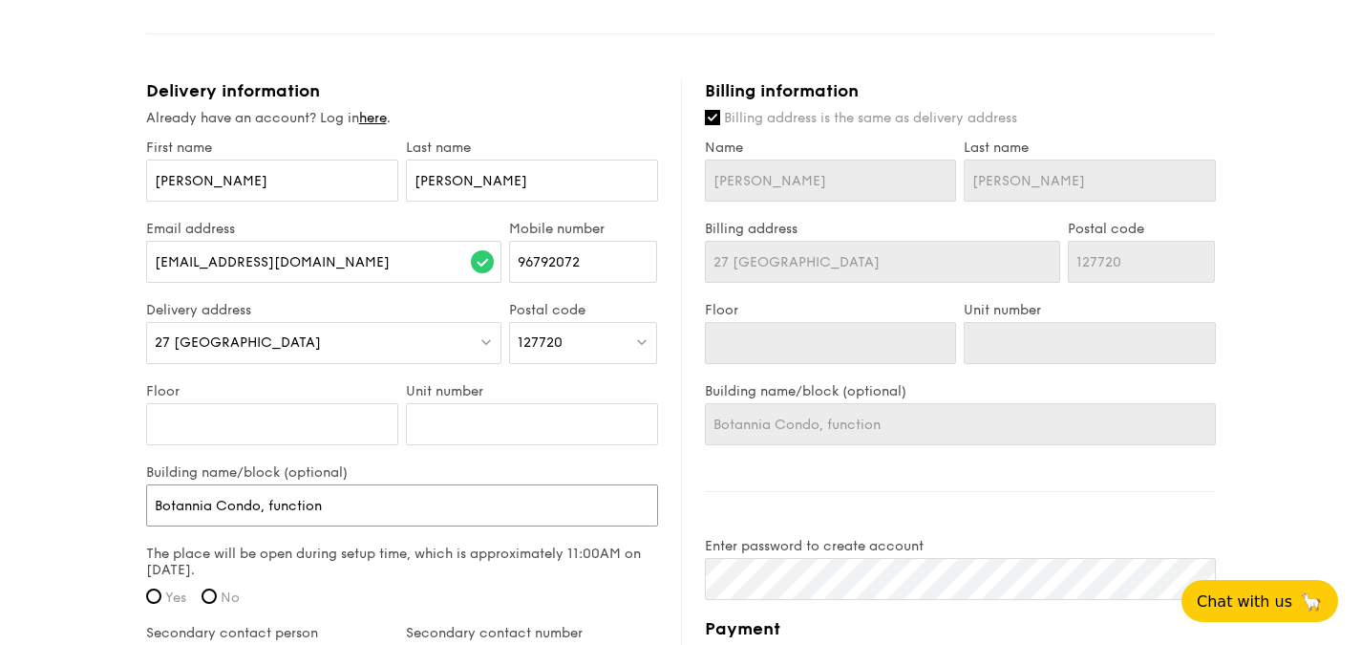
type input "Botannia Condo, function r"
type input "Botannia Condo, function ro"
type input "Botannia Condo, function roo"
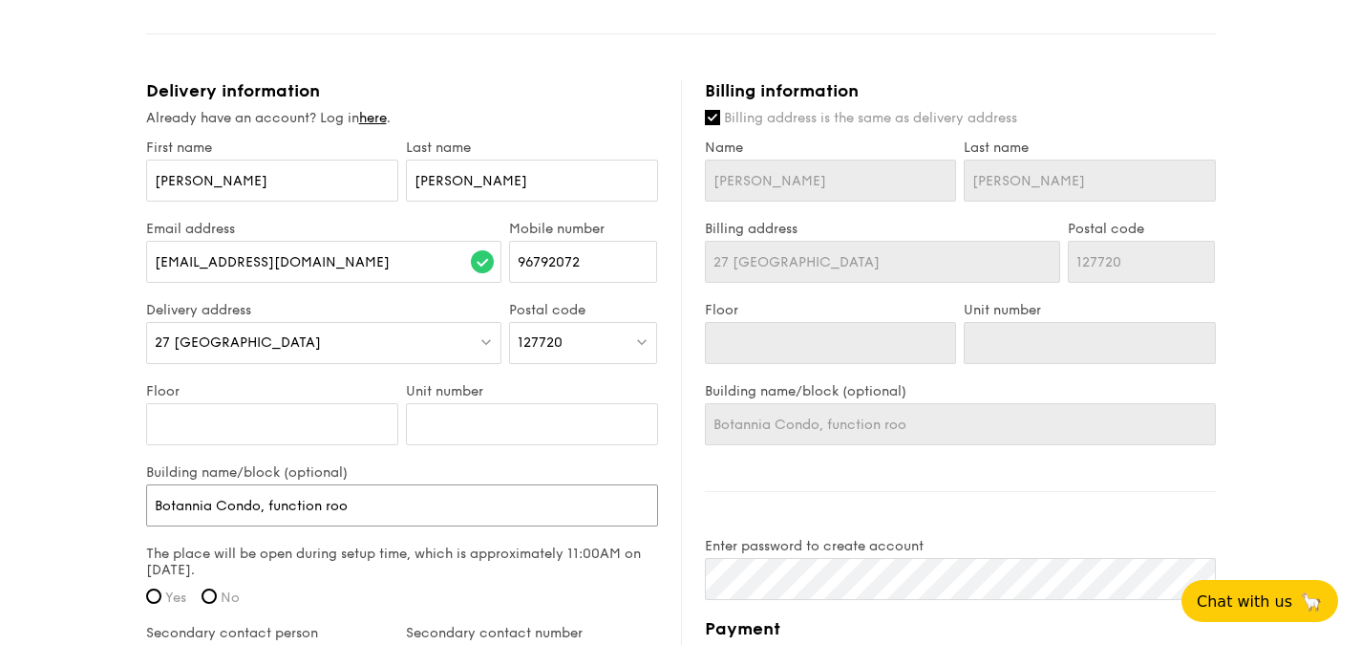
type input "Botannia Condo, function room"
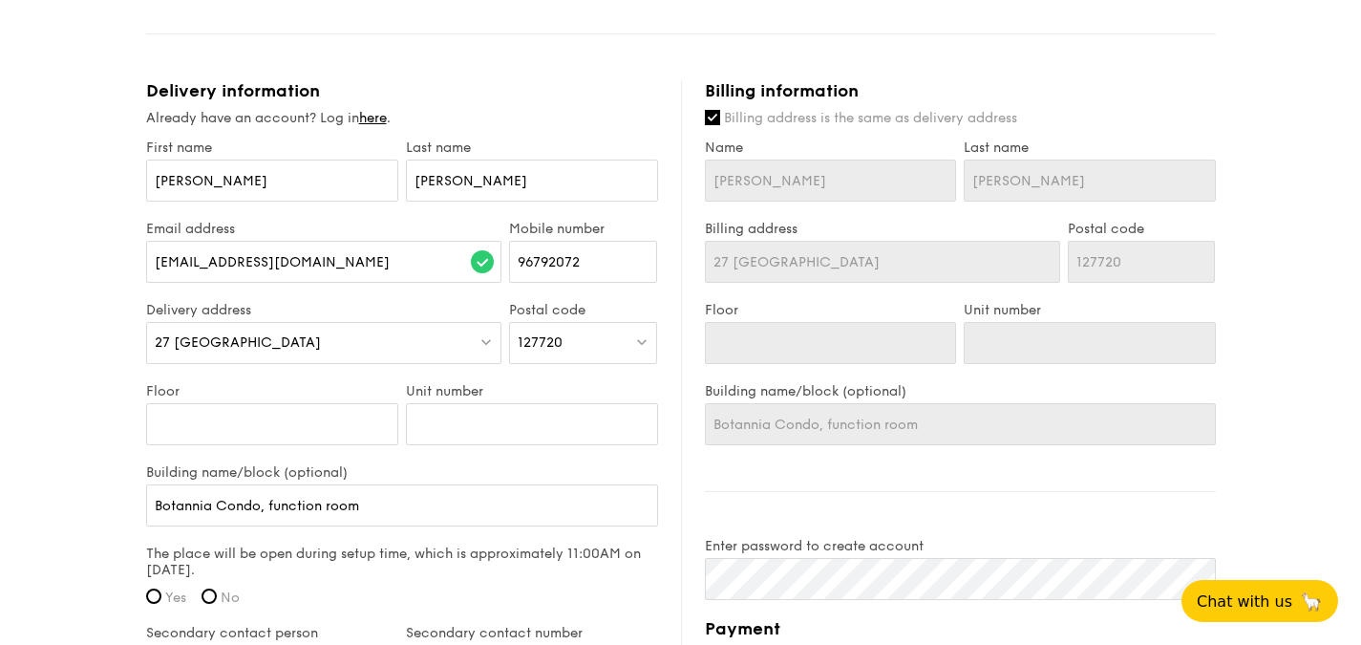
click at [176, 603] on span "Yes" at bounding box center [175, 597] width 21 height 16
click at [161, 603] on input "Yes" at bounding box center [153, 595] width 15 height 15
radio input "true"
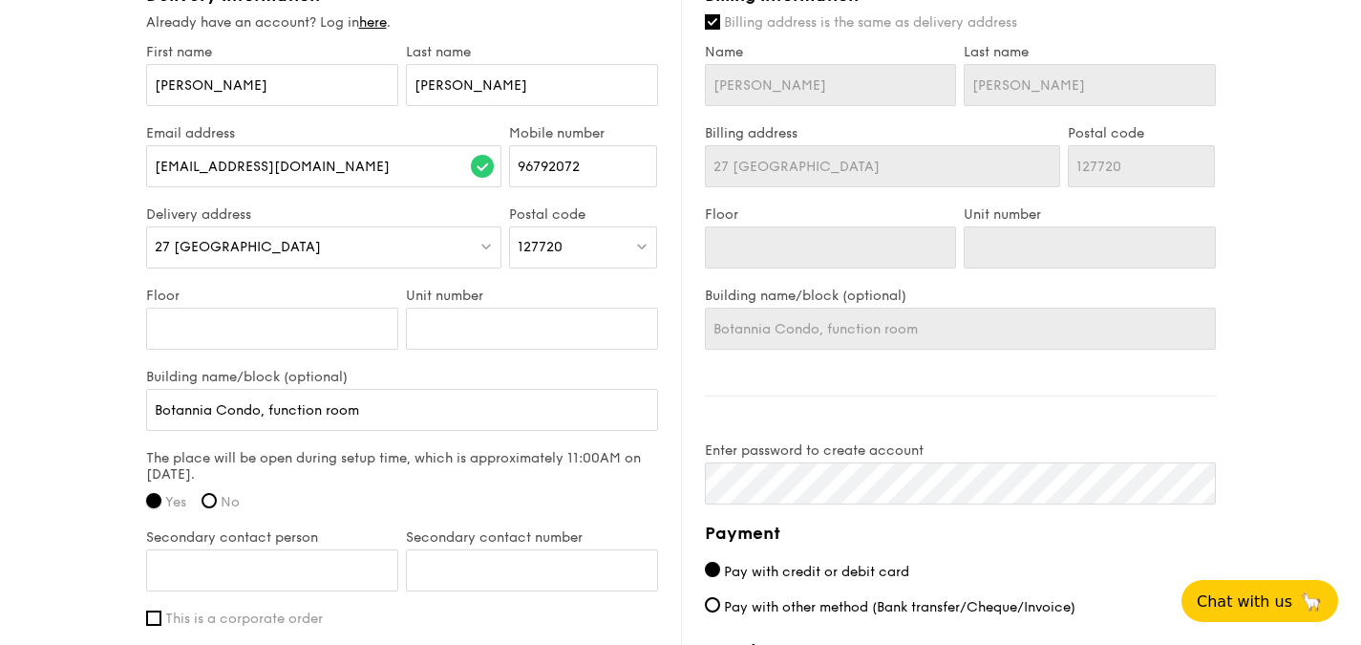
scroll to position [1337, 0]
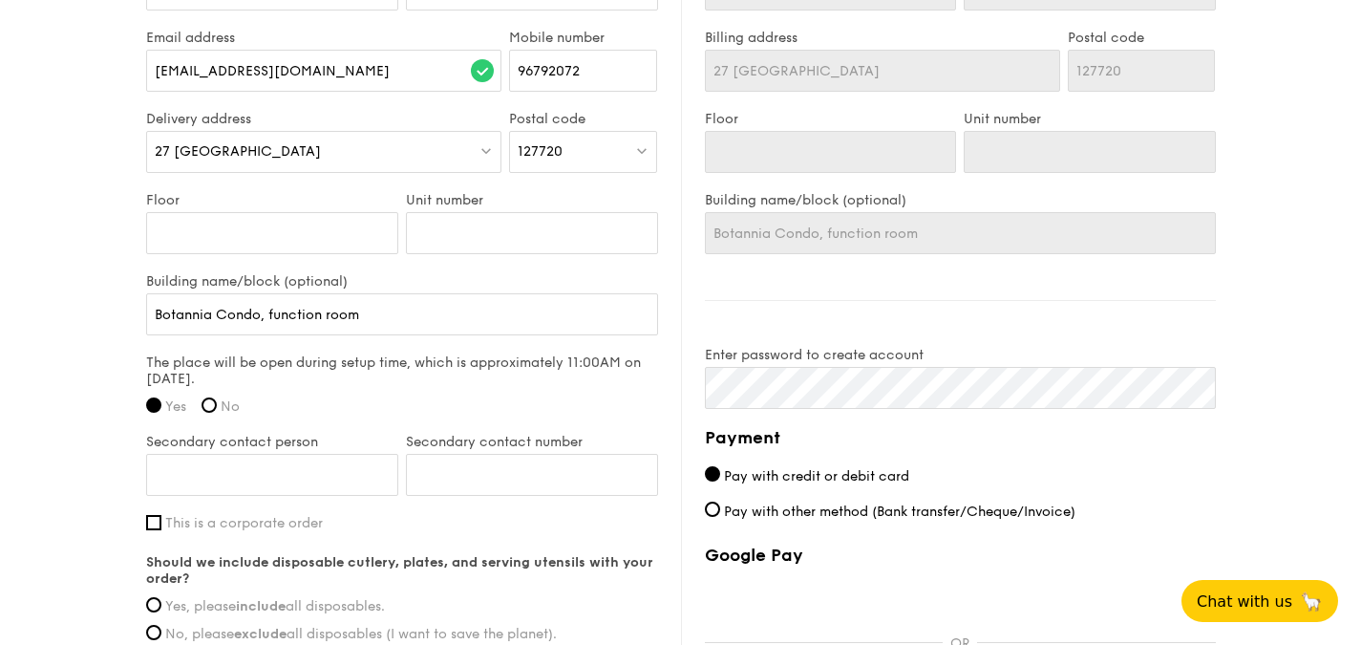
click at [360, 495] on div "Secondary contact person" at bounding box center [272, 474] width 260 height 81
click at [361, 487] on input "Secondary contact person" at bounding box center [272, 475] width 252 height 42
type input "[PERSON_NAME]"
type input "98002206"
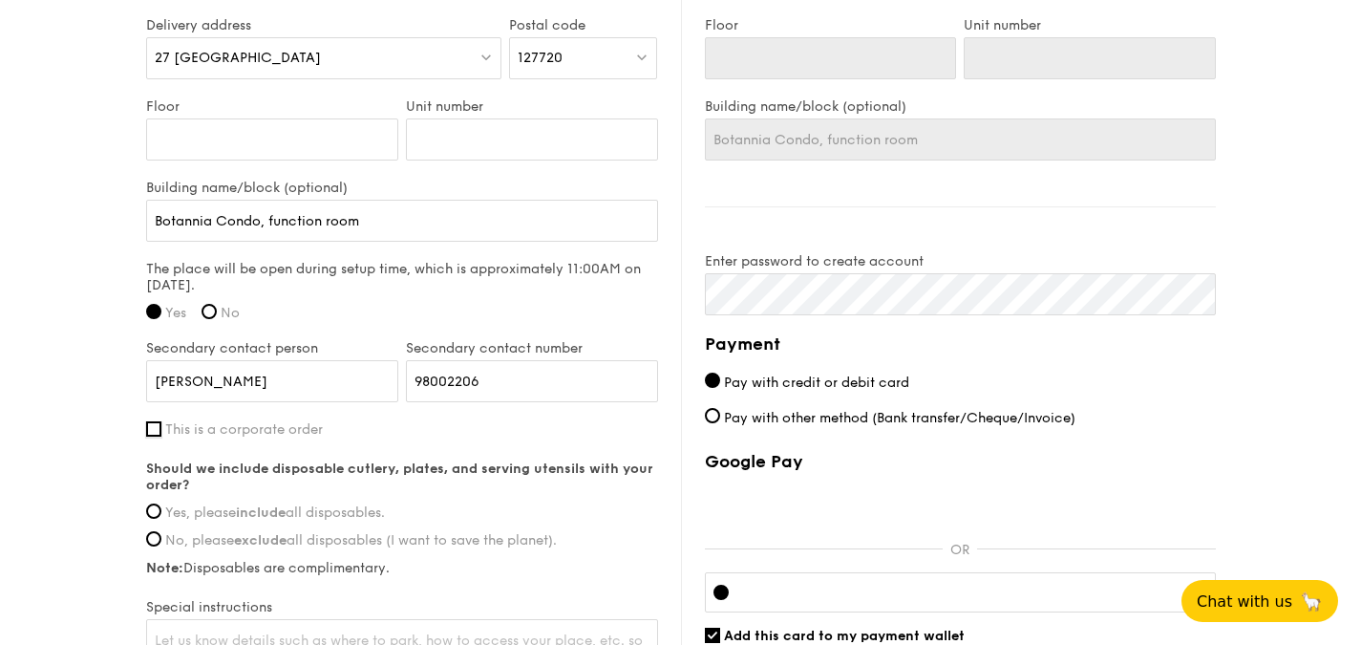
scroll to position [1433, 0]
click at [318, 511] on span "Yes, please include all disposables." at bounding box center [275, 510] width 220 height 16
click at [161, 511] on input "Yes, please include all disposables." at bounding box center [153, 509] width 15 height 15
radio input "true"
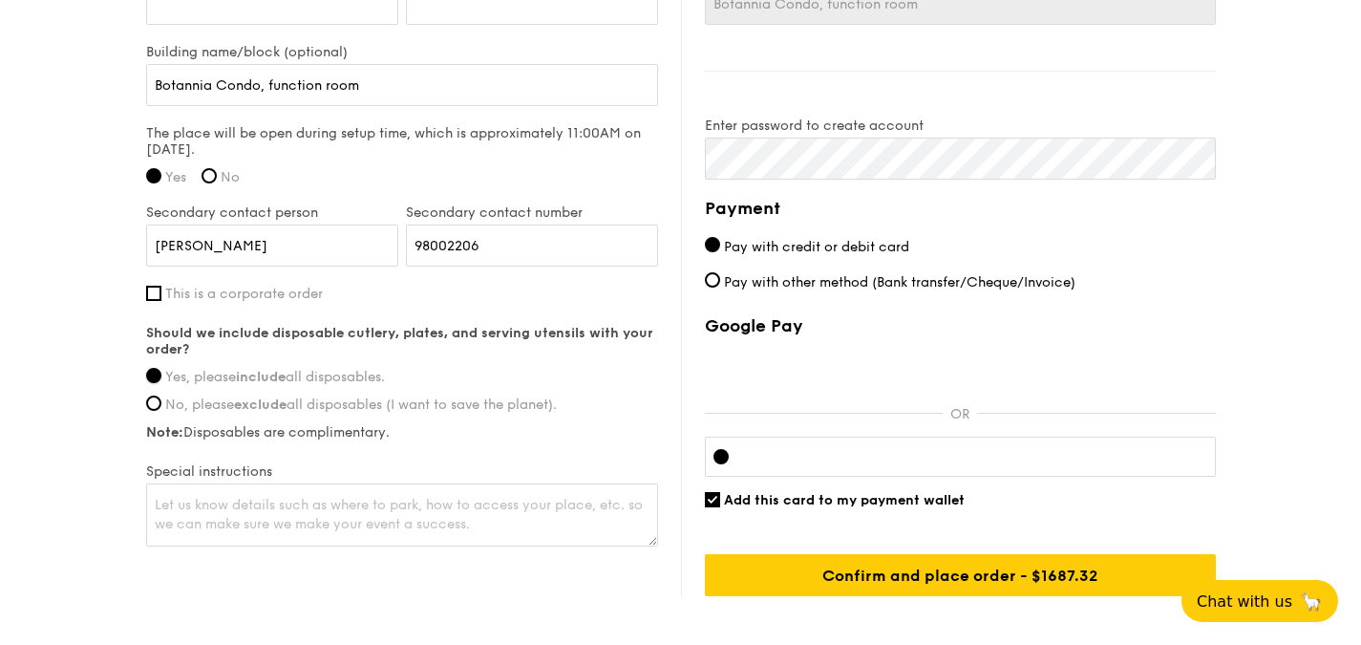
scroll to position [1146, 0]
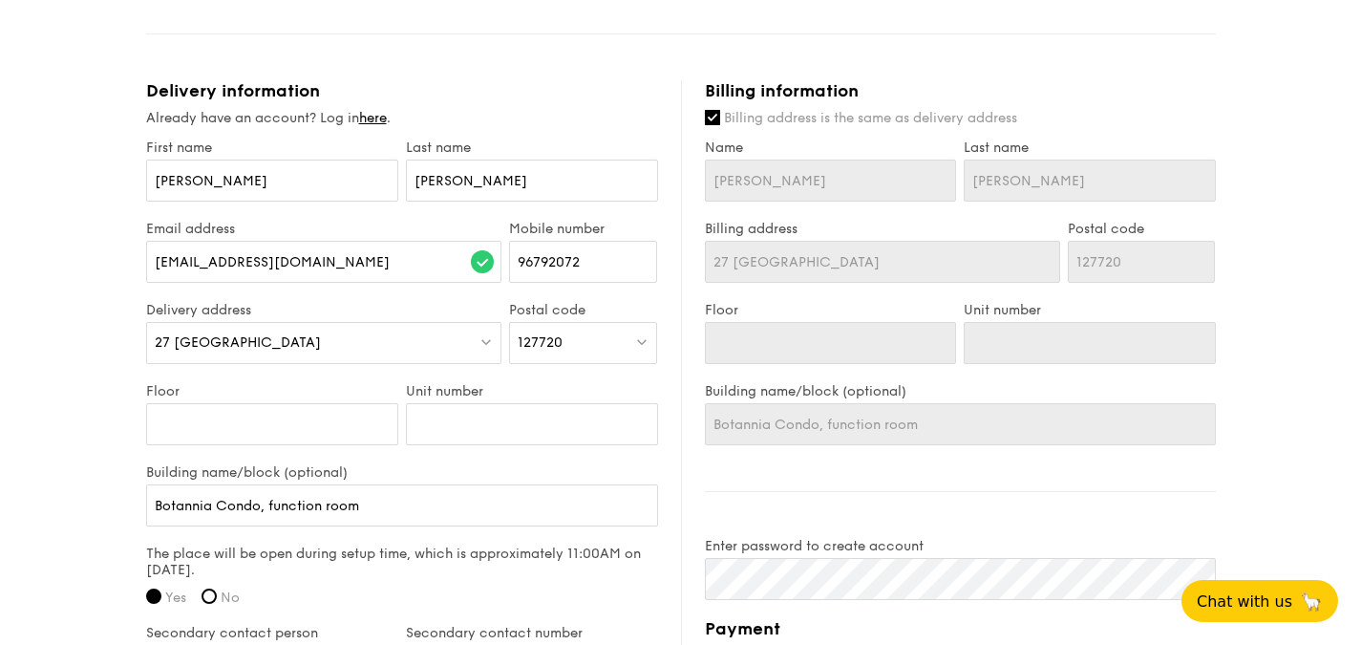
click at [825, 116] on span "Billing address is the same as delivery address" at bounding box center [870, 118] width 293 height 16
click at [720, 116] on input "Billing address is the same as delivery address" at bounding box center [712, 117] width 15 height 15
checkbox input "false"
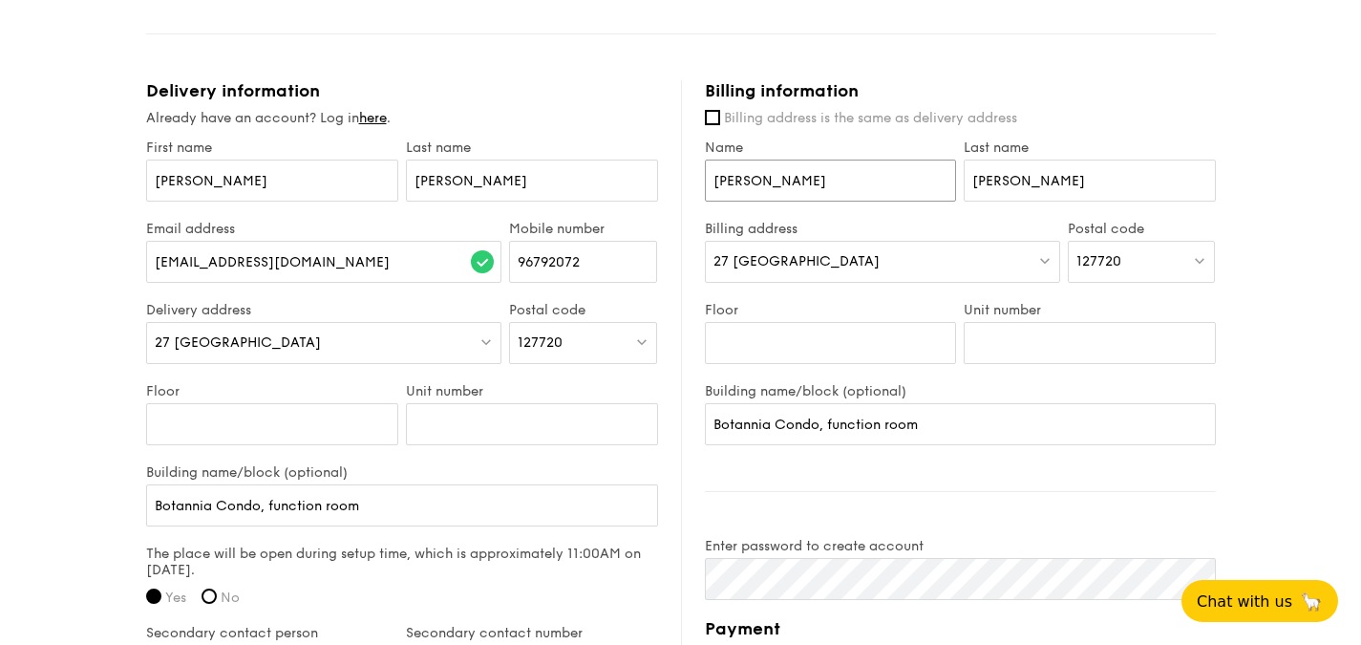
click at [823, 168] on input "[PERSON_NAME]" at bounding box center [831, 181] width 252 height 42
click at [862, 243] on div "27 [GEOGRAPHIC_DATA]" at bounding box center [882, 262] width 355 height 42
click at [1119, 253] on span "127720" at bounding box center [1099, 261] width 45 height 16
type input "597158"
click at [1138, 297] on div "[STREET_ADDRESS]" at bounding box center [1126, 300] width 98 height 19
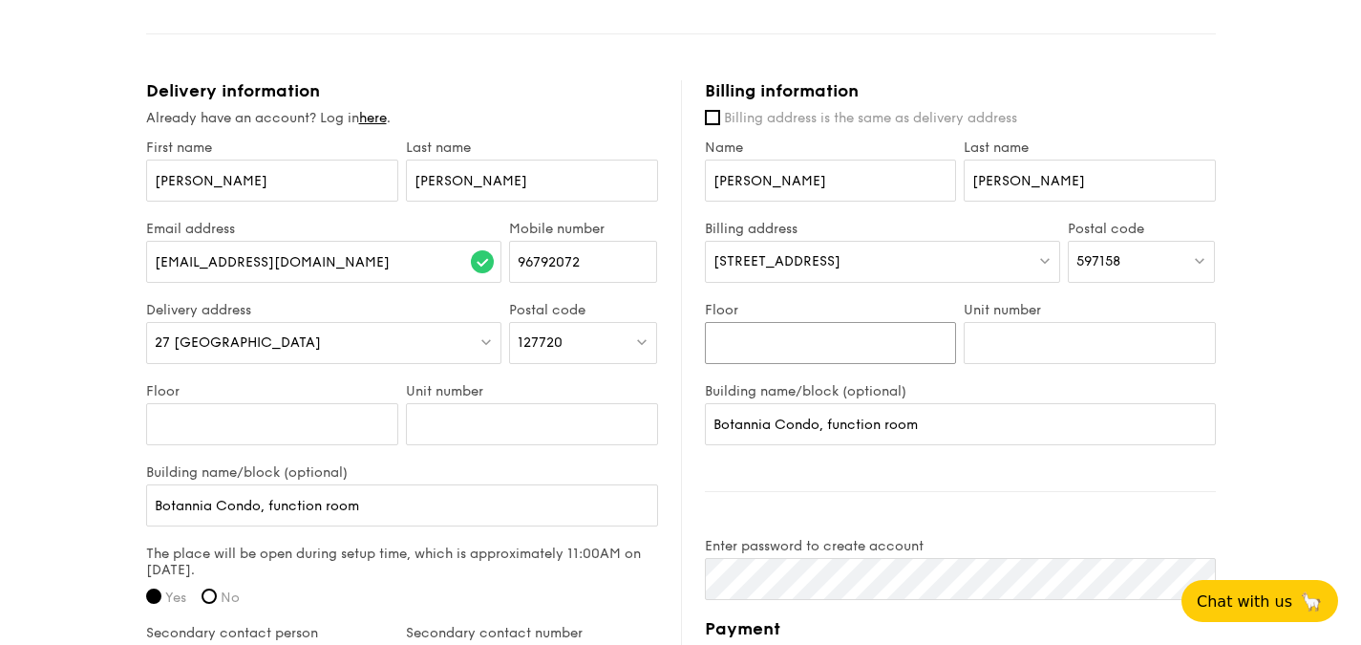
click at [876, 331] on input "Floor" at bounding box center [831, 343] width 252 height 42
type input "07"
type input "14"
click at [1033, 501] on div "Billing information Billing address is the same as delivery address Name [PERSO…" at bounding box center [948, 548] width 535 height 936
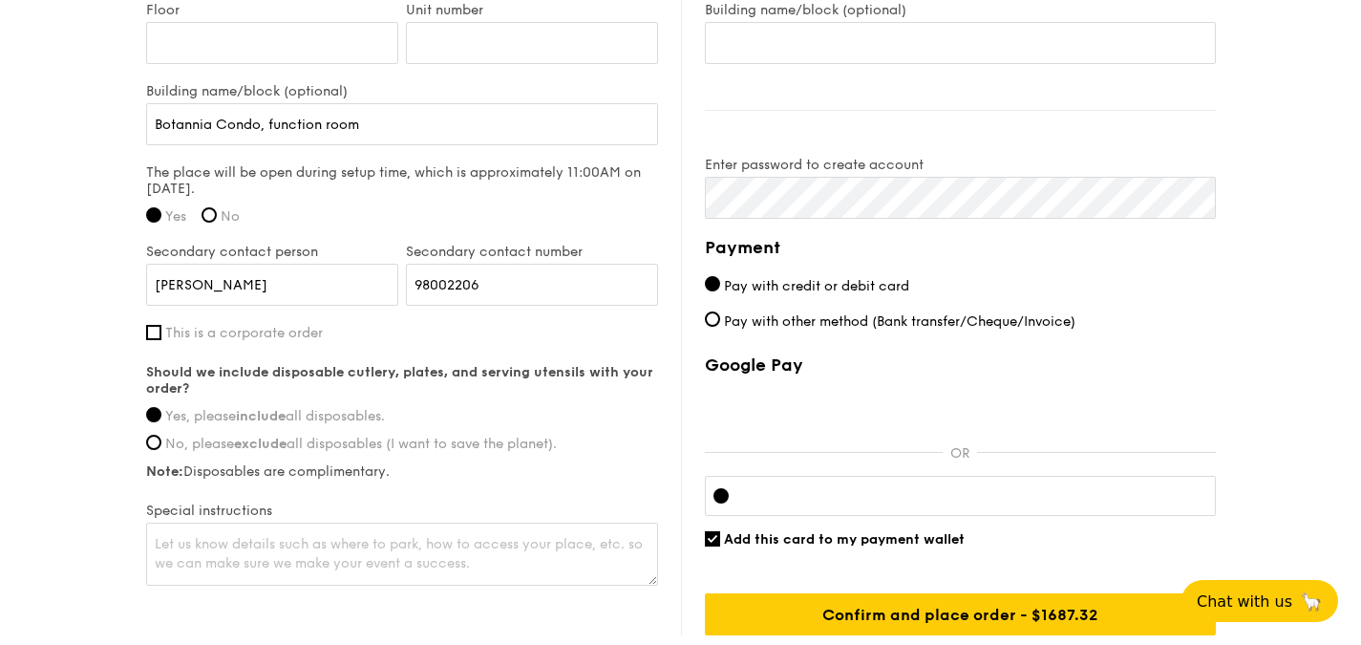
scroll to position [1529, 0]
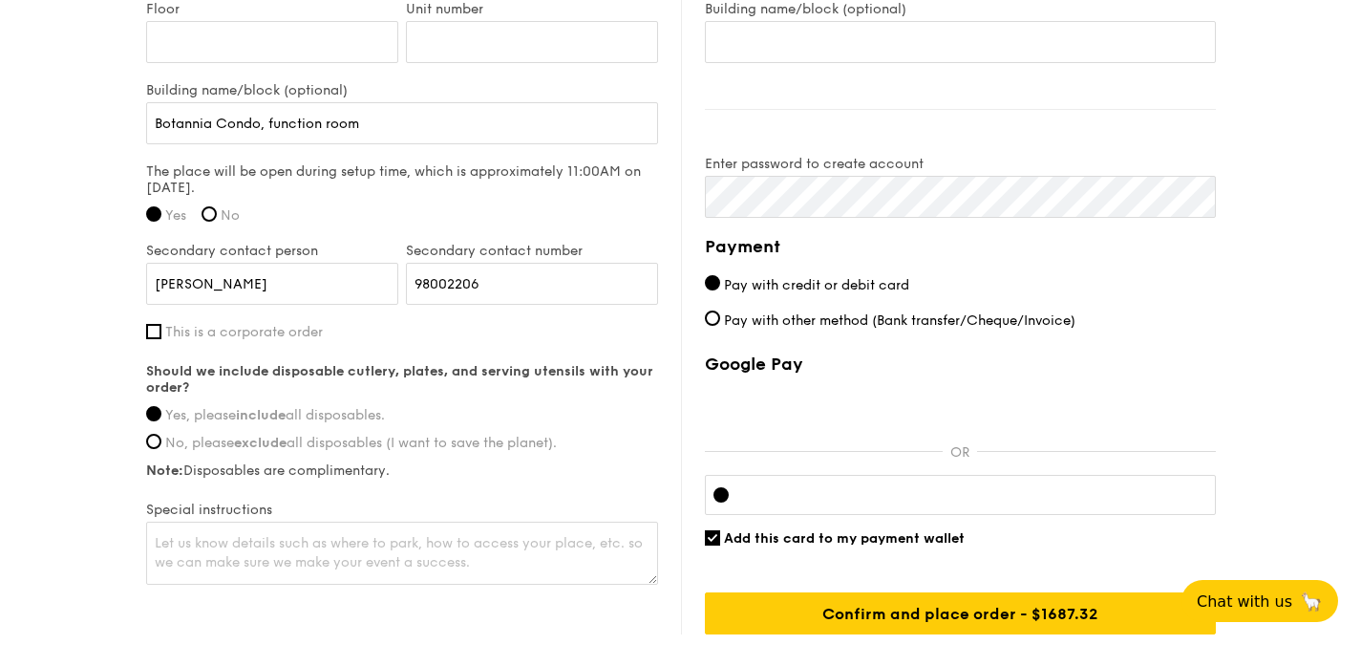
click at [923, 540] on span "Add this card to my payment wallet" at bounding box center [844, 538] width 241 height 16
click at [720, 540] on input "Add this card to my payment wallet" at bounding box center [712, 537] width 15 height 15
checkbox input "false"
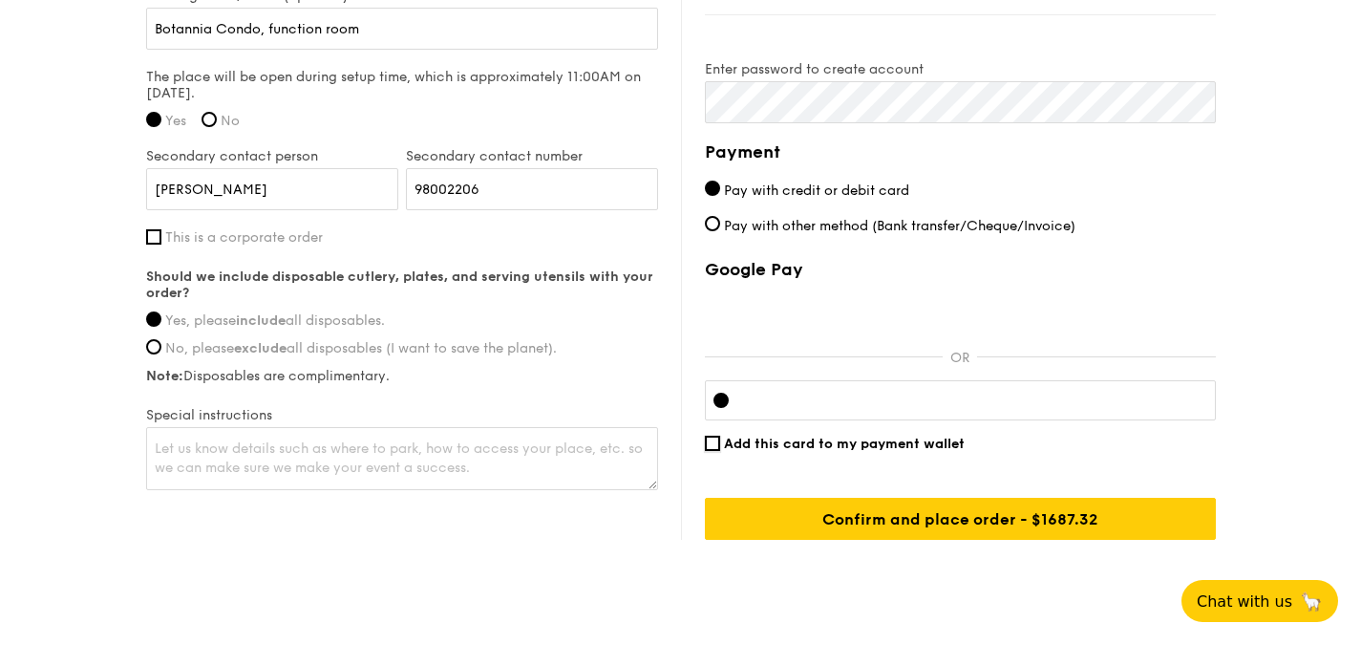
scroll to position [1624, 0]
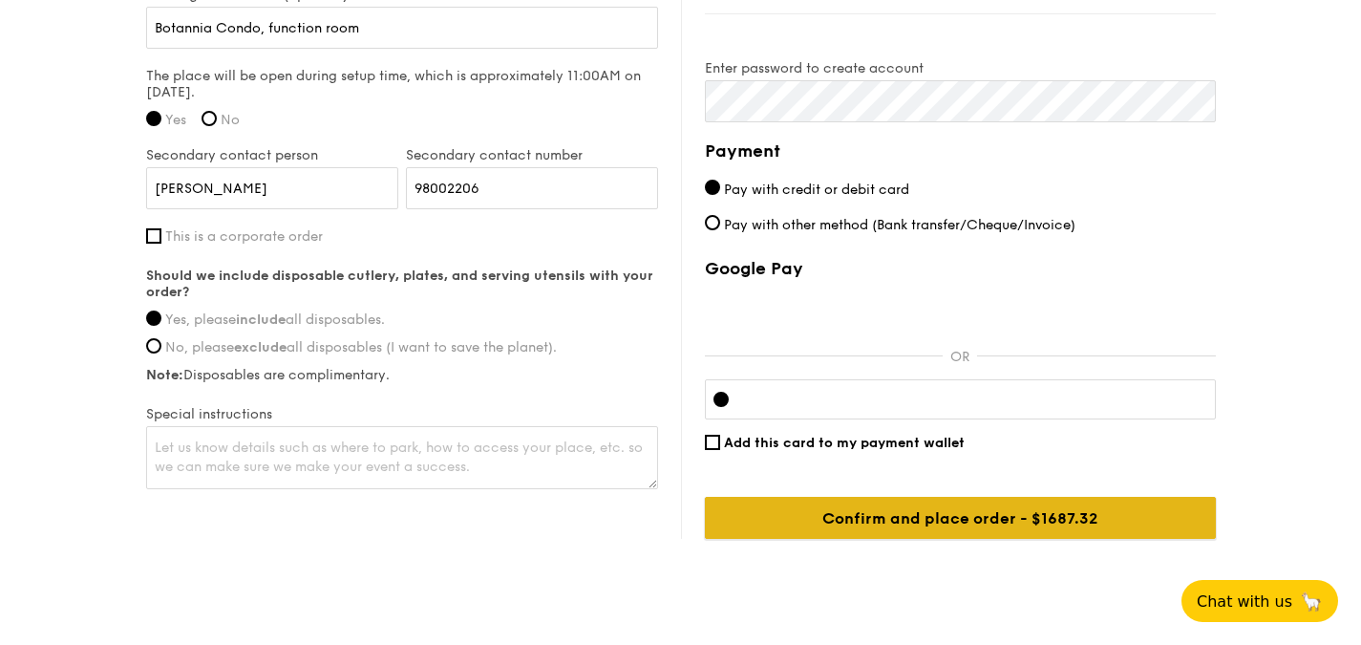
click at [957, 533] on input "Confirm and place order - $1687.32" at bounding box center [960, 518] width 511 height 42
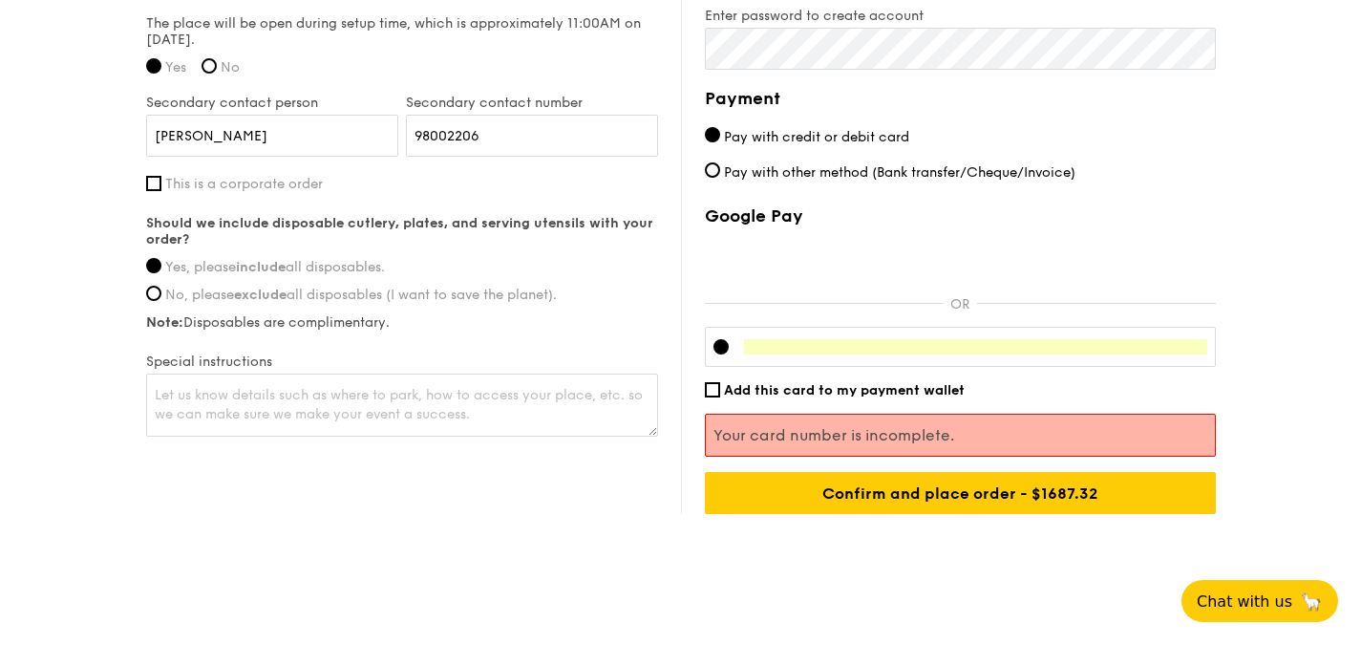
scroll to position [1697, 0]
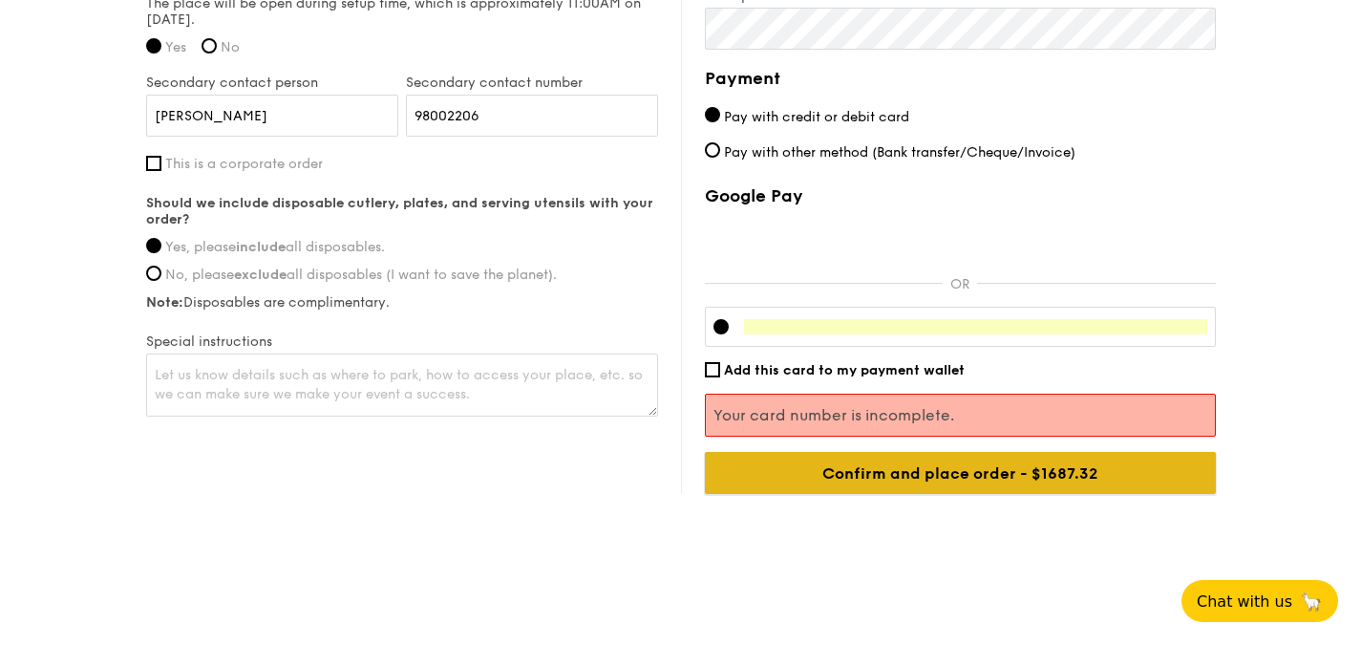
click at [934, 468] on input "Confirm and place order - $1687.32" at bounding box center [960, 473] width 511 height 42
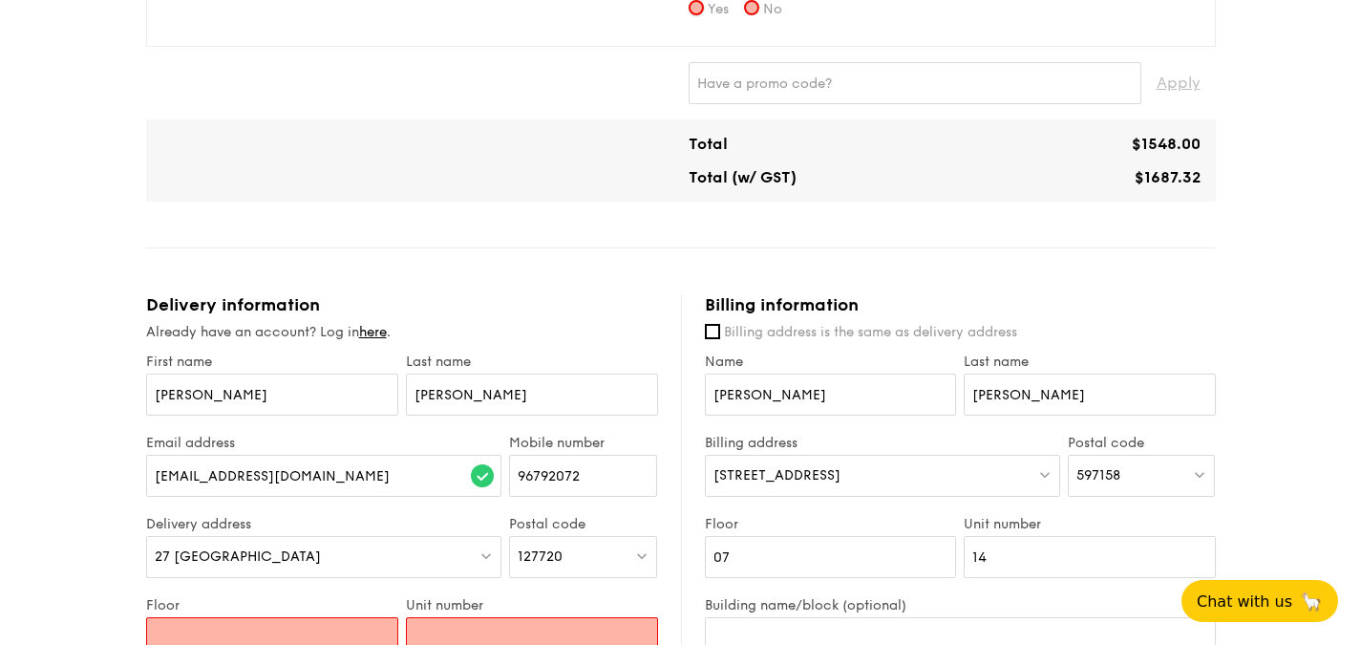
scroll to position [550, 0]
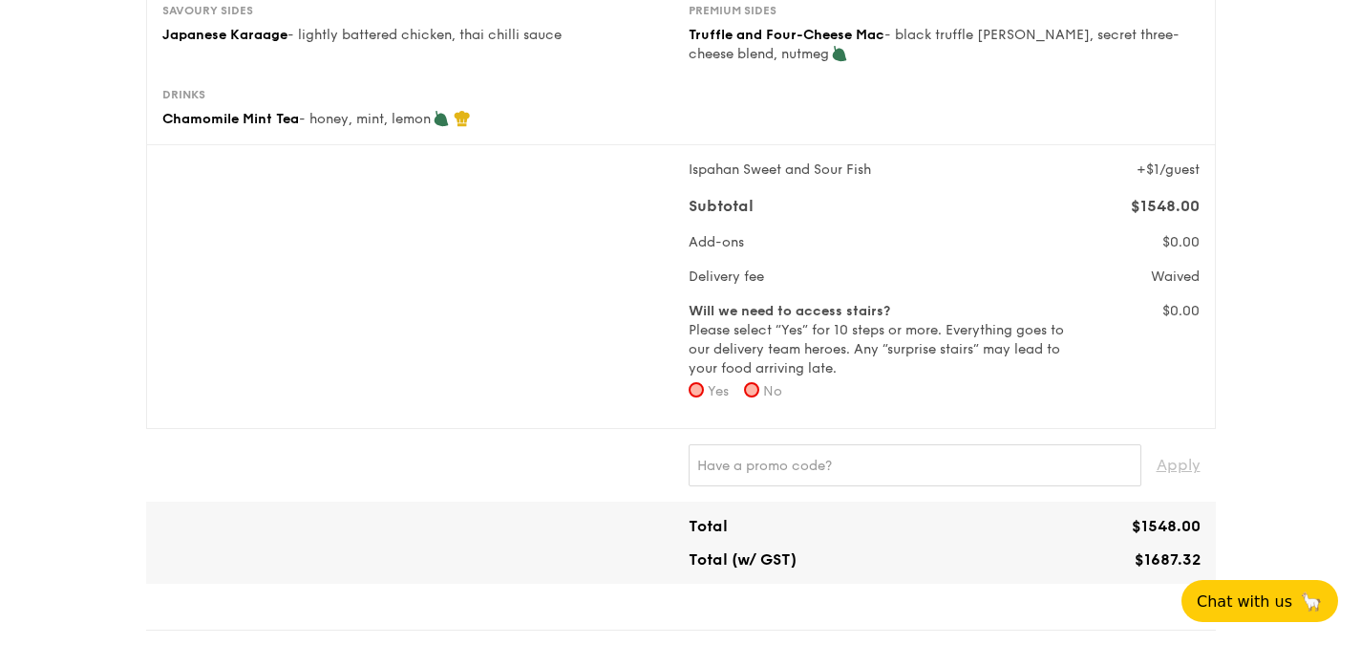
click at [768, 390] on span "No" at bounding box center [772, 391] width 19 height 16
click at [759, 390] on input "No" at bounding box center [751, 389] width 15 height 15
radio input "true"
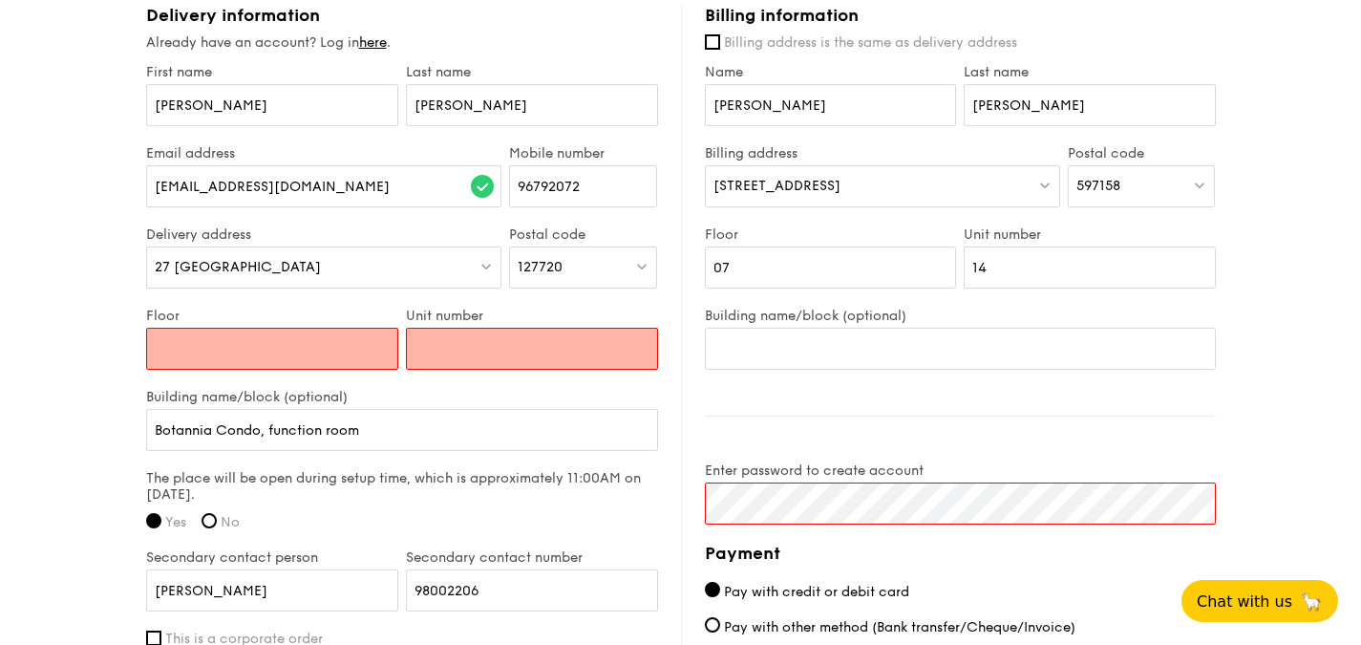
scroll to position [1191, 0]
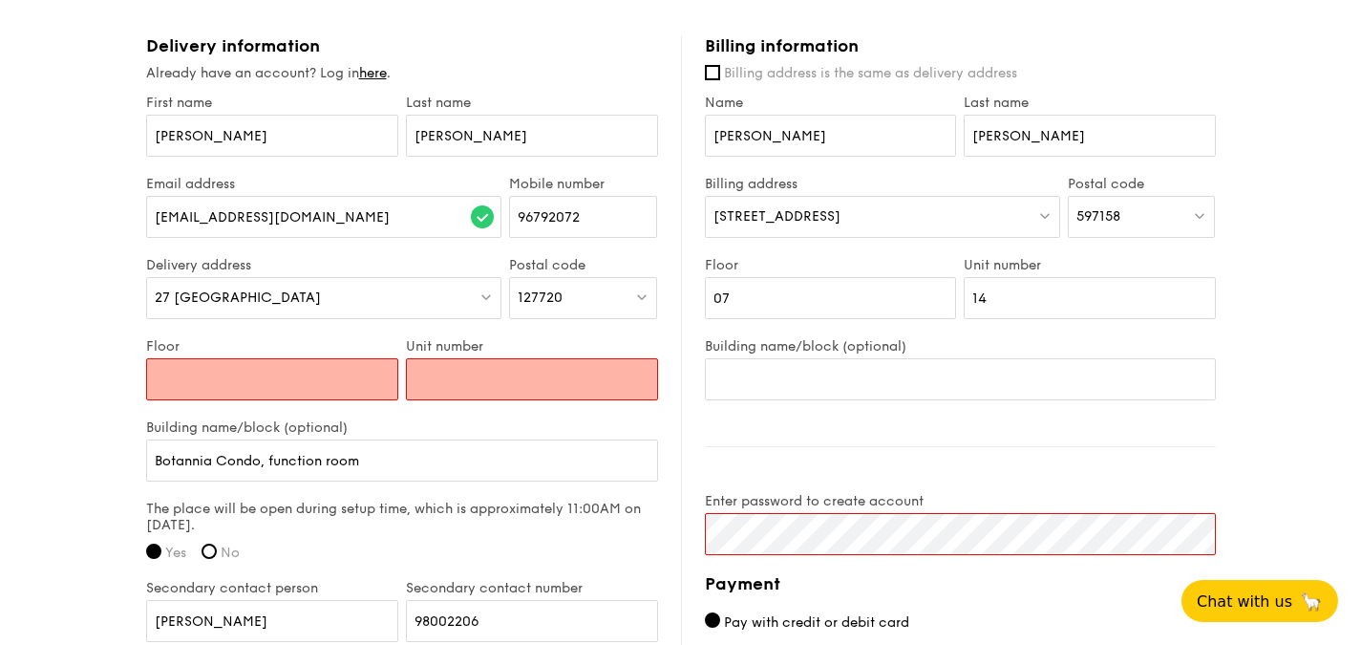
click at [362, 388] on input "Floor" at bounding box center [272, 379] width 252 height 42
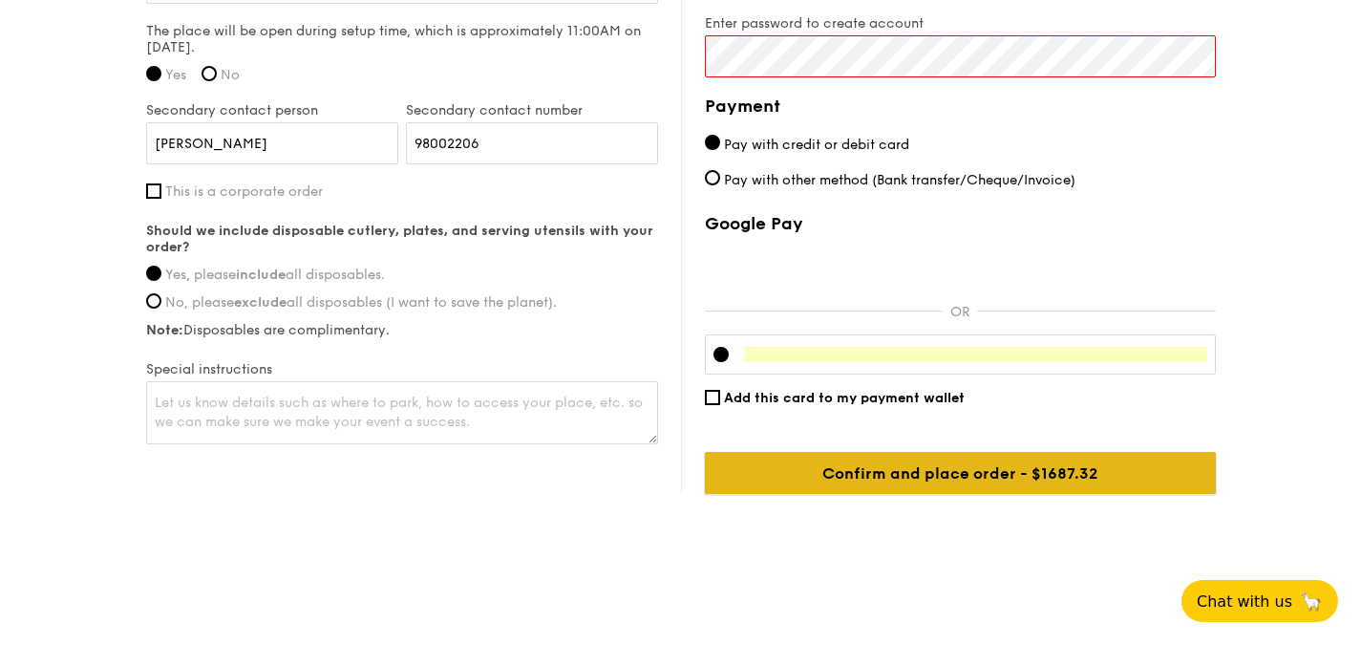
click at [850, 468] on input "Confirm and place order - $1687.32" at bounding box center [960, 473] width 511 height 42
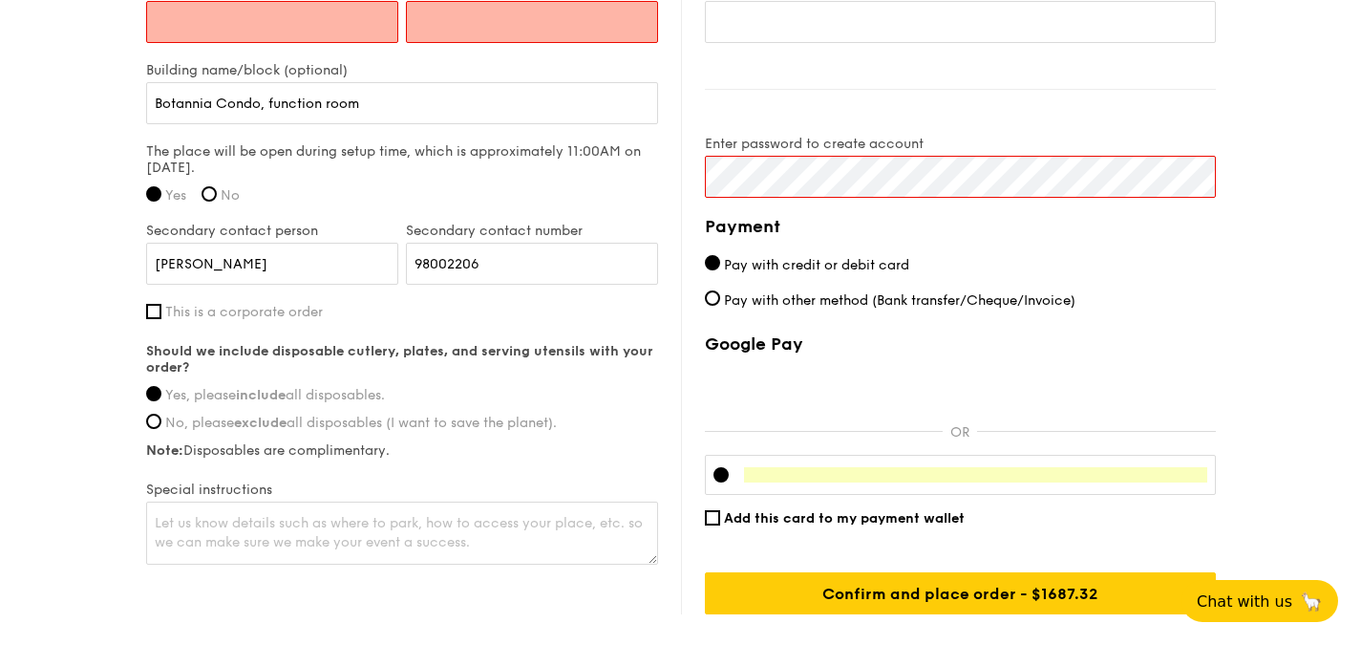
scroll to position [1262, 0]
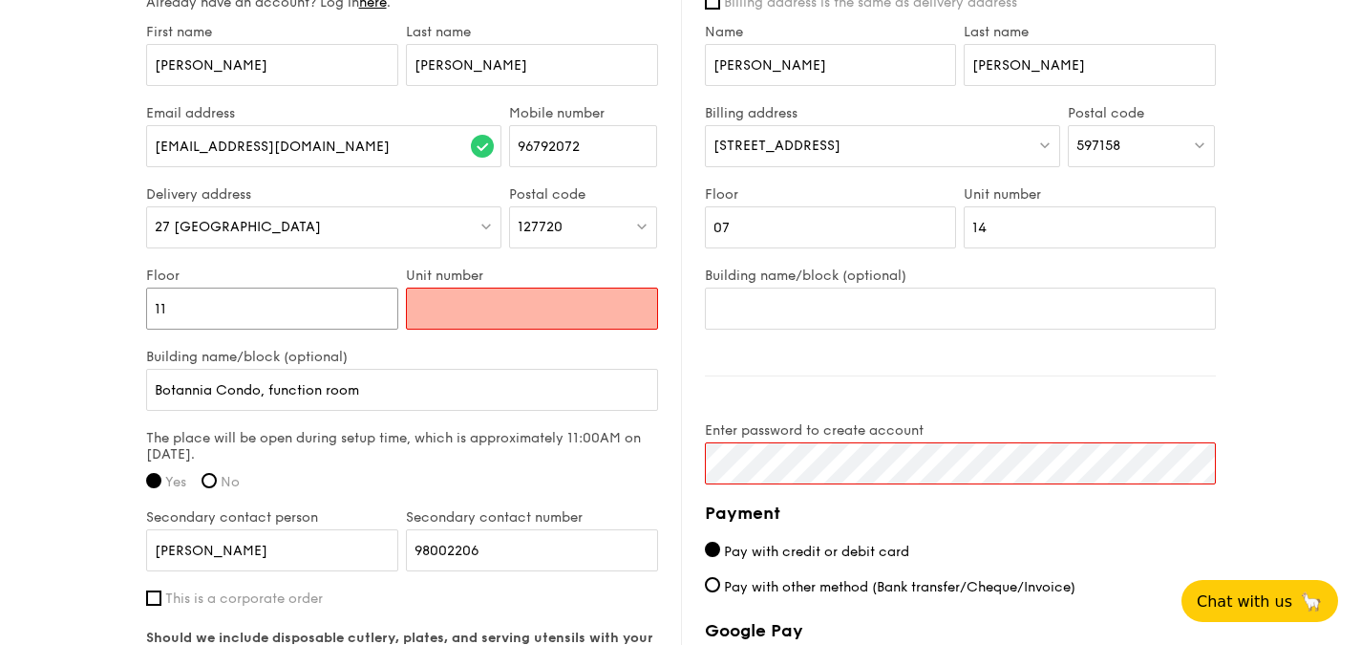
type input "11"
click at [455, 315] on input "Unit number" at bounding box center [532, 309] width 252 height 42
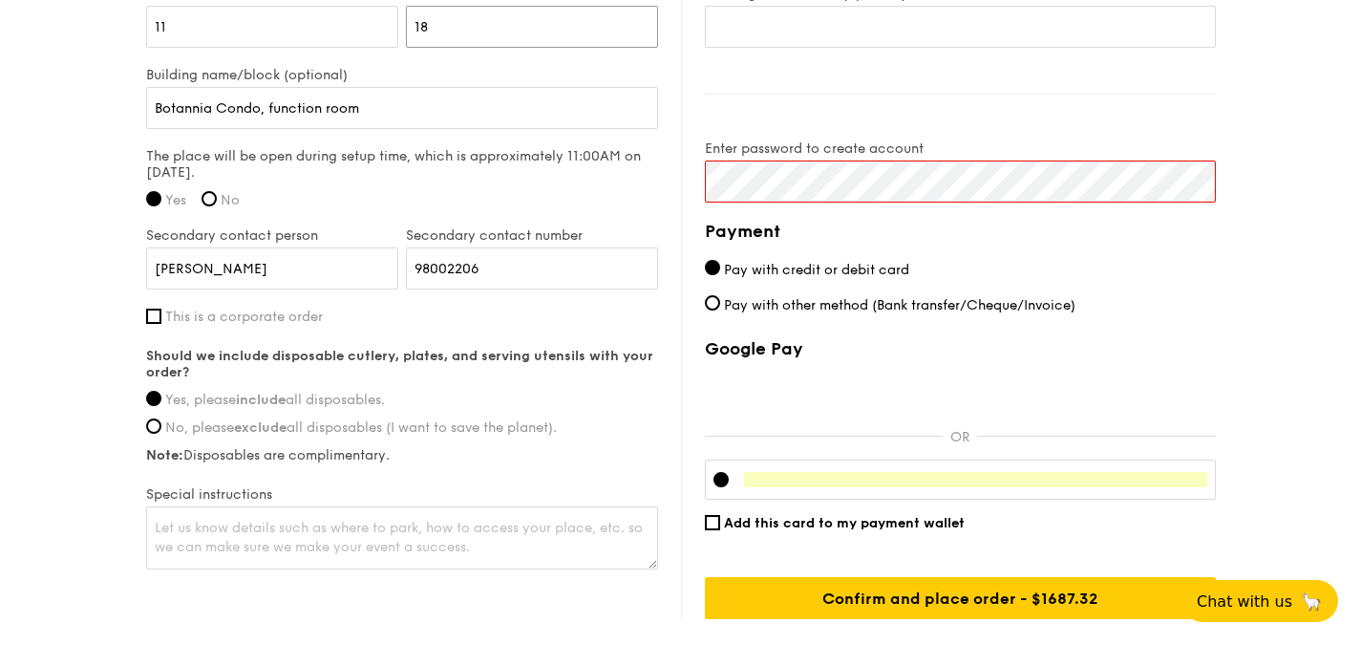
scroll to position [1549, 0]
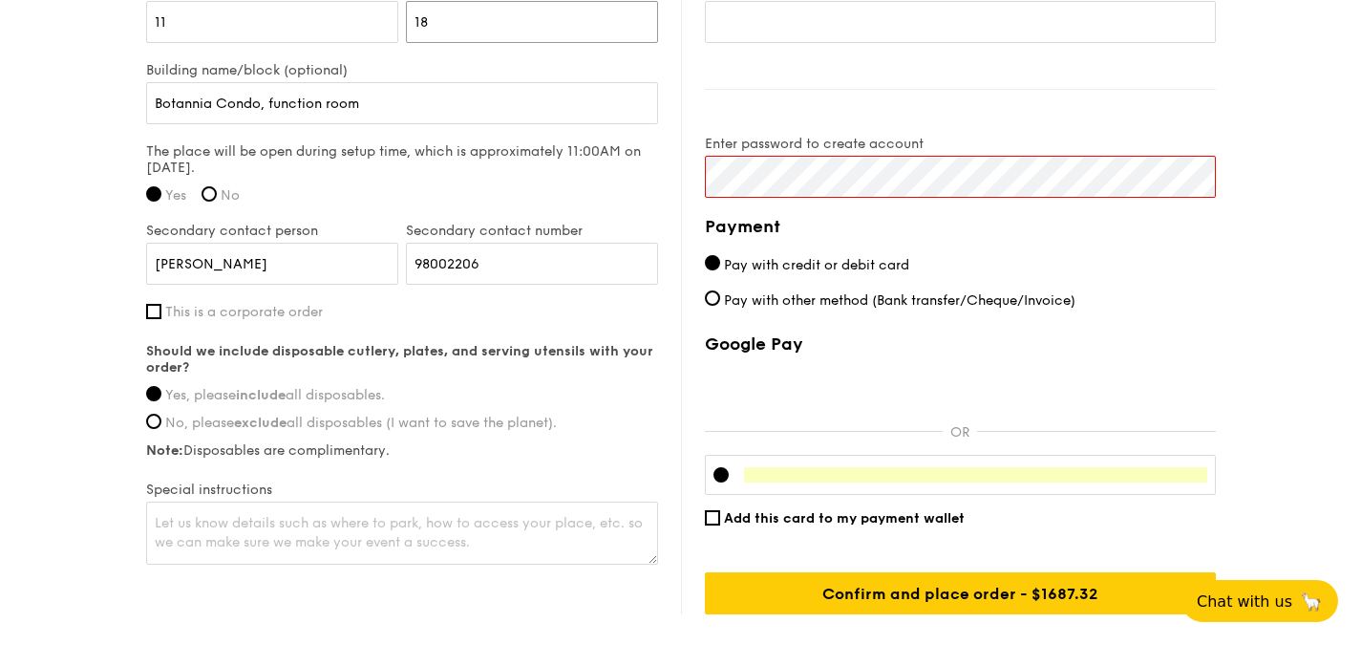
type input "18"
click at [289, 531] on textarea at bounding box center [402, 533] width 512 height 63
type textarea "P"
type textarea "To set up at the function room on the ground floor"
click at [1050, 97] on div "Billing information Billing address is the same as delivery address Name [PERSO…" at bounding box center [948, 146] width 535 height 936
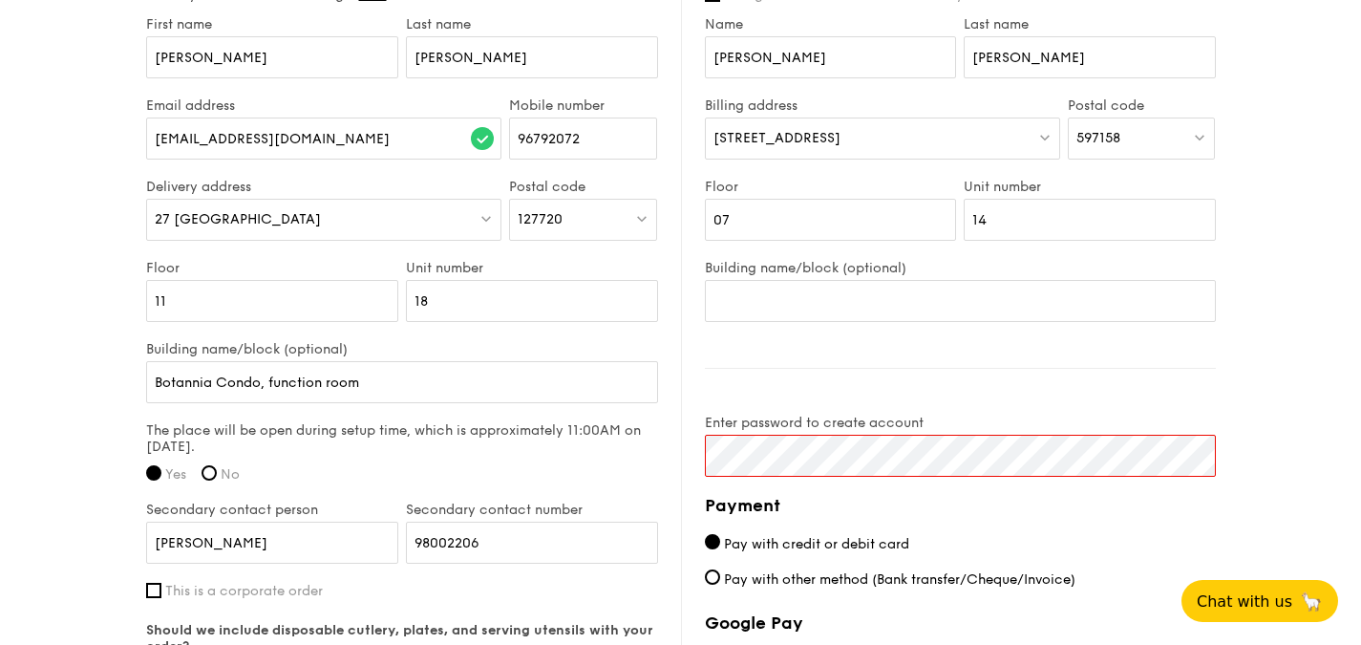
scroll to position [1262, 0]
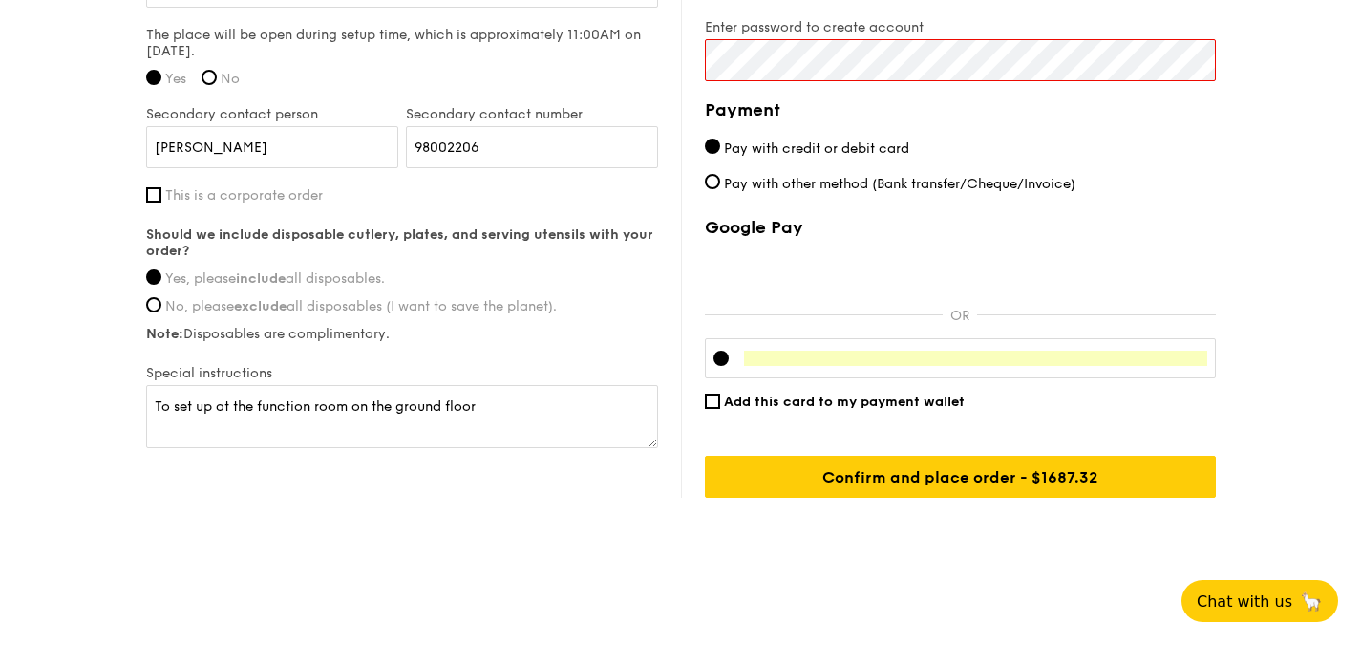
scroll to position [1669, 0]
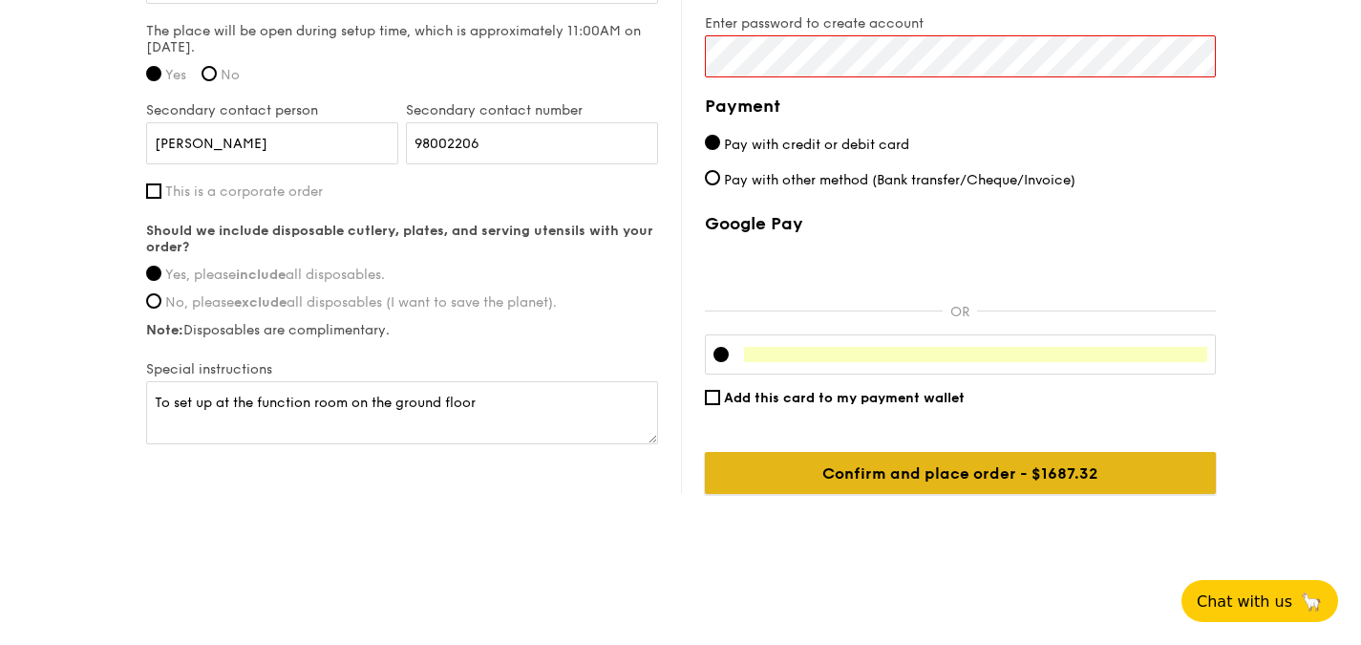
click at [996, 476] on input "Confirm and place order - $1687.32" at bounding box center [960, 473] width 511 height 42
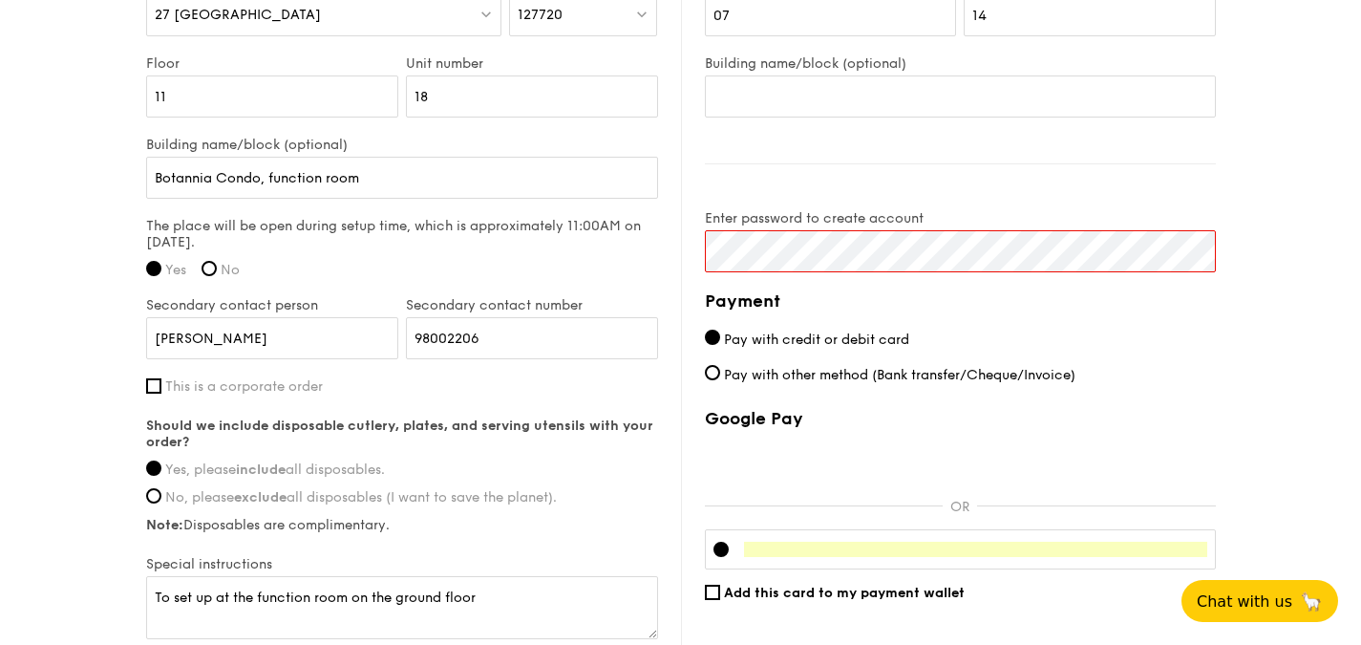
scroll to position [1382, 0]
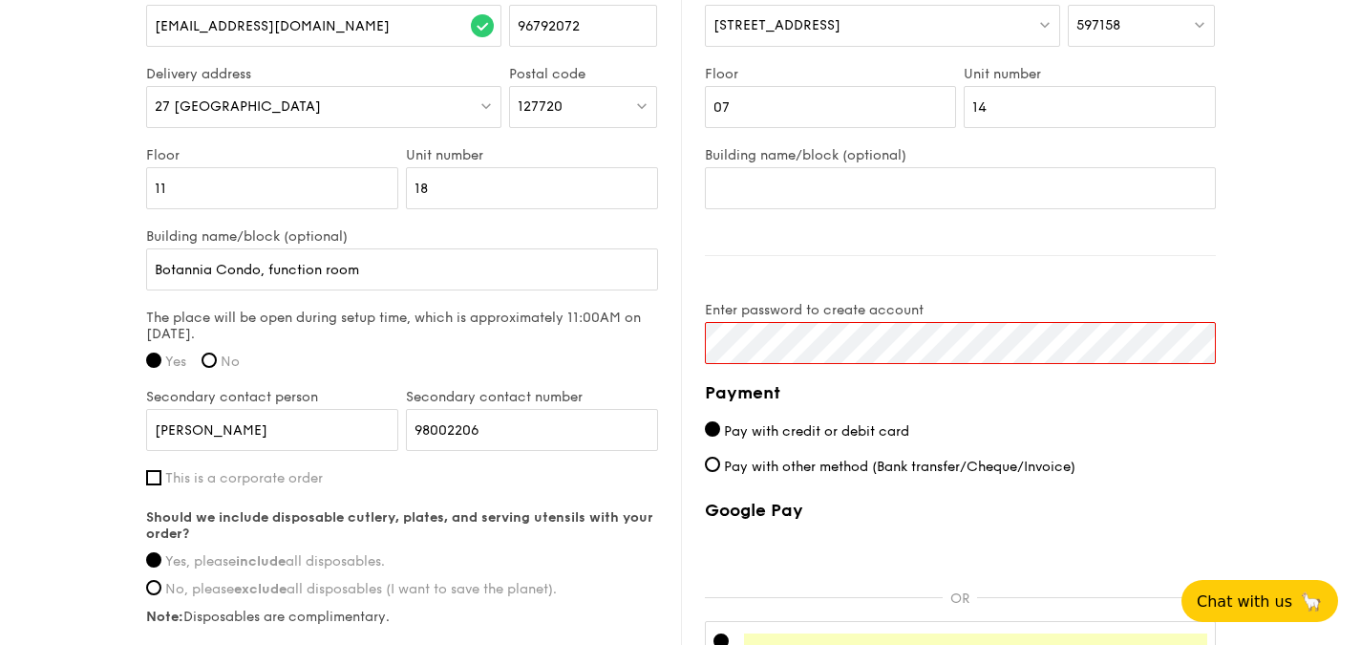
click at [1023, 267] on div "Billing information Billing address is the same as delivery address Name [PERSO…" at bounding box center [948, 312] width 535 height 936
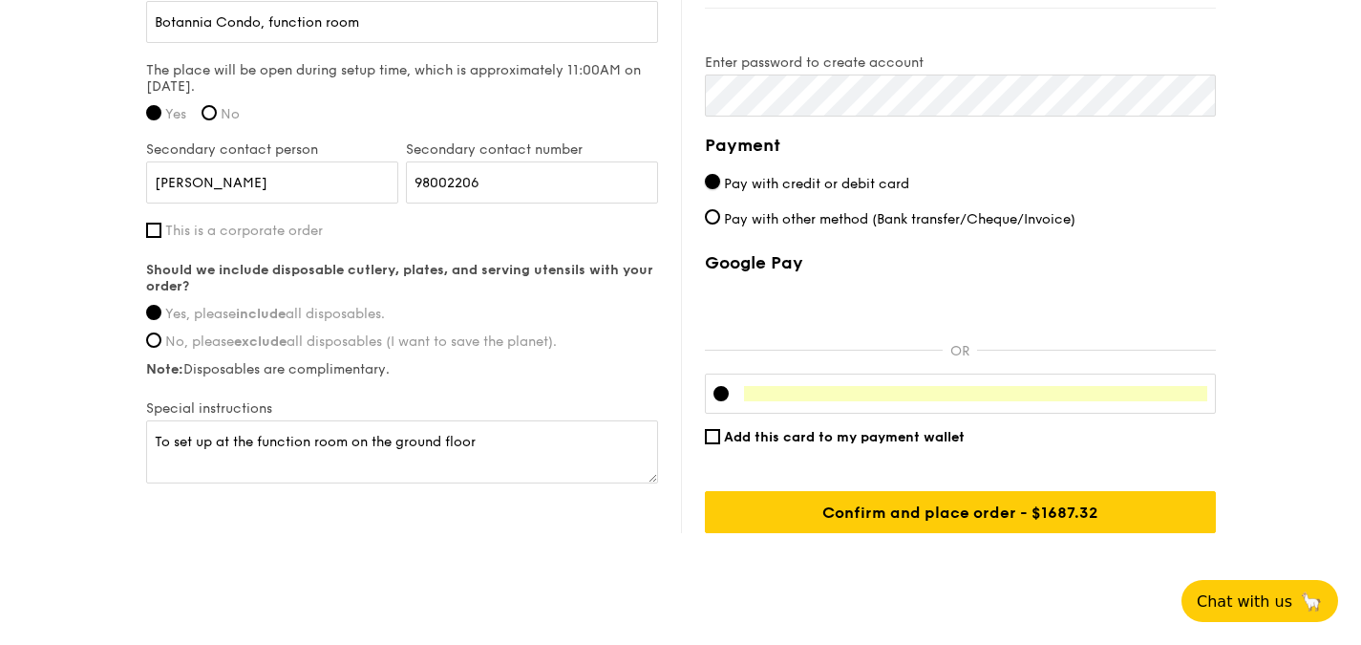
scroll to position [1669, 0]
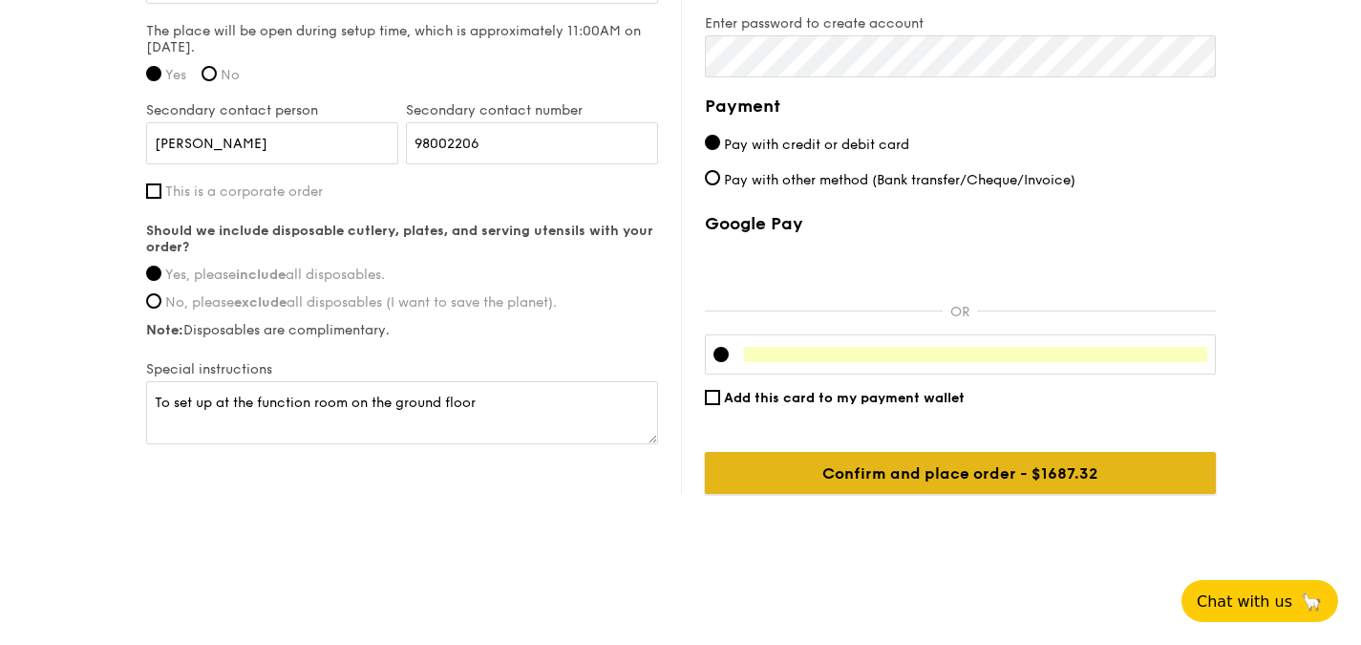
click at [963, 479] on input "Confirm and place order - $1687.32" at bounding box center [960, 473] width 511 height 42
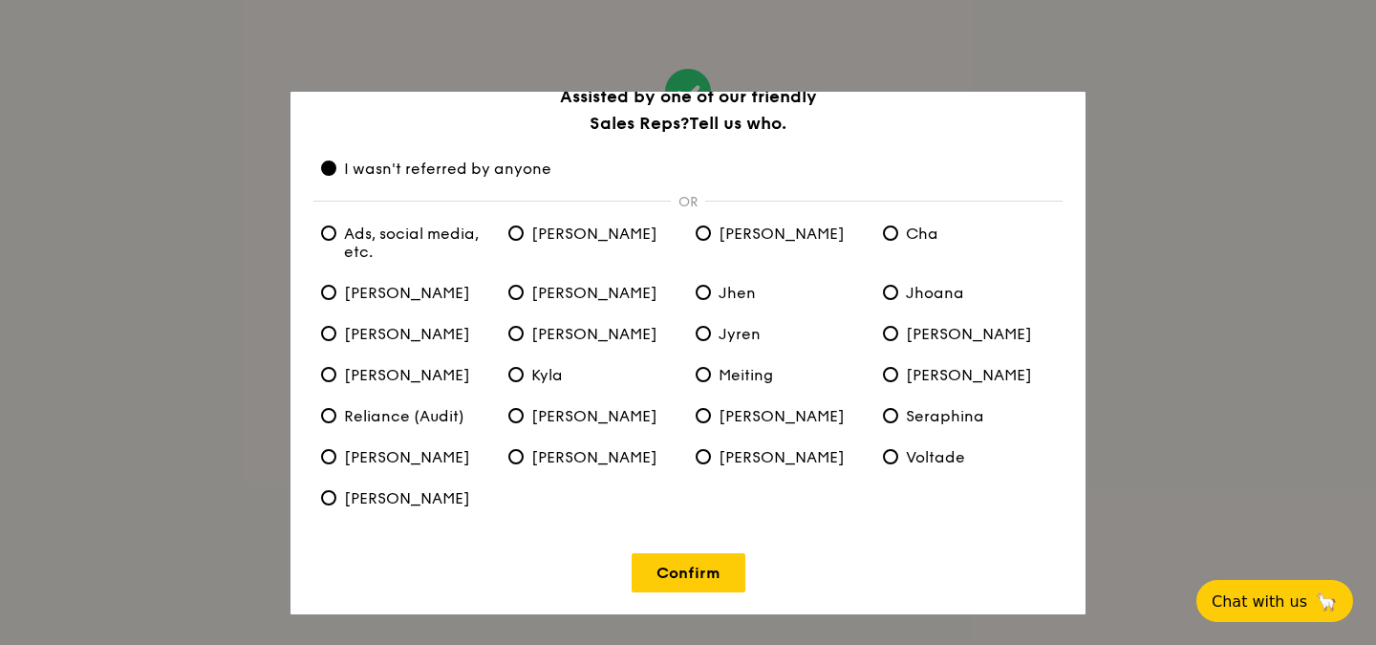
scroll to position [32, 0]
click at [668, 567] on link "Confirm" at bounding box center [688, 571] width 114 height 39
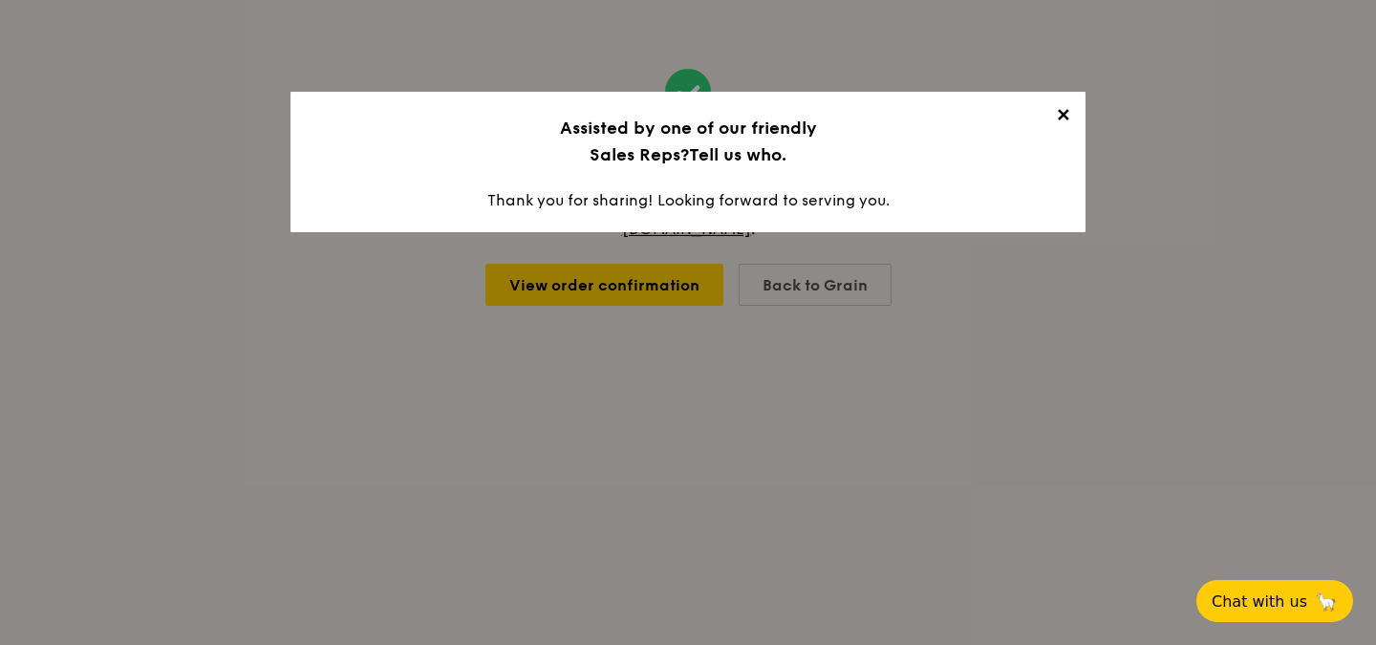
scroll to position [0, 0]
click at [1058, 118] on span "✕" at bounding box center [1062, 118] width 27 height 27
